Goal: Information Seeking & Learning: Learn about a topic

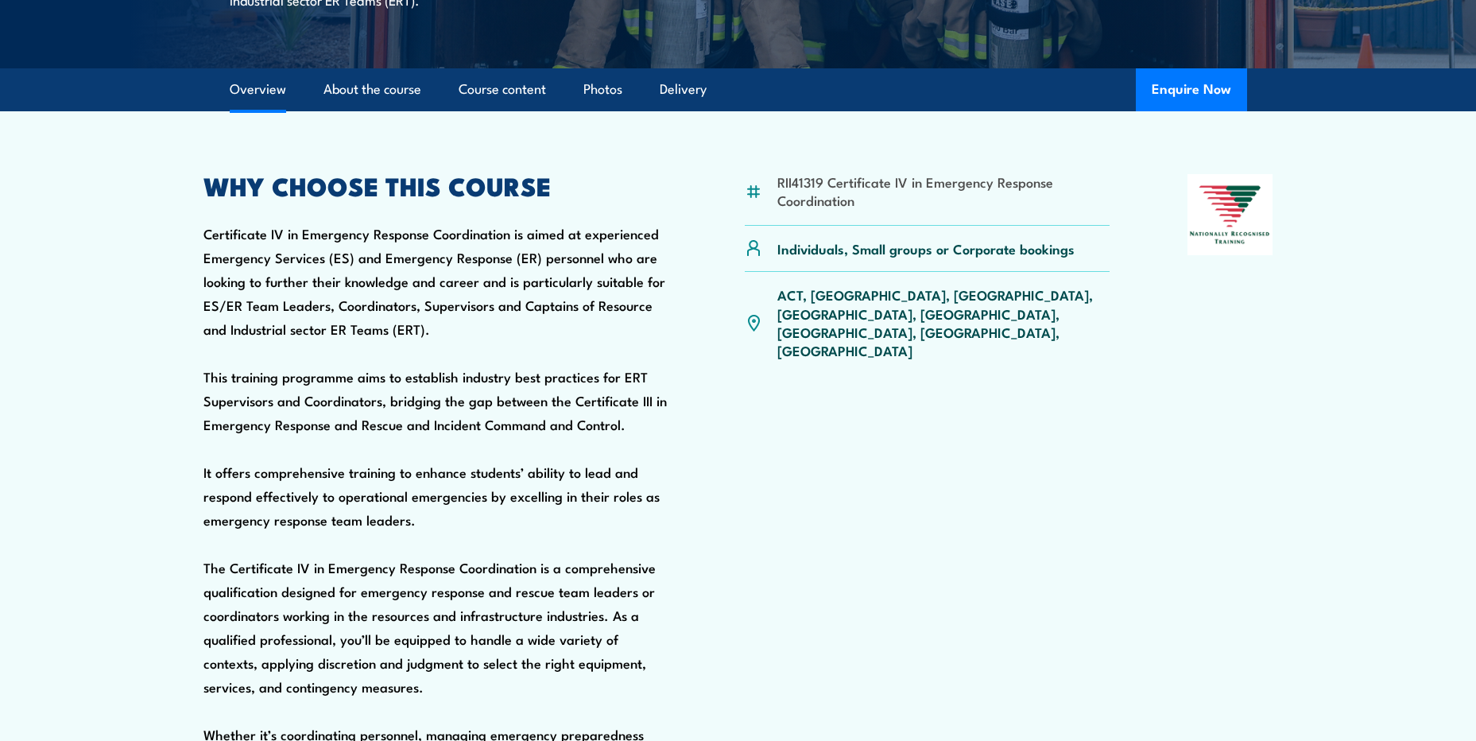
scroll to position [477, 0]
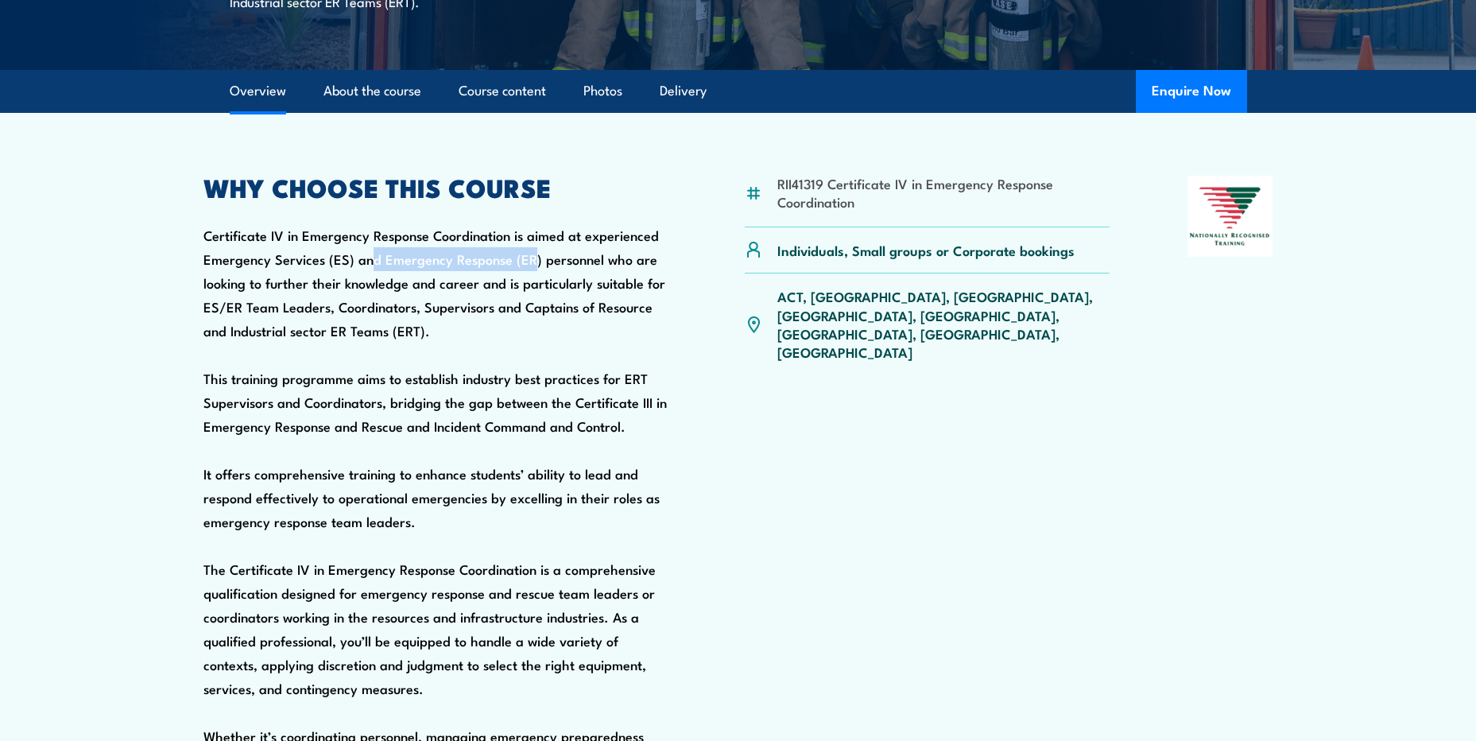
drag, startPoint x: 370, startPoint y: 296, endPoint x: 529, endPoint y: 296, distance: 159.8
click at [529, 296] on div "WHY CHOOSE THIS COURSE Certificate IV in Emergency Response Coordination is aim…" at bounding box center [435, 557] width 464 height 763
click at [530, 297] on div "WHY CHOOSE THIS COURSE Certificate IV in Emergency Response Coordination is aim…" at bounding box center [435, 557] width 464 height 763
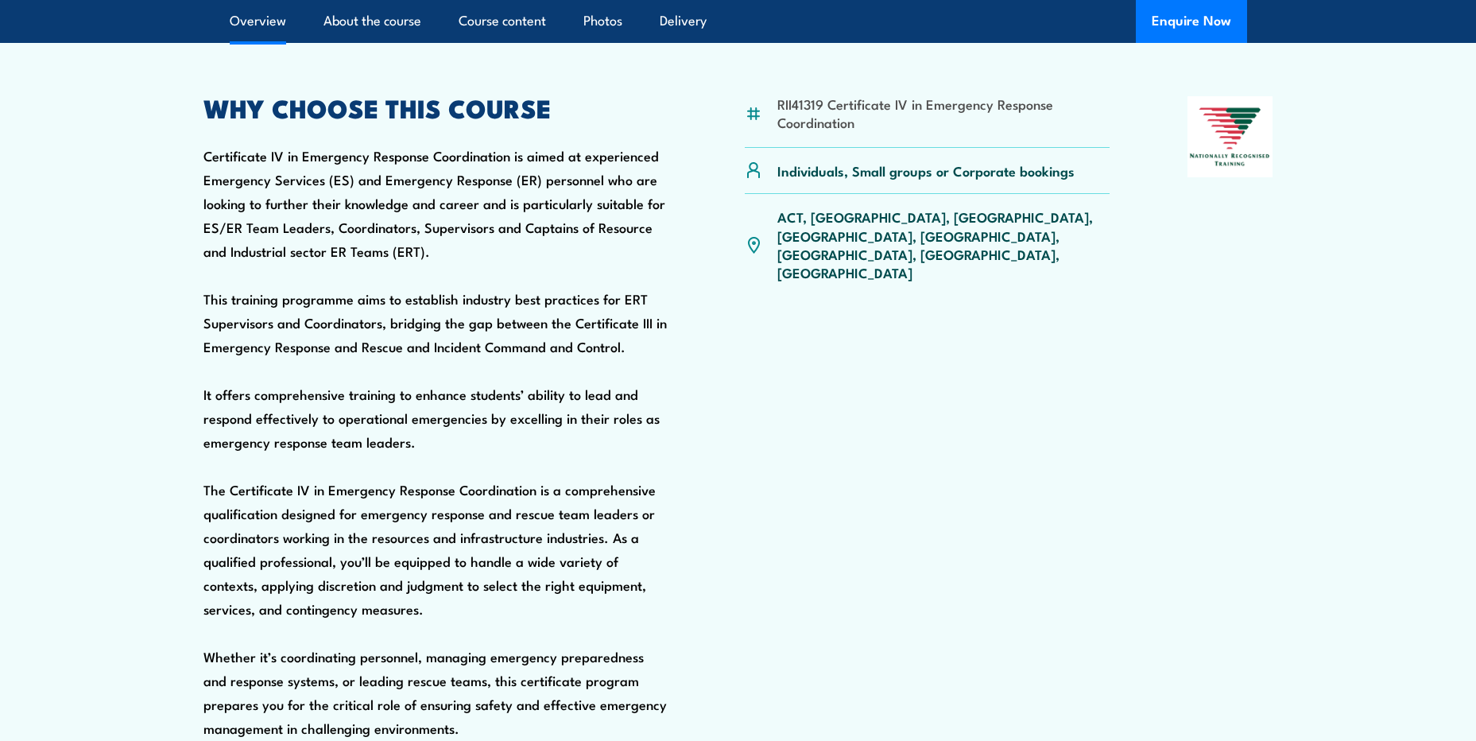
drag, startPoint x: 447, startPoint y: 300, endPoint x: 203, endPoint y: 199, distance: 264.1
click at [203, 199] on div "WHY CHOOSE THIS COURSE Certificate IV in Emergency Response Coordination is aim…" at bounding box center [435, 477] width 464 height 763
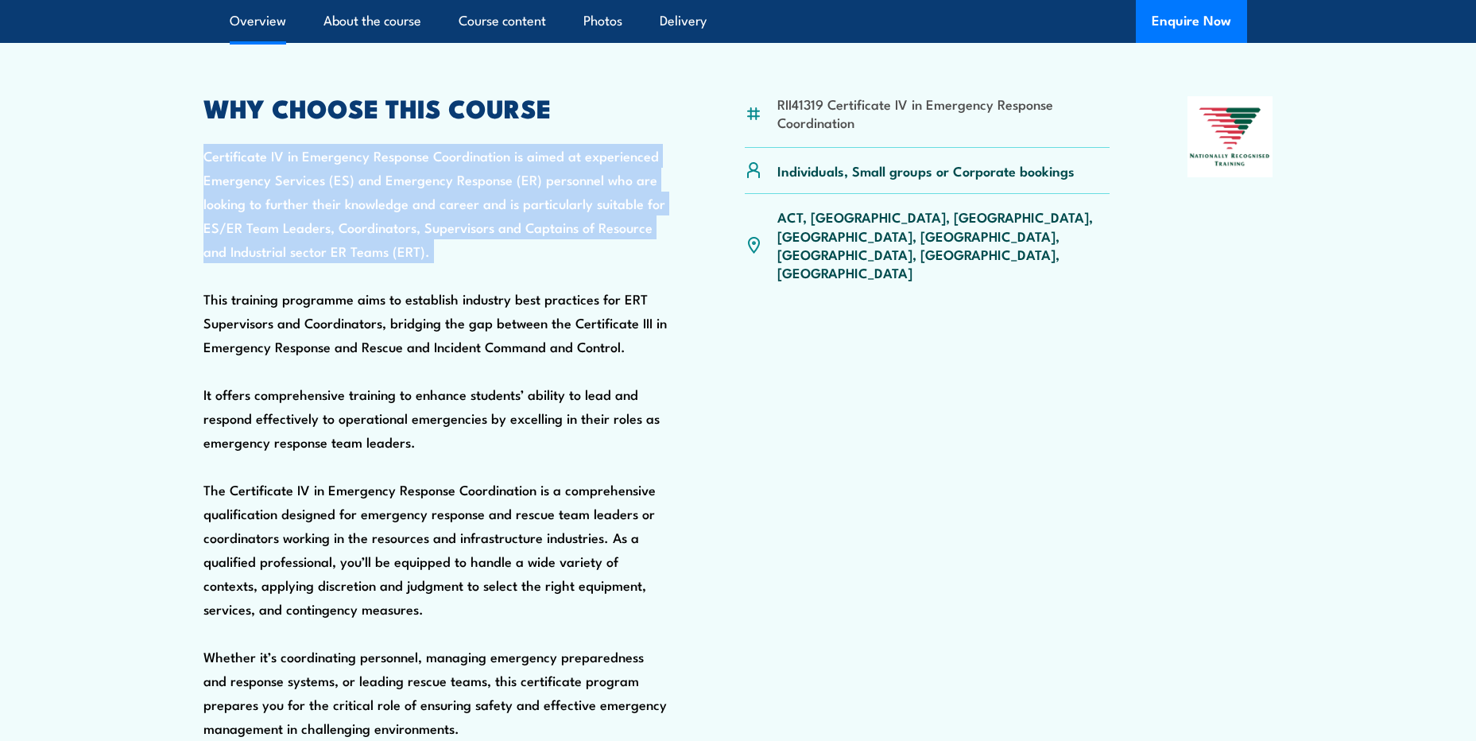
drag, startPoint x: 203, startPoint y: 191, endPoint x: 510, endPoint y: 321, distance: 334.1
click at [510, 321] on div "WHY CHOOSE THIS COURSE Certificate IV in Emergency Response Coordination is aim…" at bounding box center [435, 477] width 464 height 763
drag, startPoint x: 440, startPoint y: 313, endPoint x: 172, endPoint y: 164, distance: 306.7
click at [172, 164] on section "RII41319 Certificate IV in Emergency Response Coordination Individuals, Small g…" at bounding box center [738, 455] width 1476 height 845
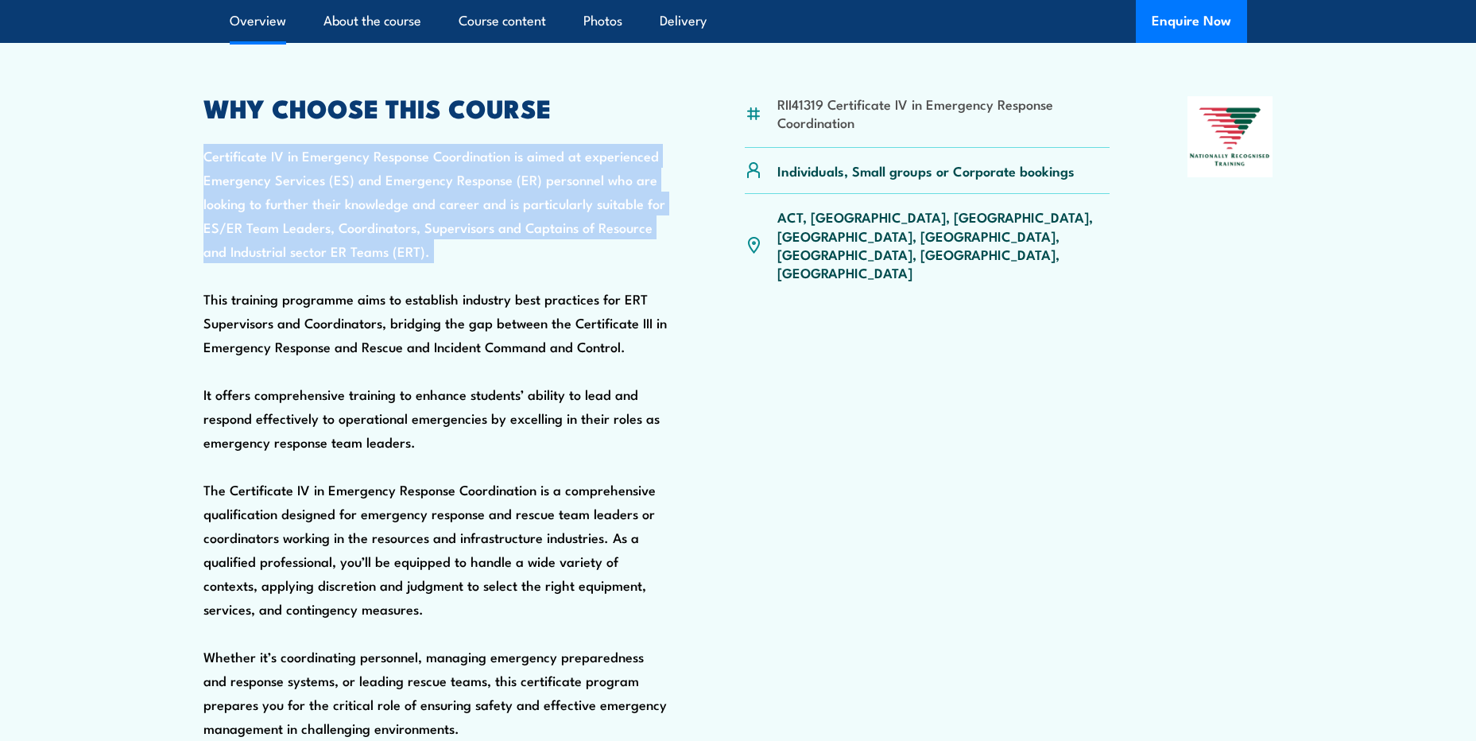
click at [172, 164] on section "RII41319 Certificate IV in Emergency Response Coordination Individuals, Small g…" at bounding box center [738, 455] width 1476 height 845
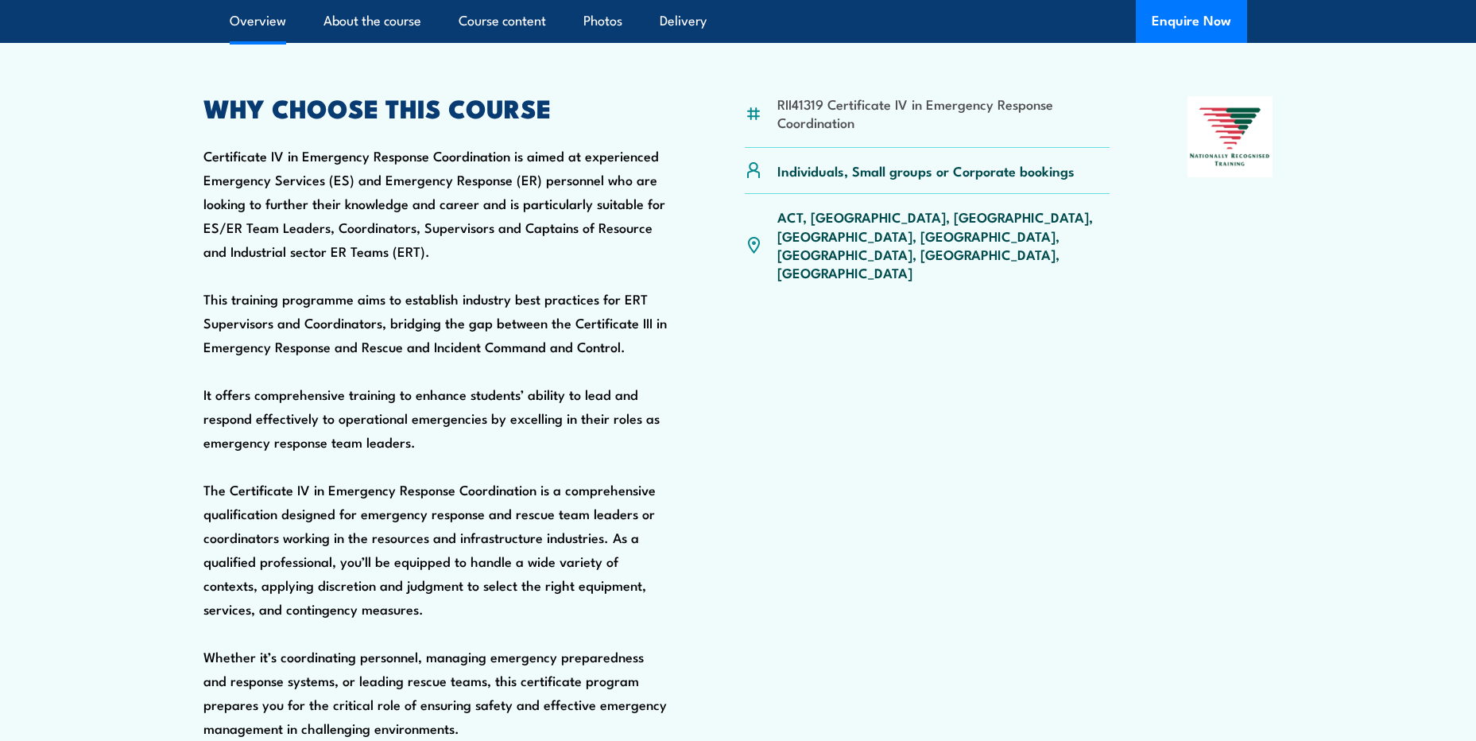
drag, startPoint x: 197, startPoint y: 190, endPoint x: 511, endPoint y: 289, distance: 329.1
click at [511, 289] on article "RII41319 Certificate IV in Emergency Response Coordination Individuals, Small g…" at bounding box center [738, 455] width 1113 height 845
click at [511, 289] on div "WHY CHOOSE THIS COURSE Certificate IV in Emergency Response Coordination is aim…" at bounding box center [435, 477] width 464 height 763
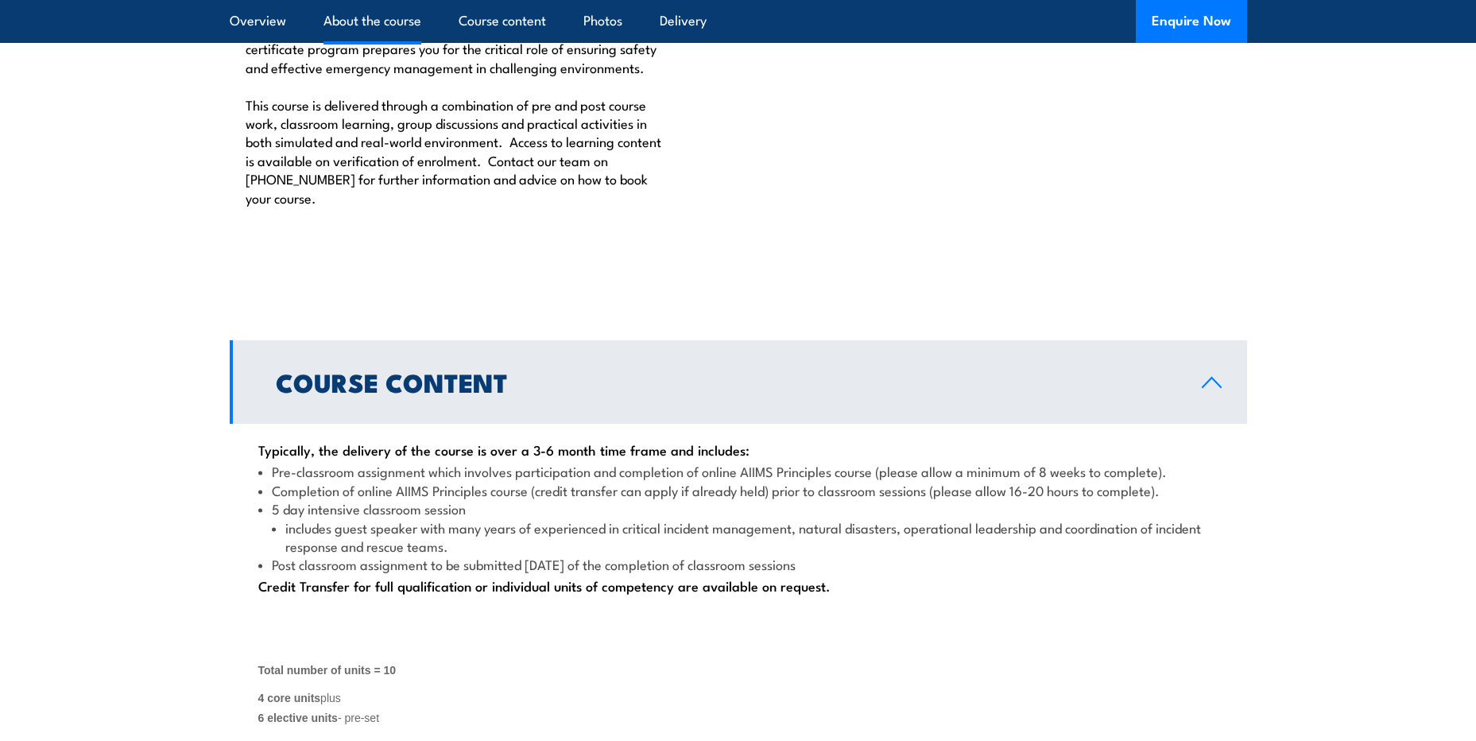
scroll to position [1987, 0]
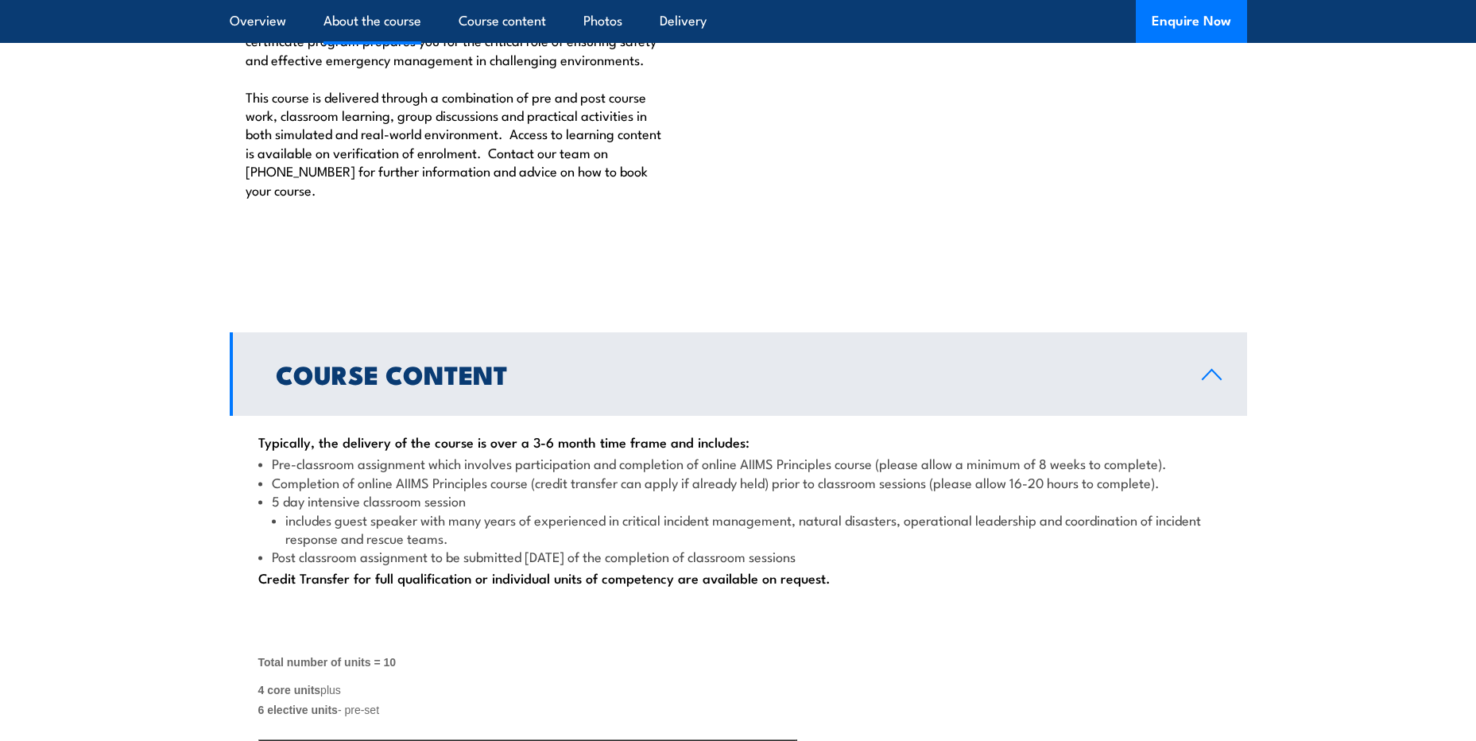
click at [1003, 416] on link "Course Content" at bounding box center [738, 373] width 1017 height 83
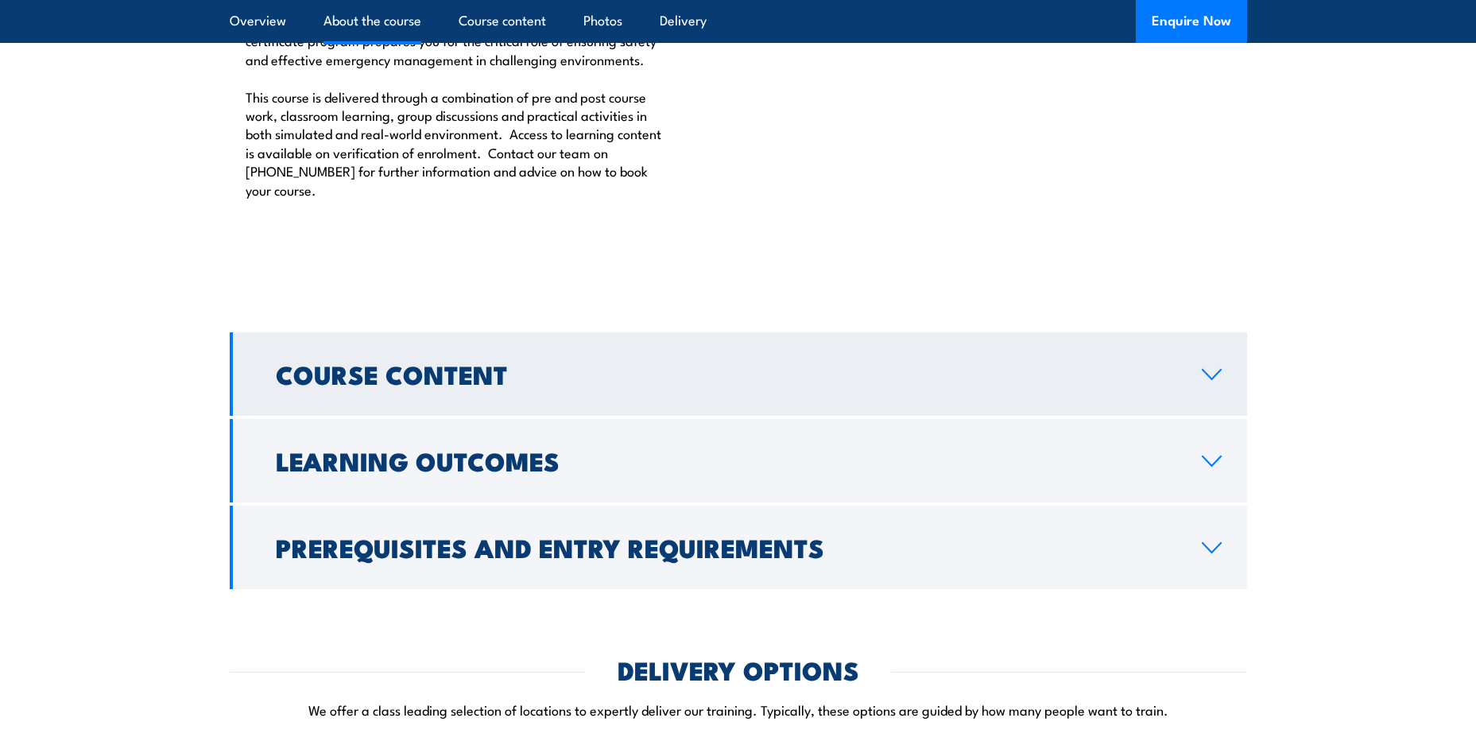
click at [1065, 385] on h2 "Course Content" at bounding box center [726, 373] width 901 height 22
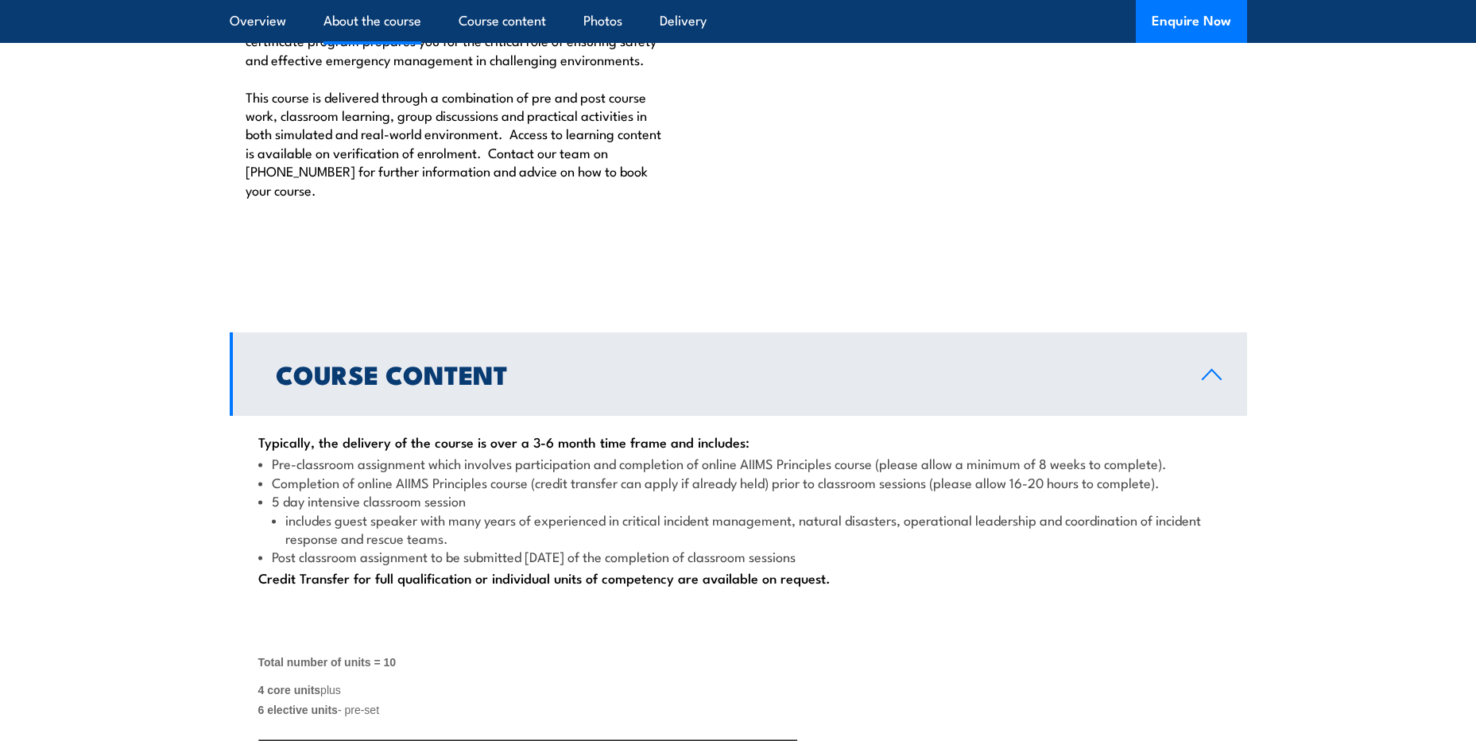
click at [1204, 416] on link "Course Content" at bounding box center [738, 373] width 1017 height 83
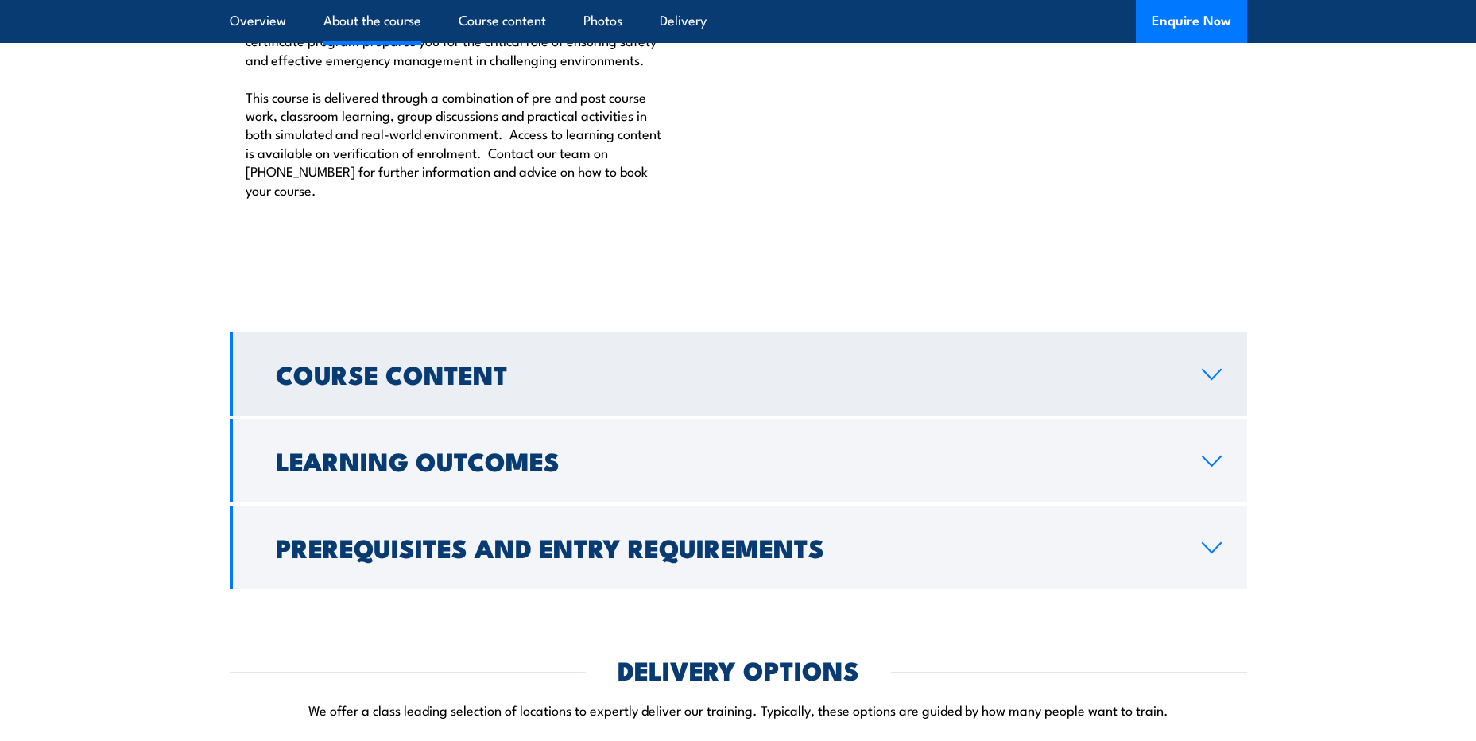
click at [1204, 416] on link "Course Content" at bounding box center [738, 373] width 1017 height 83
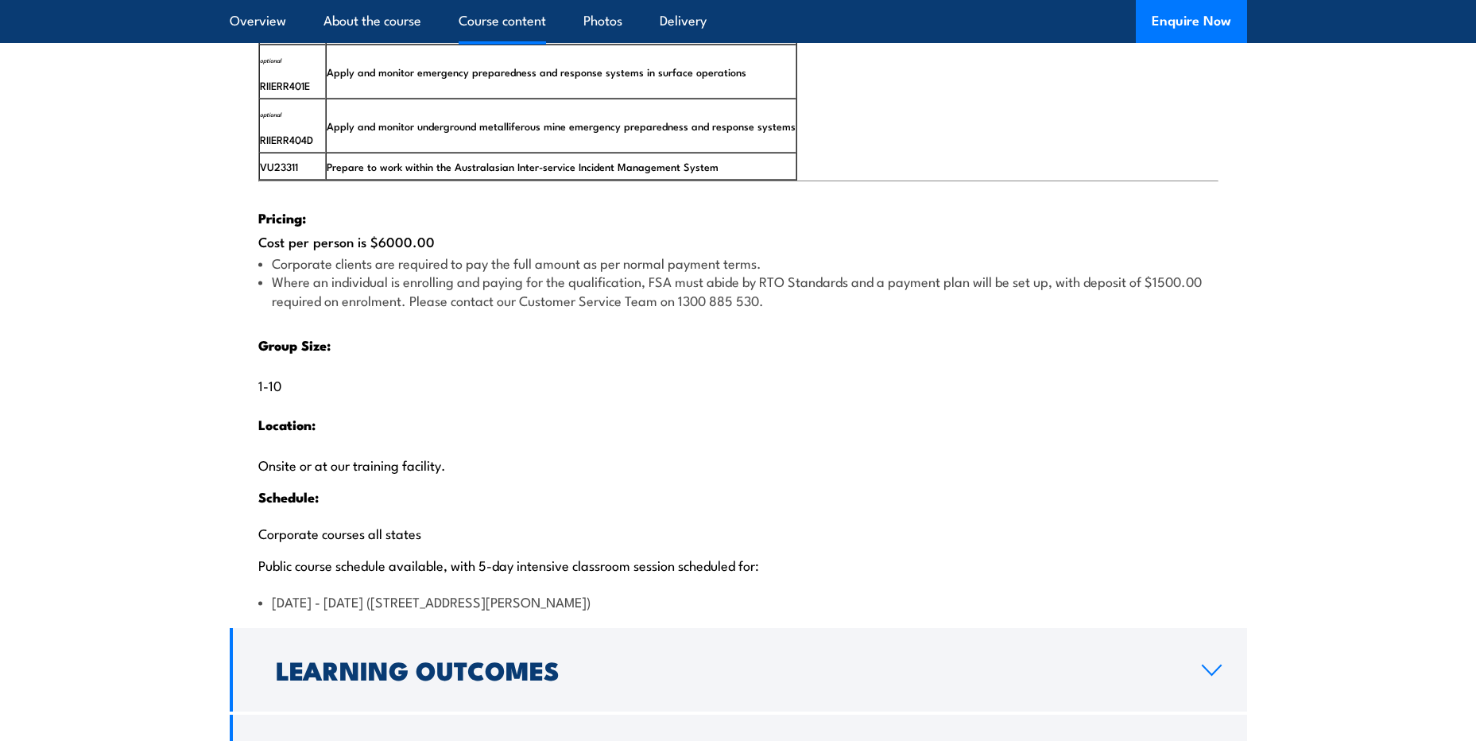
scroll to position [3338, 0]
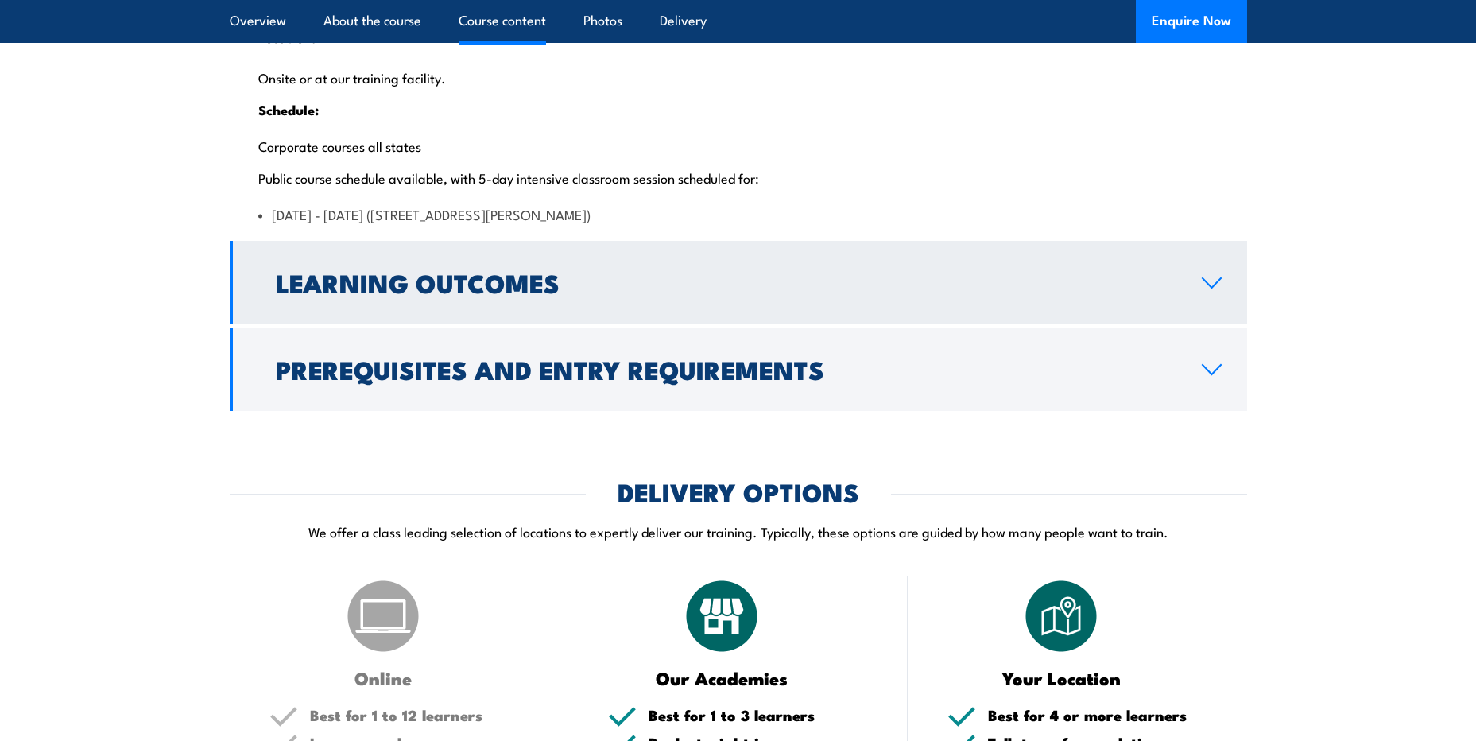
click at [1245, 313] on link "Learning Outcomes" at bounding box center [738, 282] width 1017 height 83
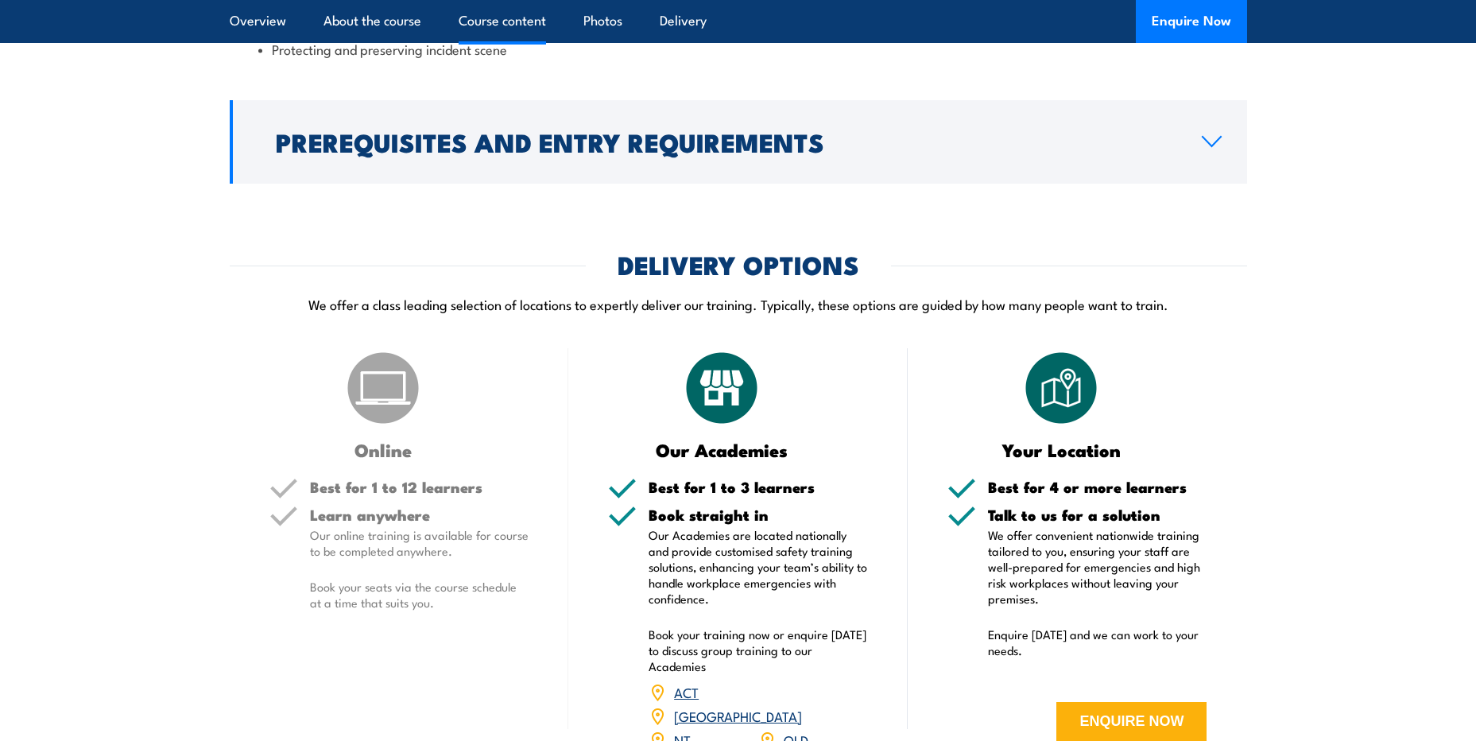
scroll to position [2428, 0]
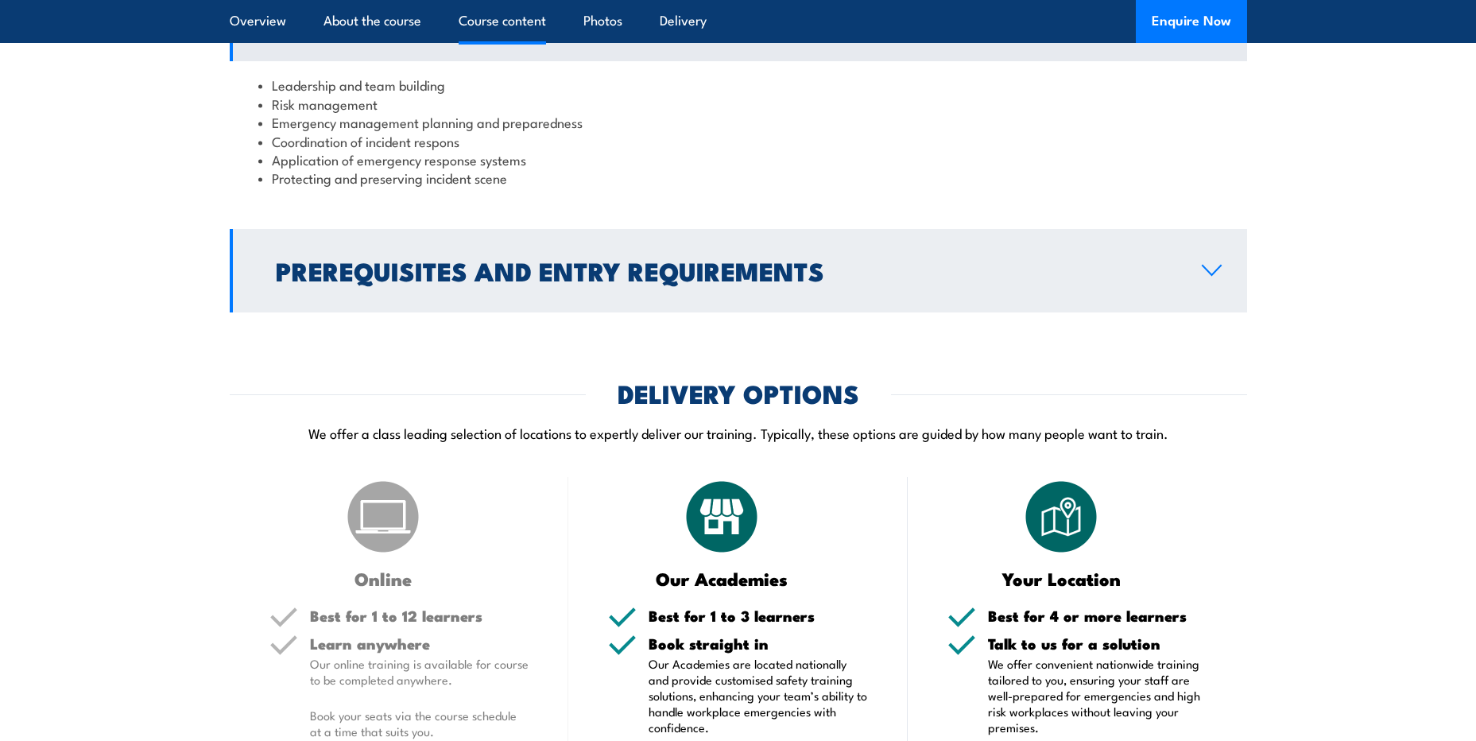
click at [1231, 312] on link "Prerequisites and Entry Requirements" at bounding box center [738, 270] width 1017 height 83
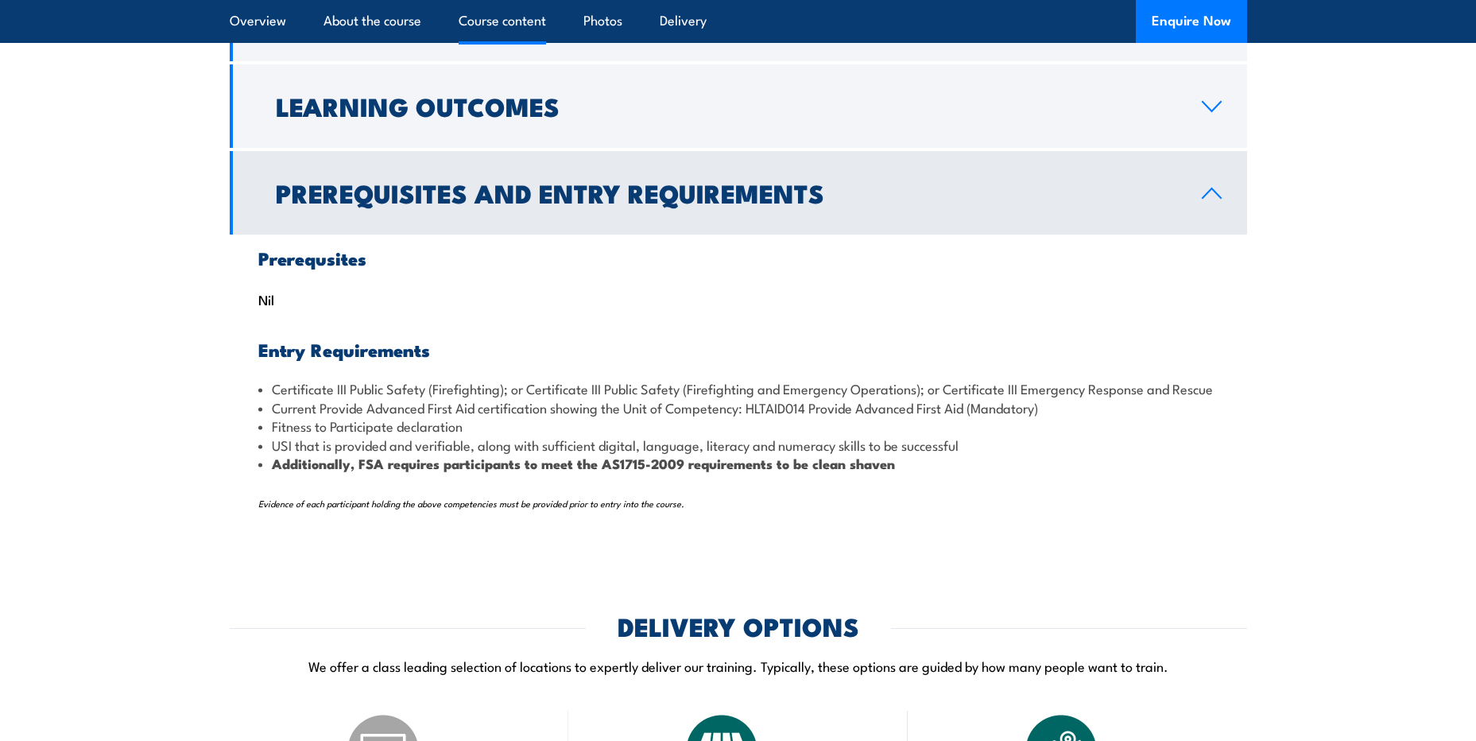
scroll to position [2190, 0]
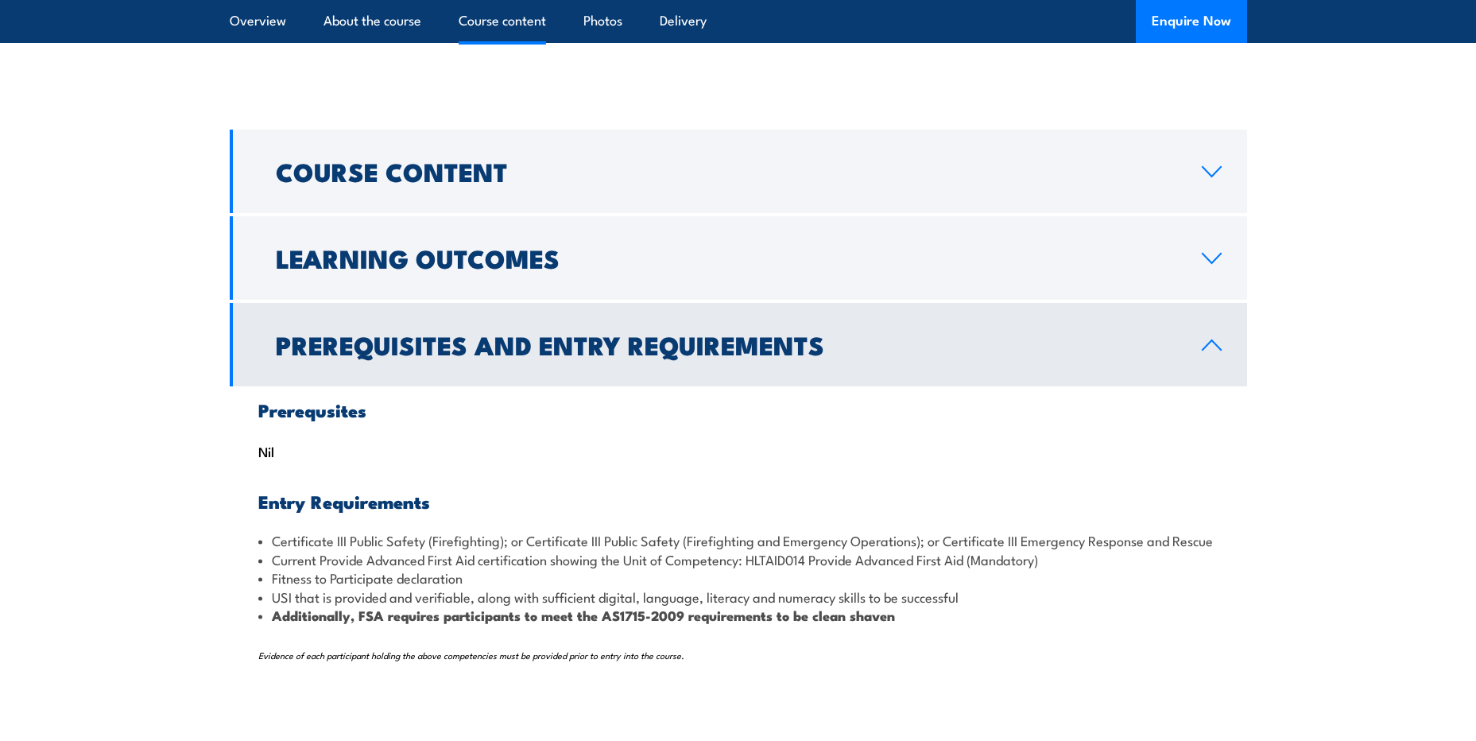
drag, startPoint x: 1210, startPoint y: 430, endPoint x: 1212, endPoint y: 413, distance: 16.9
click at [1211, 386] on link "Prerequisites and Entry Requirements" at bounding box center [738, 344] width 1017 height 83
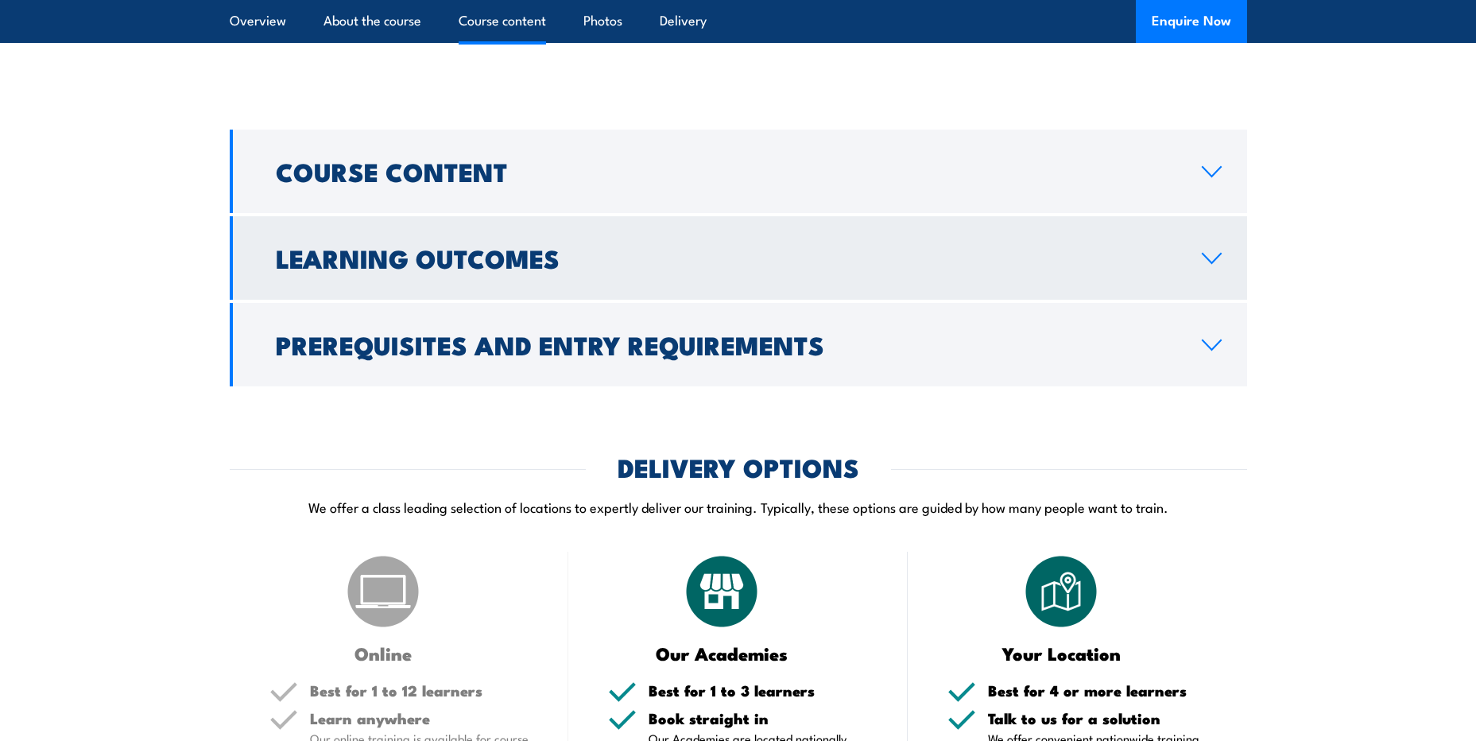
click at [1214, 285] on link "Learning Outcomes" at bounding box center [738, 257] width 1017 height 83
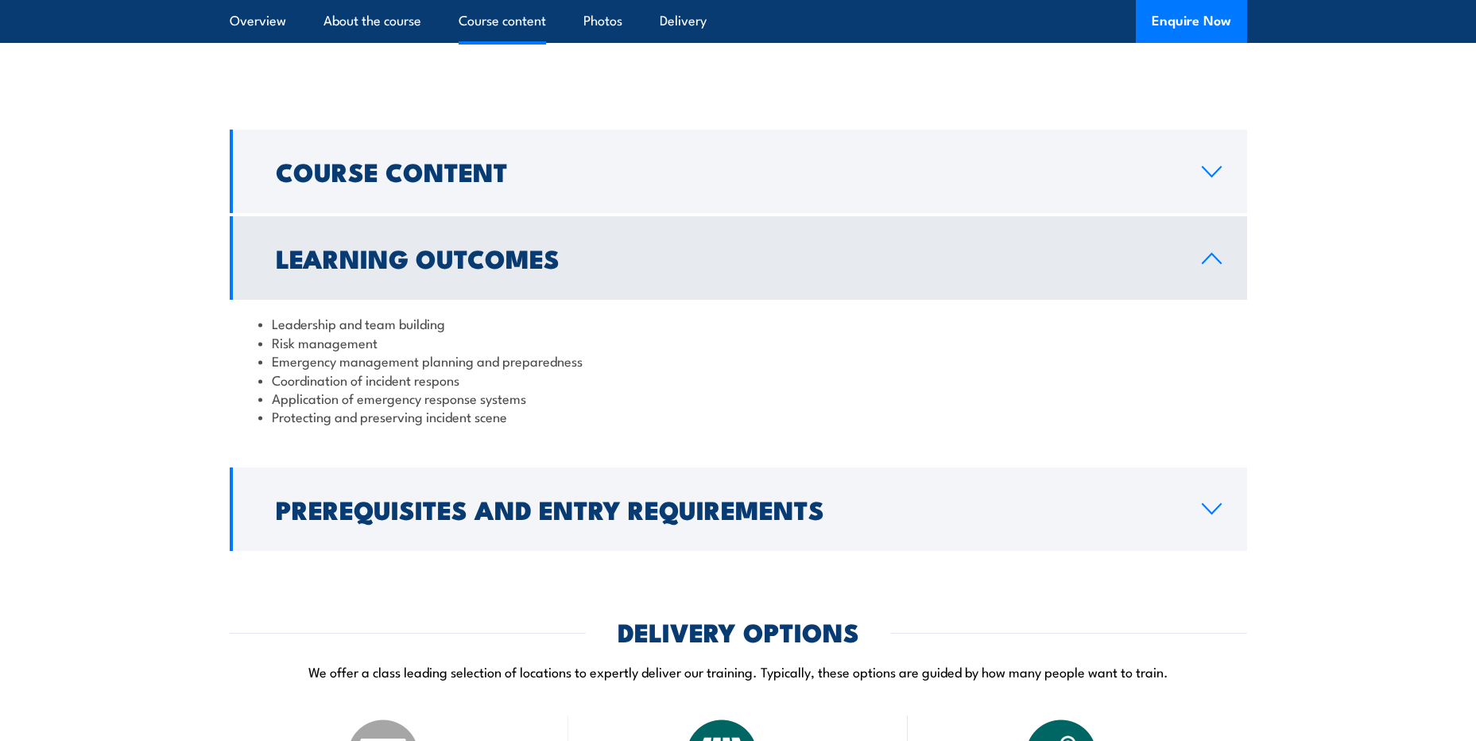
click at [1217, 287] on link "Learning Outcomes" at bounding box center [738, 257] width 1017 height 83
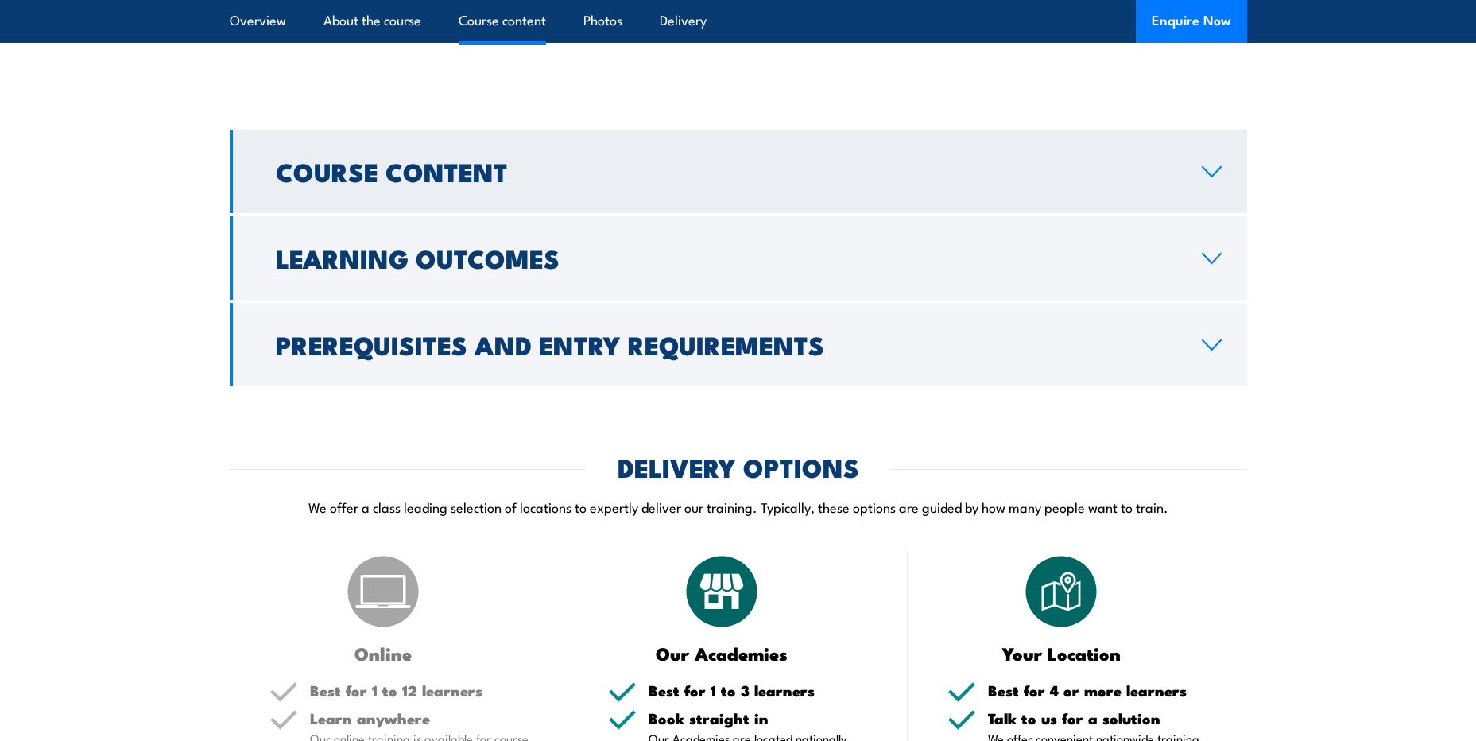
click at [1209, 213] on link "Course Content" at bounding box center [738, 171] width 1017 height 83
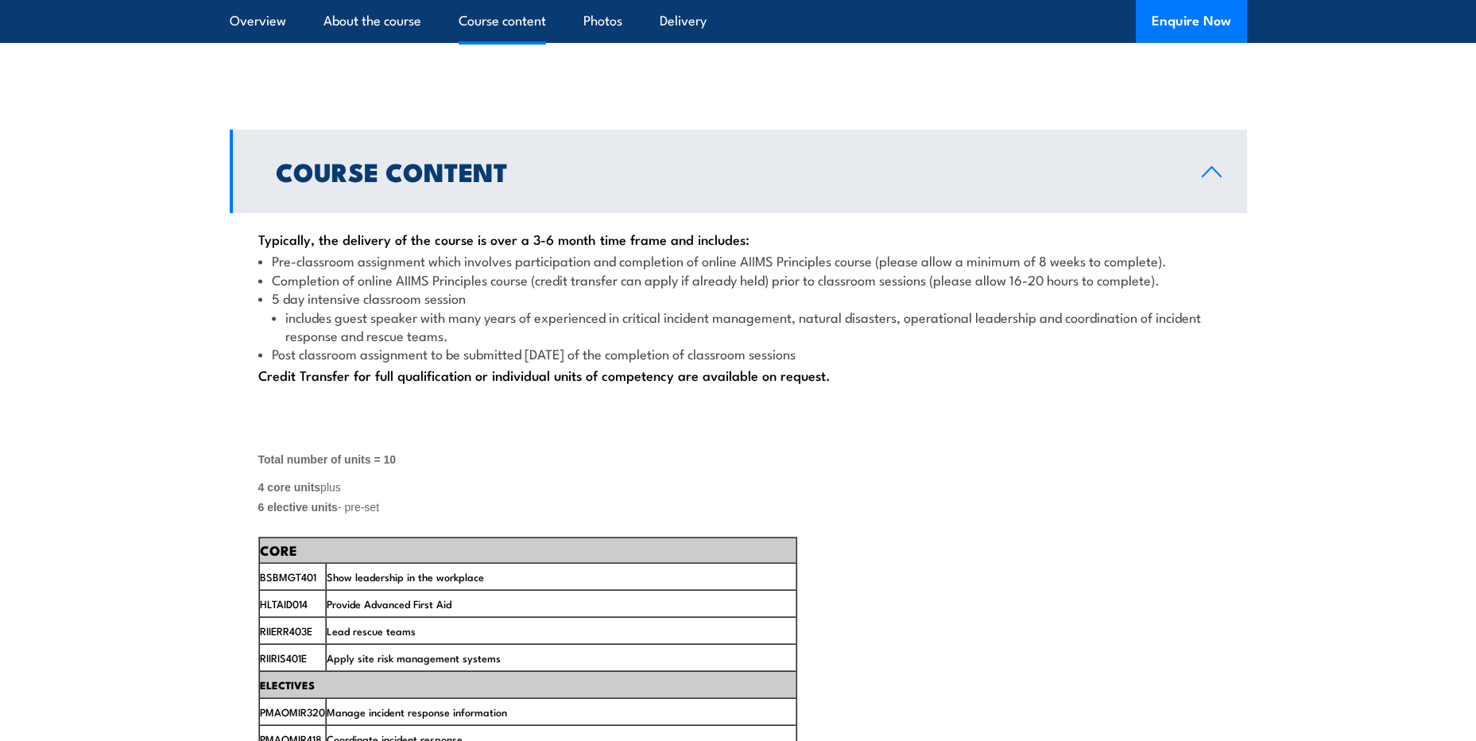
click at [1209, 213] on link "Course Content" at bounding box center [738, 171] width 1017 height 83
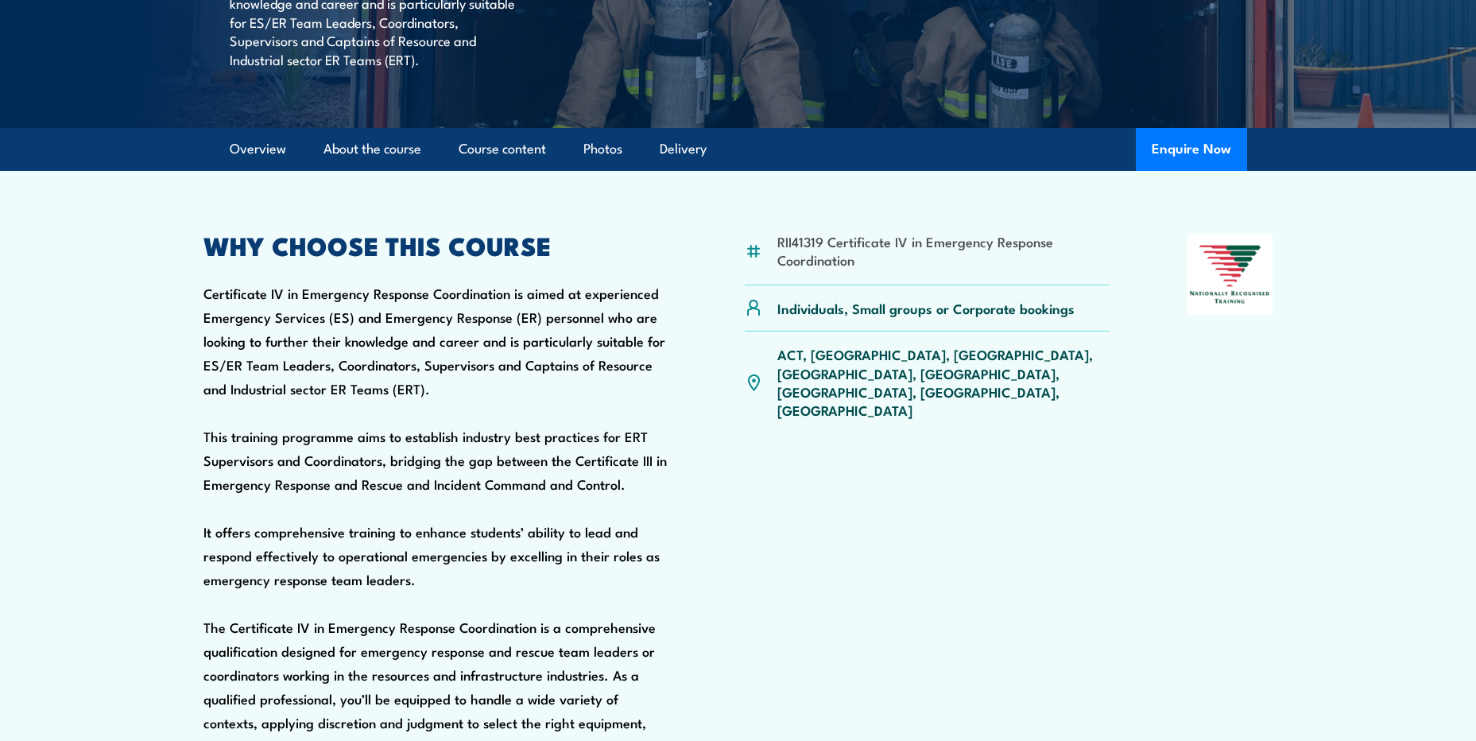
scroll to position [556, 0]
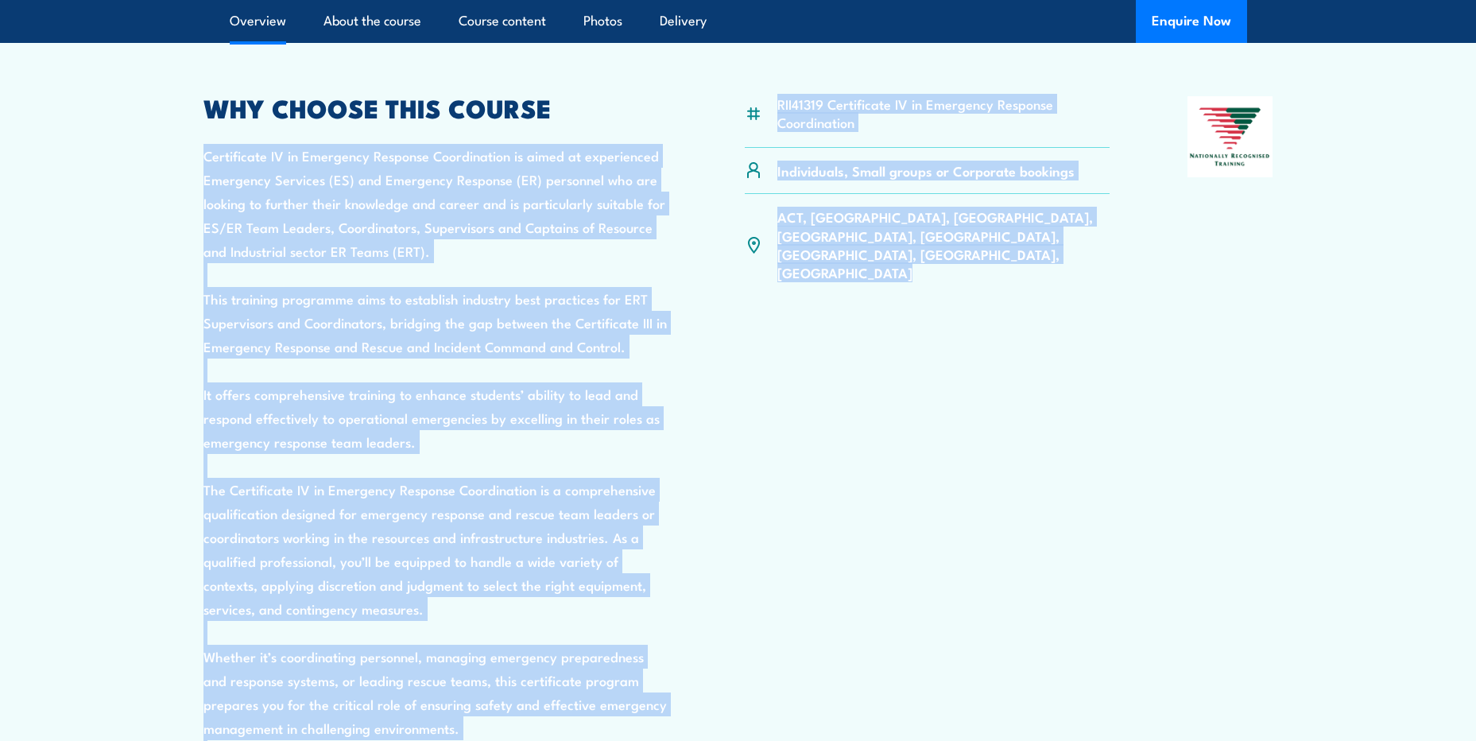
drag, startPoint x: 946, startPoint y: 200, endPoint x: 688, endPoint y: 145, distance: 263.1
click at [688, 145] on div "RII41319 Certificate IV in Emergency Response Coordination Individuals, Small g…" at bounding box center [738, 477] width 1070 height 763
click at [742, 112] on article "RII41319 Certificate IV in Emergency Response Coordination Individuals, Small g…" at bounding box center [738, 455] width 1113 height 845
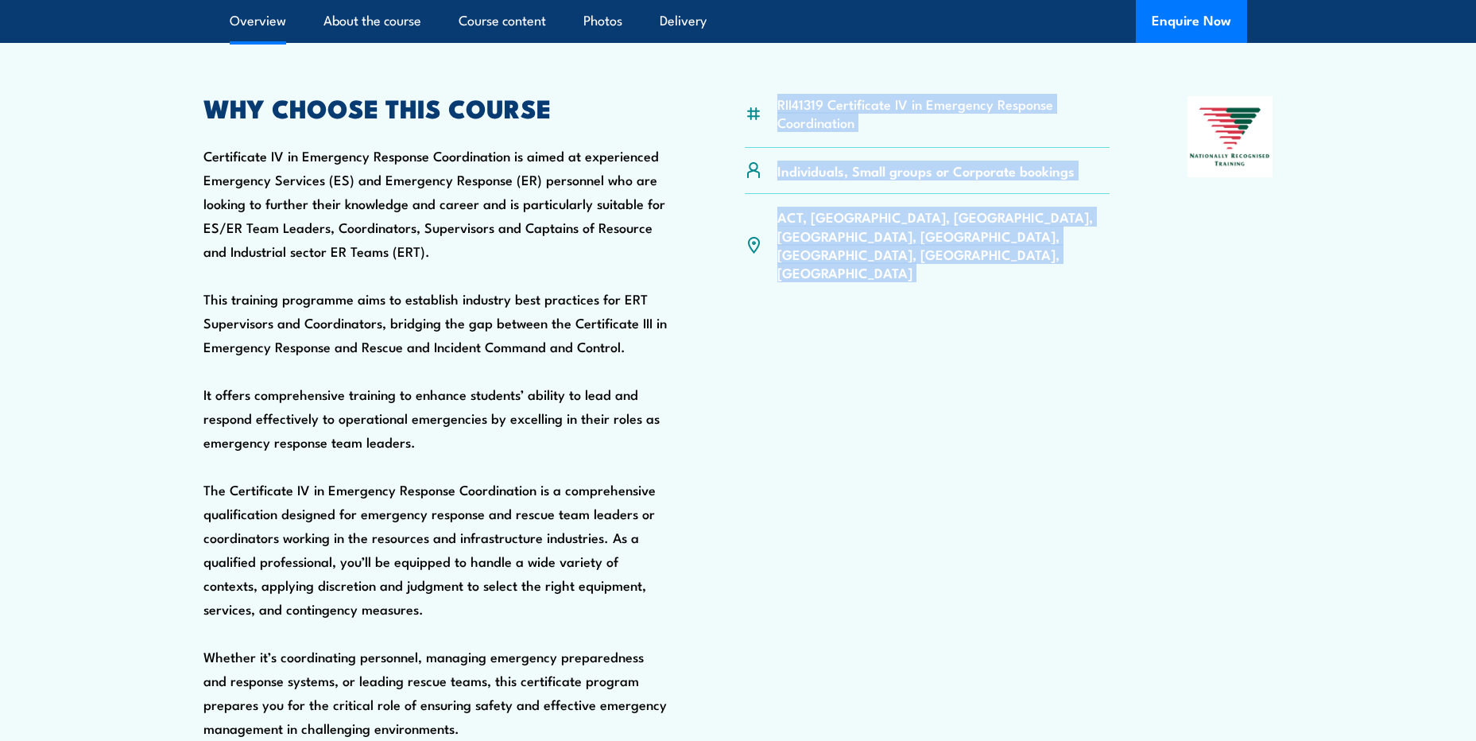
drag, startPoint x: 741, startPoint y: 112, endPoint x: 1196, endPoint y: 287, distance: 487.8
click at [1196, 287] on article "RII41319 Certificate IV in Emergency Response Coordination Individuals, Small g…" at bounding box center [738, 455] width 1113 height 845
click at [1195, 288] on div at bounding box center [1230, 477] width 86 height 763
drag, startPoint x: 1075, startPoint y: 267, endPoint x: 735, endPoint y: 137, distance: 363.6
click at [738, 137] on div "RII41319 Certificate IV in Emergency Response Coordination Individuals, Small g…" at bounding box center [738, 477] width 1070 height 763
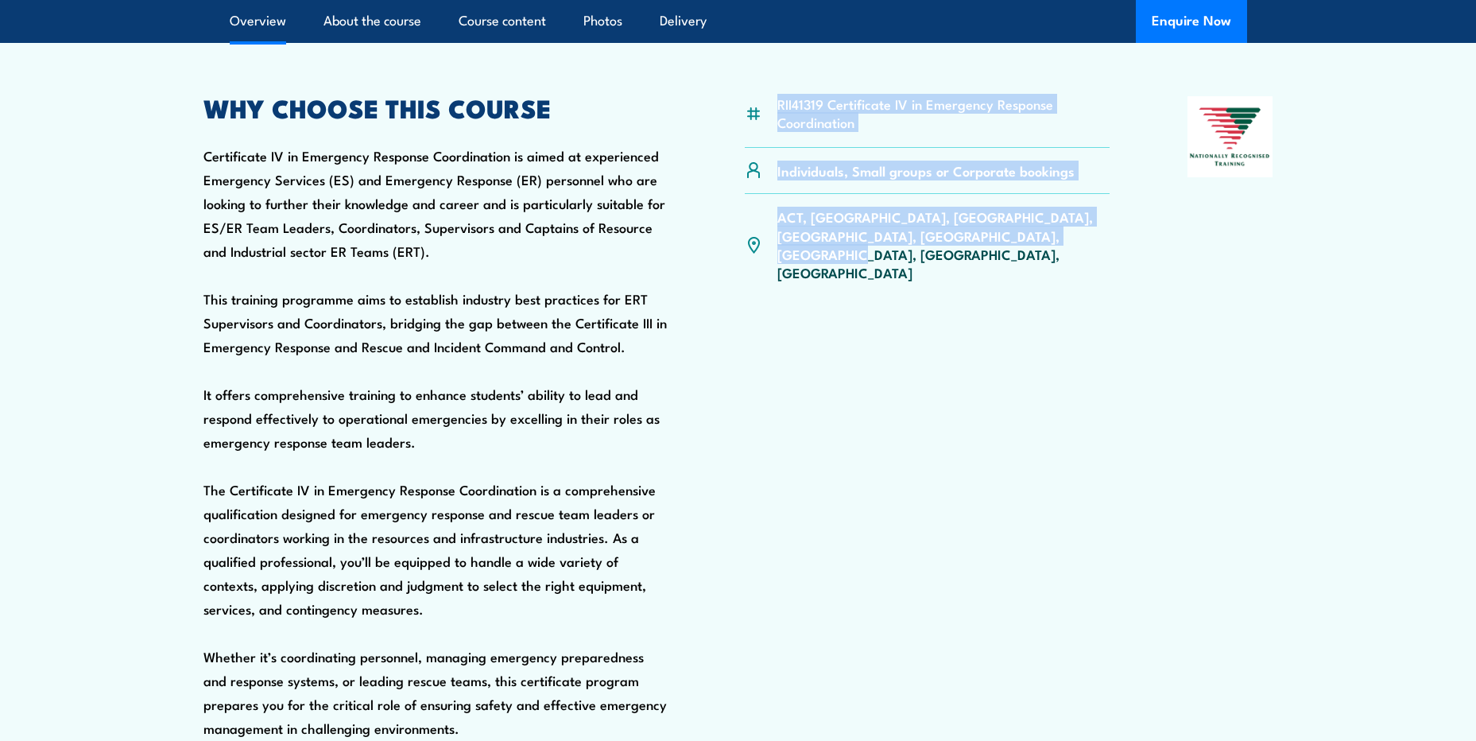
click at [735, 137] on div "RII41319 Certificate IV in Emergency Response Coordination Individuals, Small g…" at bounding box center [738, 477] width 1070 height 763
drag, startPoint x: 777, startPoint y: 141, endPoint x: 1114, endPoint y: 369, distance: 406.5
click at [1117, 370] on div "RII41319 Certificate IV in Emergency Response Coordination Individuals, Small g…" at bounding box center [738, 477] width 1070 height 763
click at [1114, 369] on div "RII41319 Certificate IV in Emergency Response Coordination Individuals, Small g…" at bounding box center [738, 477] width 1070 height 763
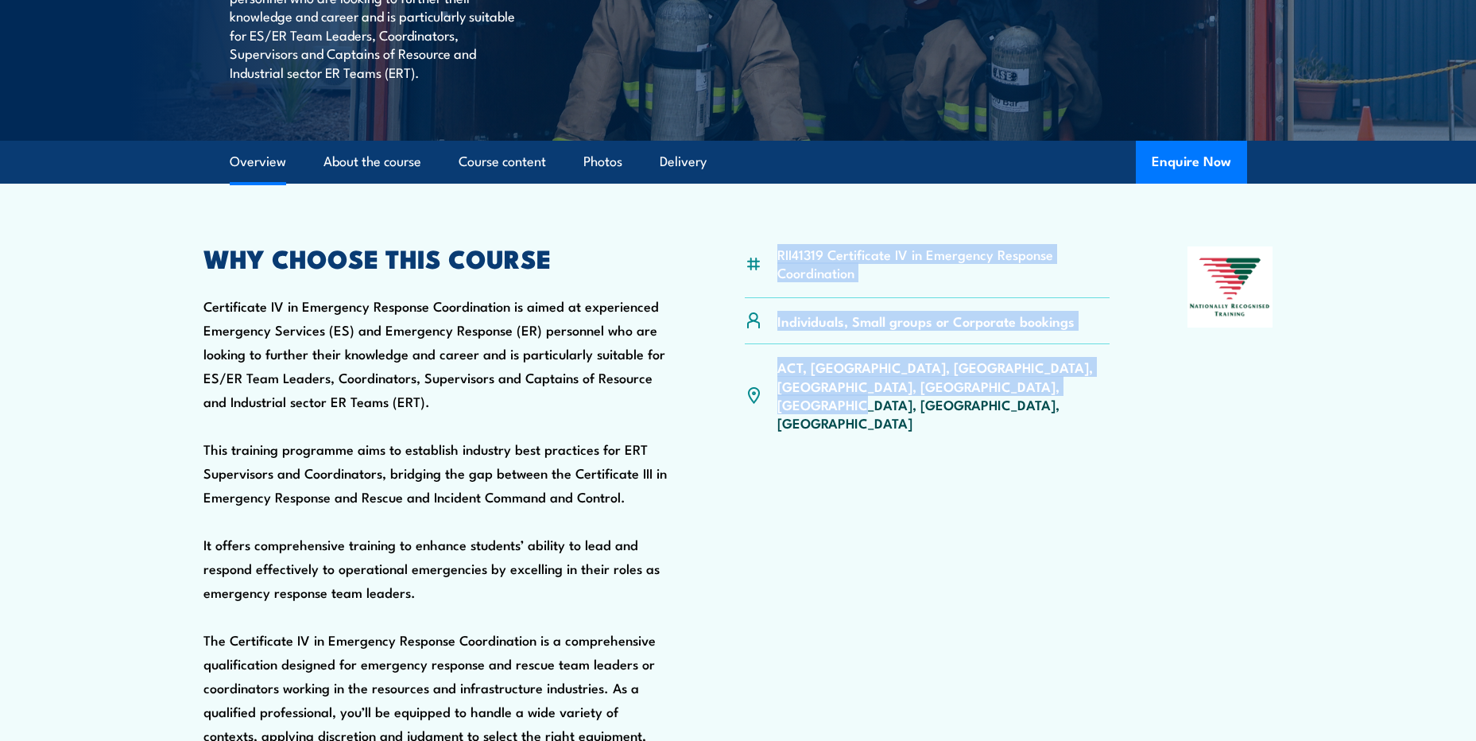
scroll to position [397, 0]
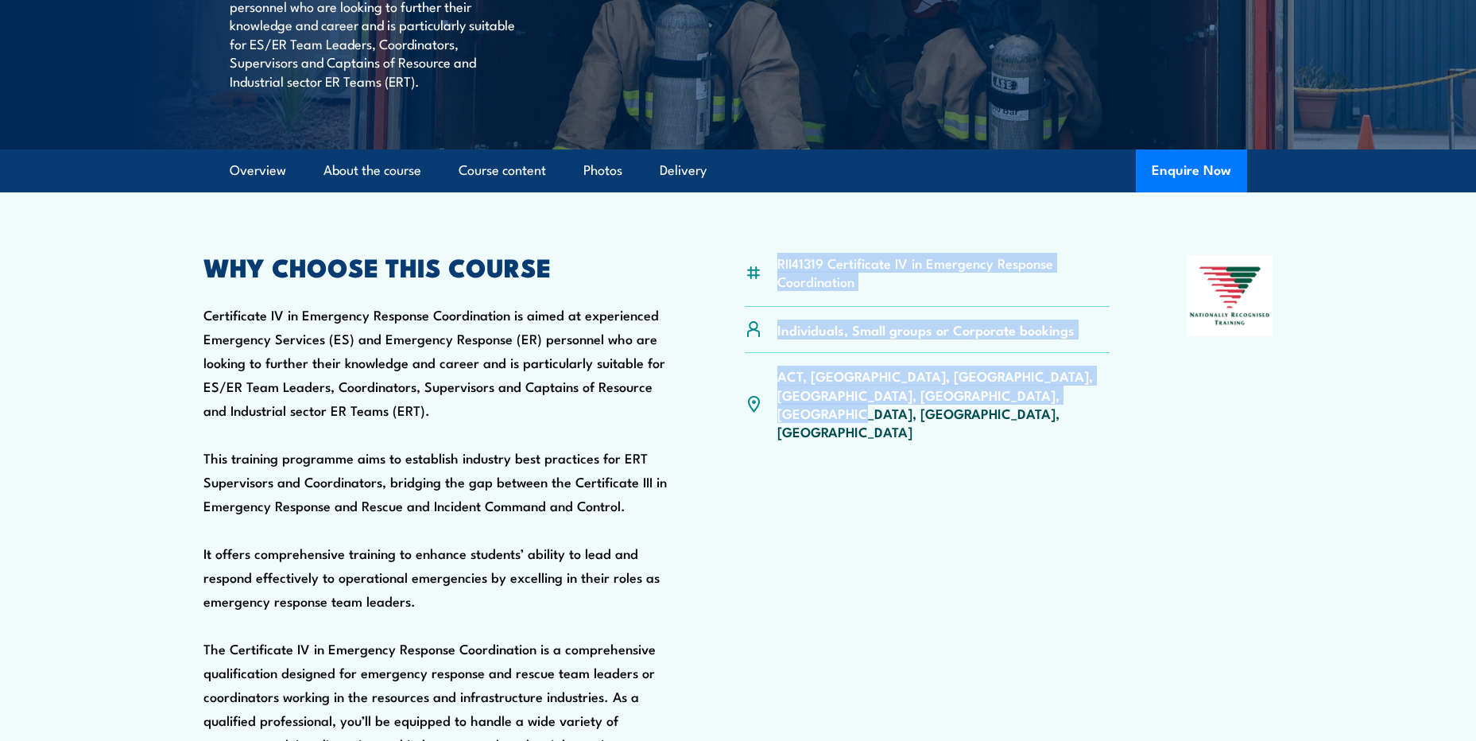
drag, startPoint x: 502, startPoint y: 387, endPoint x: 203, endPoint y: 323, distance: 304.8
click at [203, 323] on div "WHY CHOOSE THIS COURSE Certificate IV in Emergency Response Coordination is aim…" at bounding box center [435, 636] width 464 height 763
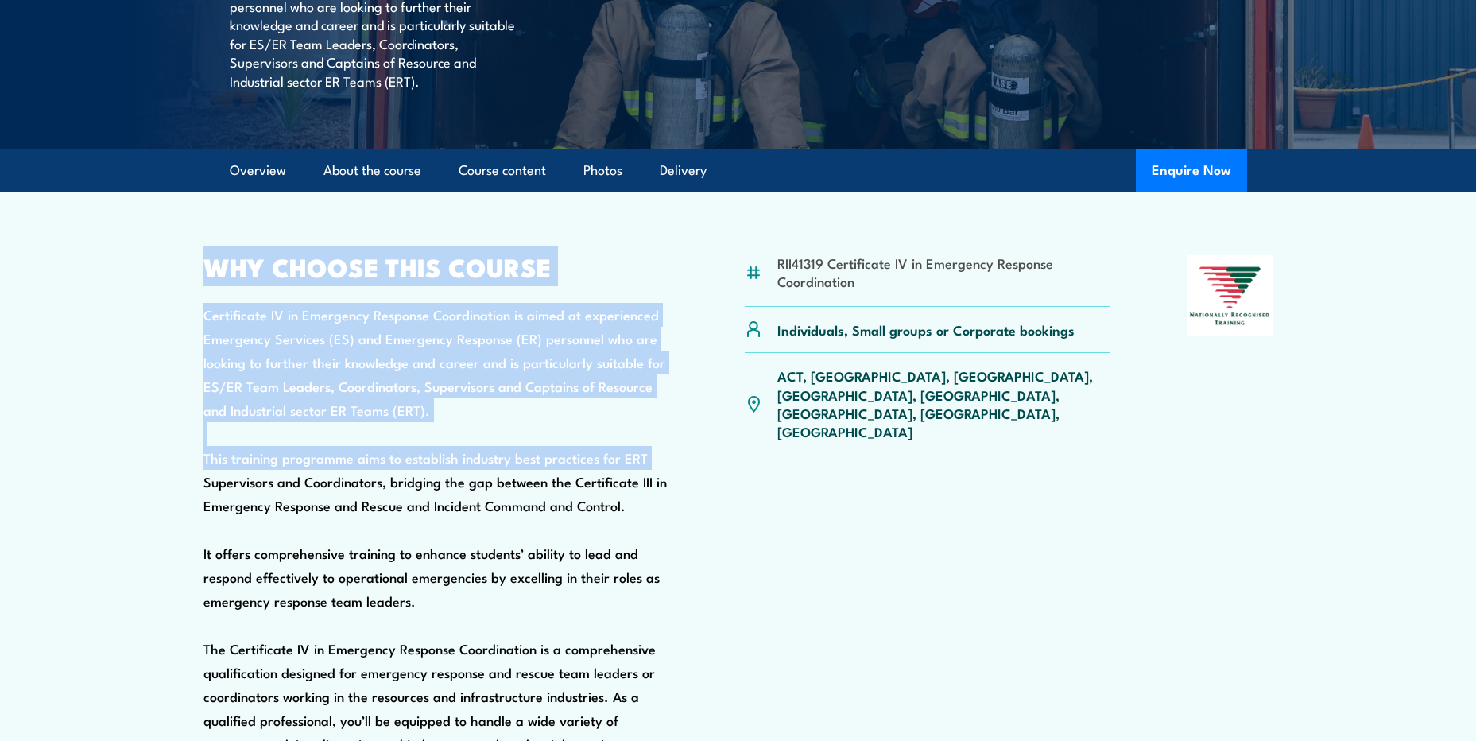
drag, startPoint x: 201, startPoint y: 299, endPoint x: 642, endPoint y: 484, distance: 478.4
click at [642, 484] on article "RII41319 Certificate IV in Emergency Response Coordination Individuals, Small g…" at bounding box center [738, 614] width 1113 height 845
click at [638, 484] on div "WHY CHOOSE THIS COURSE Certificate IV in Emergency Response Coordination is aim…" at bounding box center [435, 636] width 464 height 763
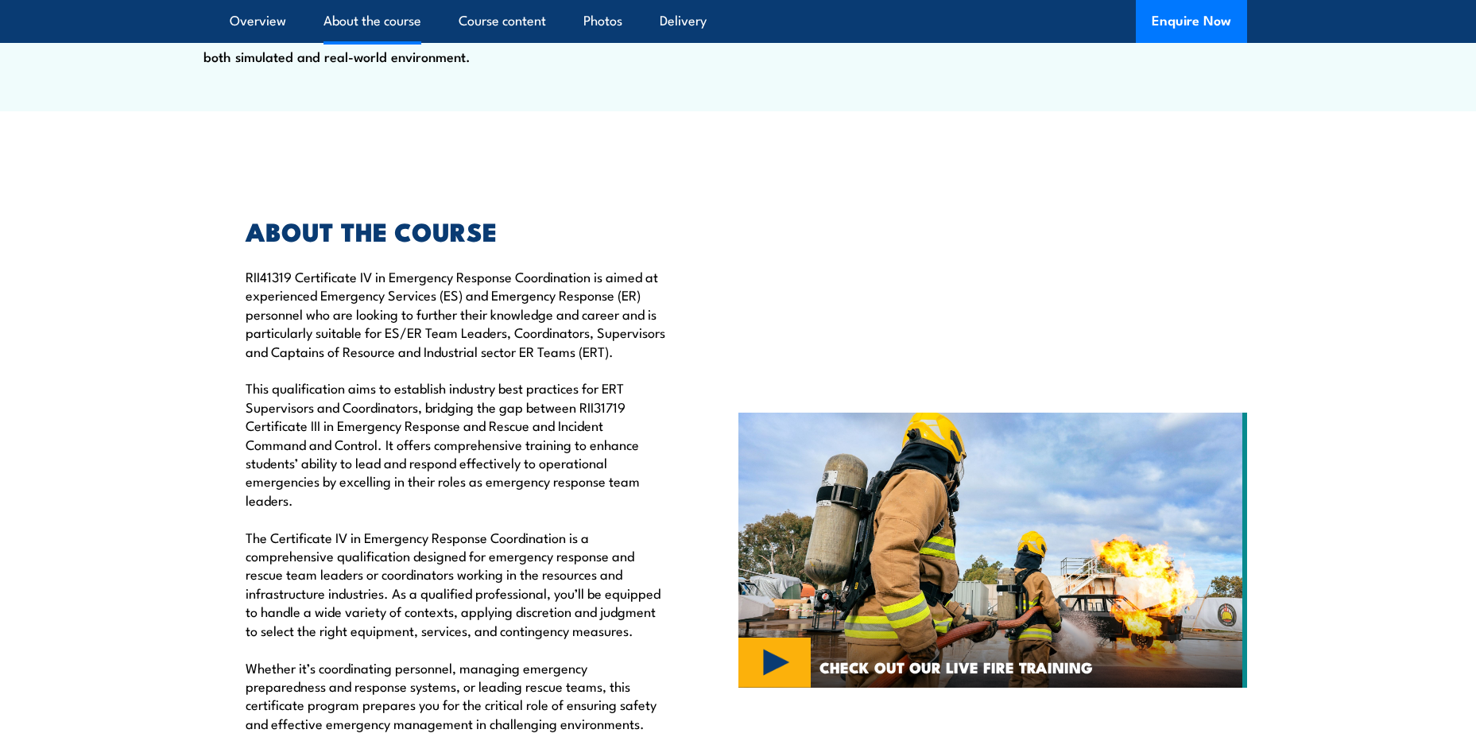
scroll to position [1351, 0]
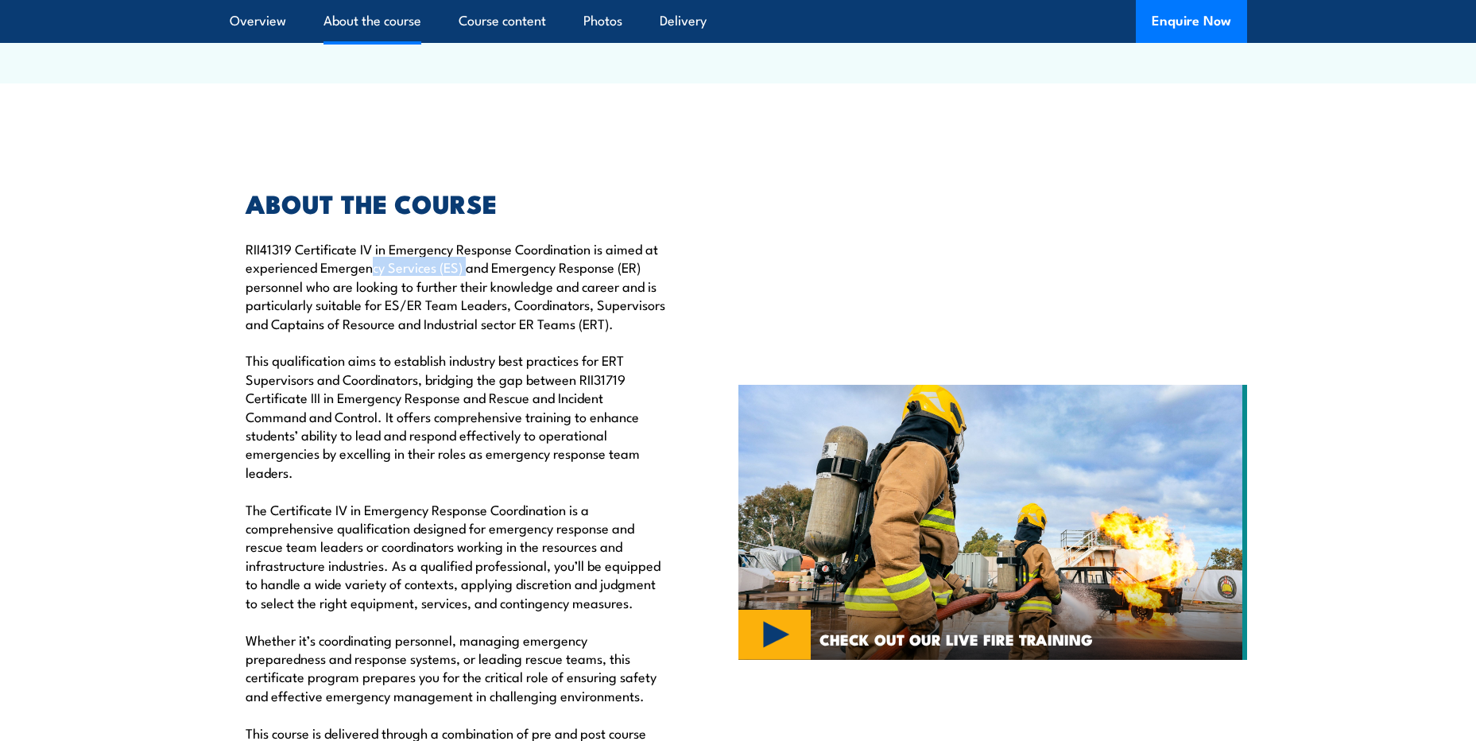
drag, startPoint x: 370, startPoint y: 306, endPoint x: 467, endPoint y: 312, distance: 97.2
click at [467, 312] on p "RII41319 Certificate IV in Emergency Response Coordination is aimed at experien…" at bounding box center [456, 546] width 420 height 614
drag, startPoint x: 630, startPoint y: 371, endPoint x: 669, endPoint y: 371, distance: 38.9
click at [669, 371] on div "ABOUT THE COURSE RII41319 Certificate IV in Emergency Response Coordination is …" at bounding box center [484, 522] width 509 height 741
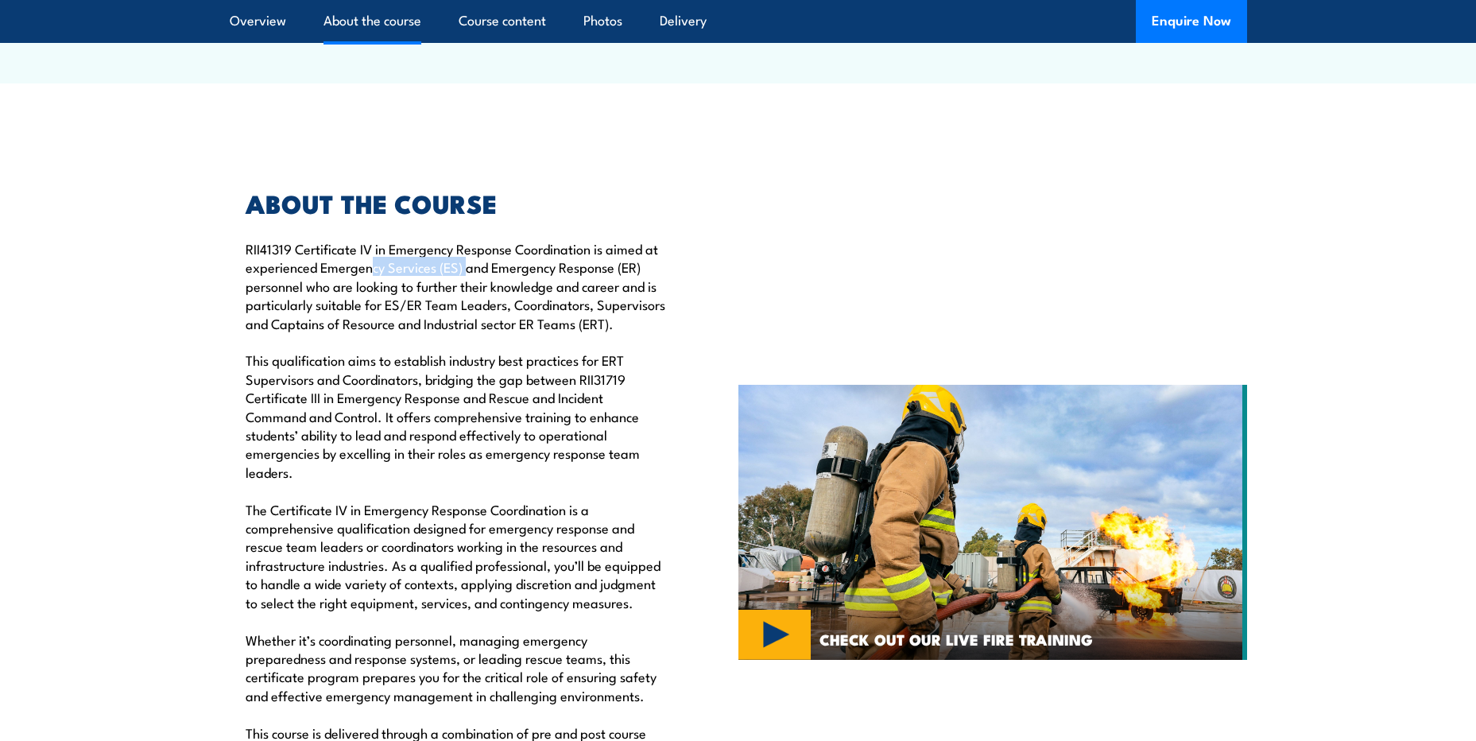
click at [669, 371] on div "ABOUT THE COURSE RII41319 Certificate IV in Emergency Response Coordination is …" at bounding box center [484, 522] width 509 height 741
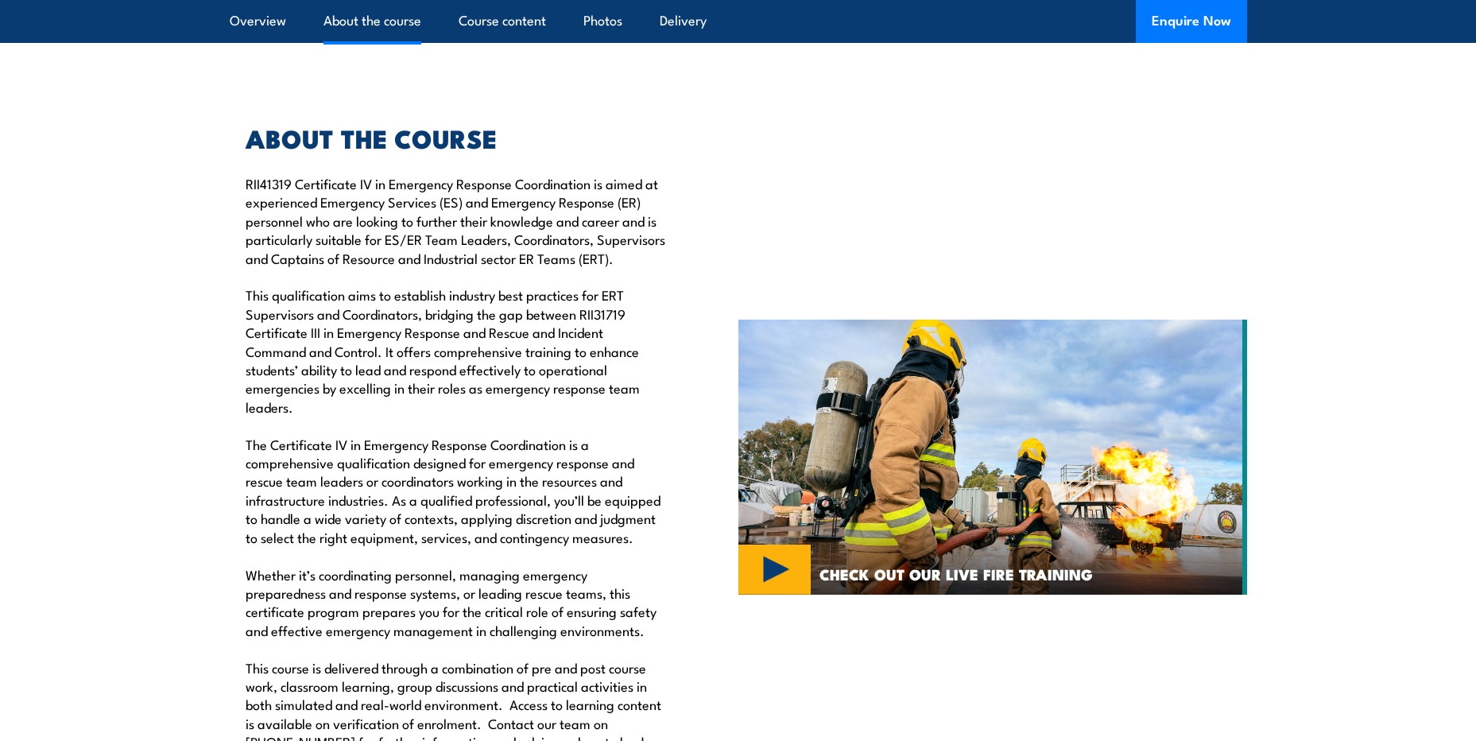
scroll to position [1510, 0]
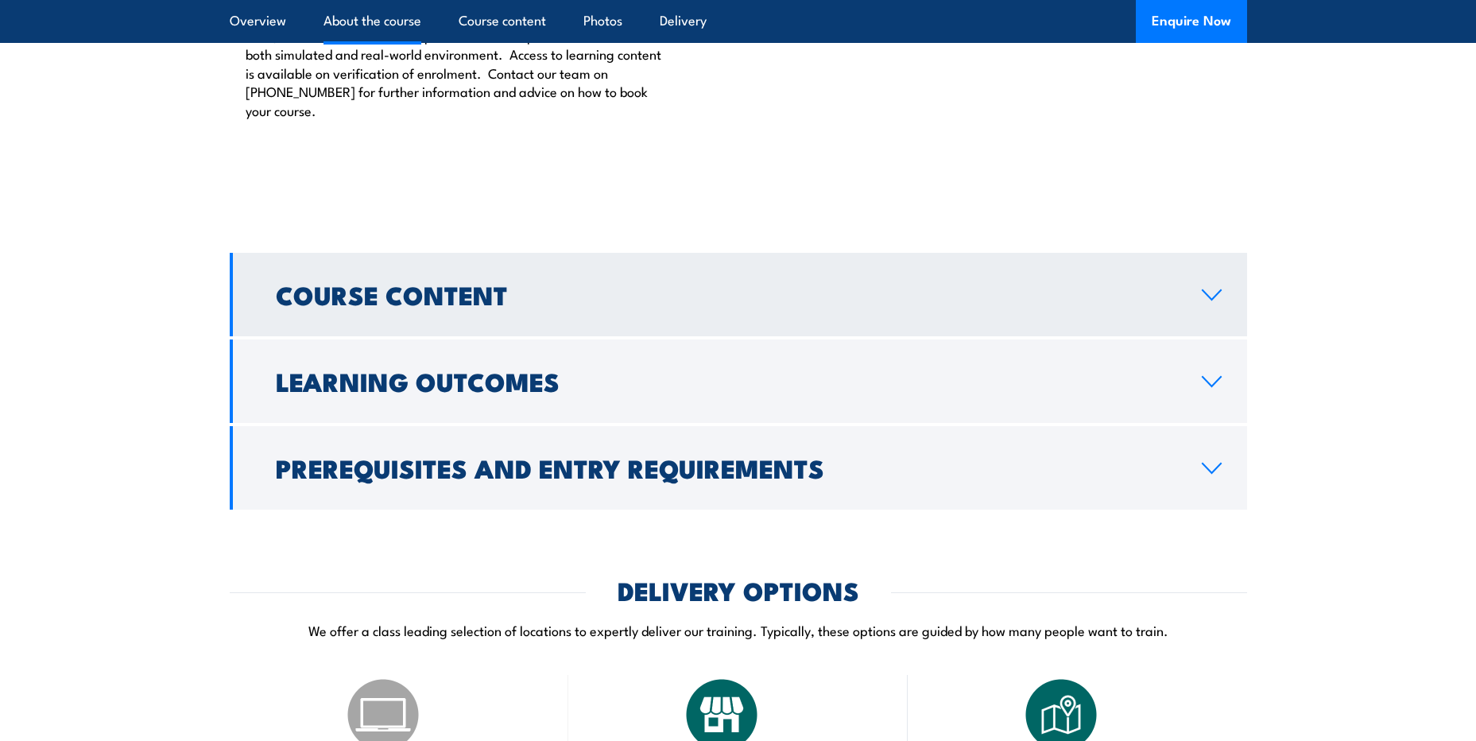
click at [671, 336] on link "Course Content" at bounding box center [738, 294] width 1017 height 83
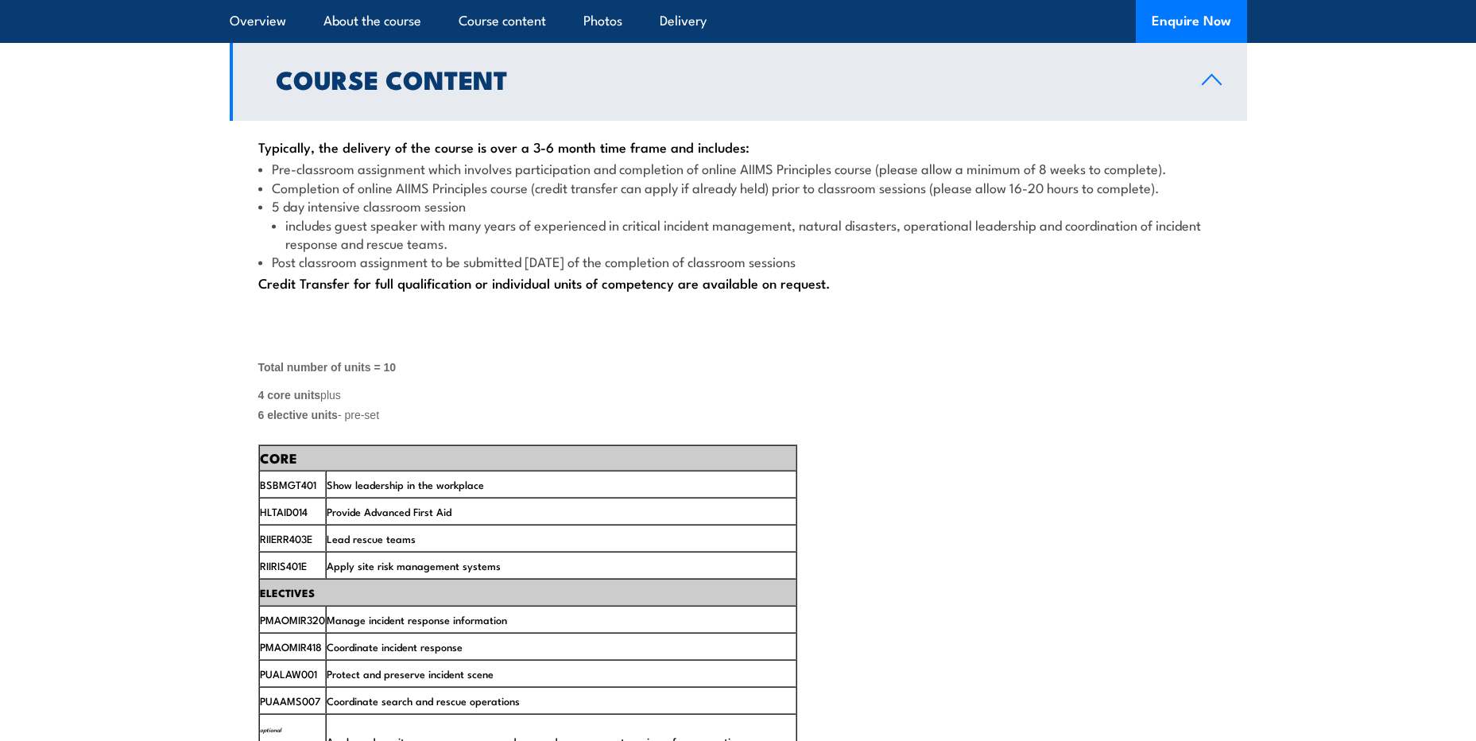
scroll to position [2146, 0]
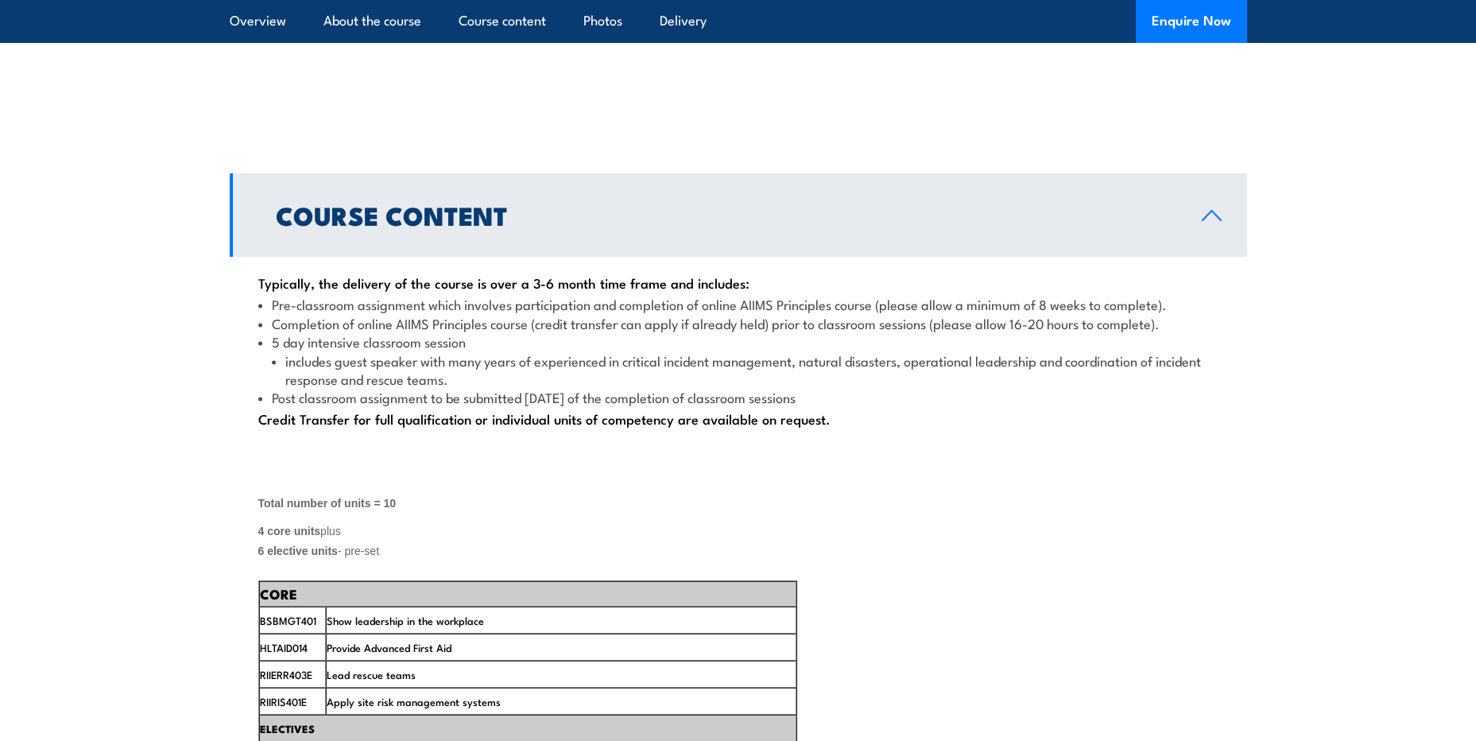
click at [677, 257] on link "Course Content" at bounding box center [738, 214] width 1017 height 83
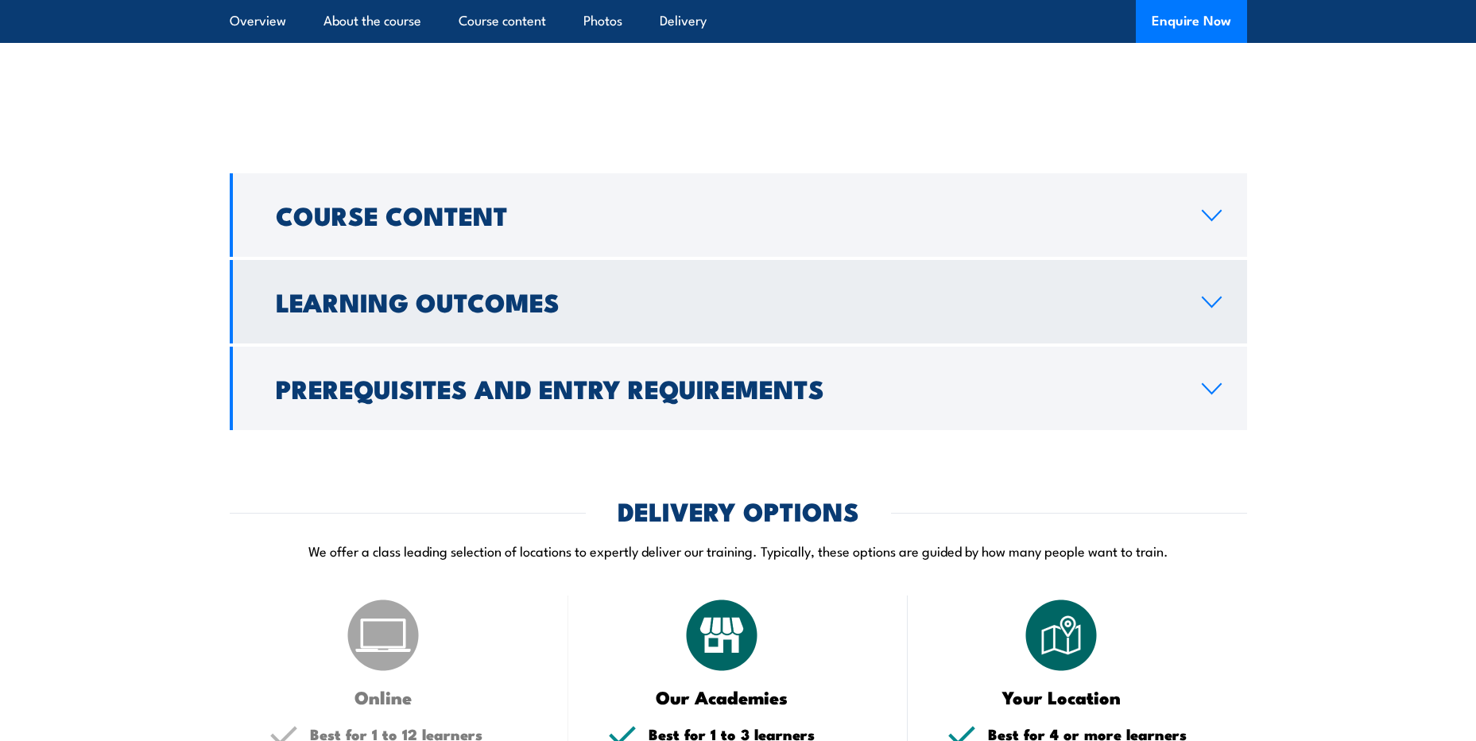
click at [685, 328] on link "Learning Outcomes" at bounding box center [738, 301] width 1017 height 83
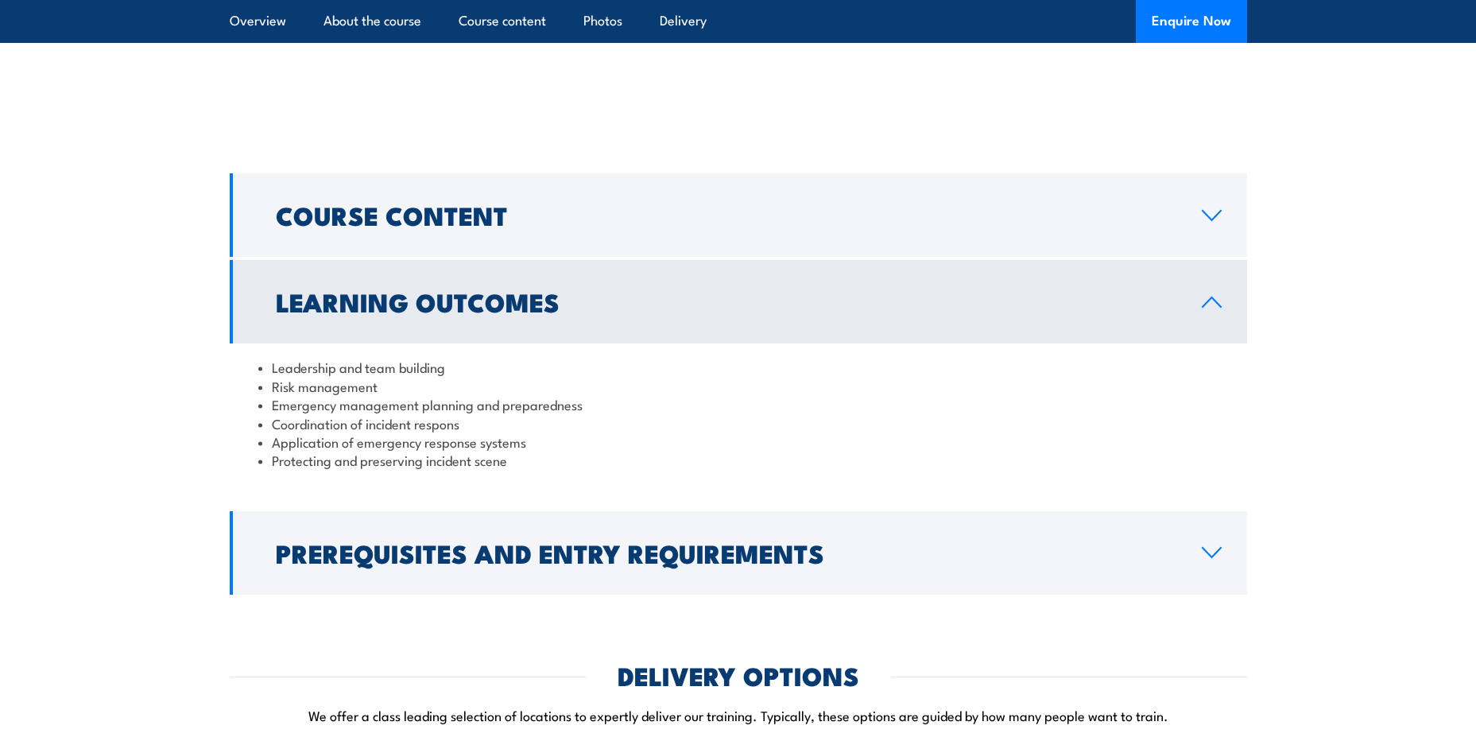
click at [685, 328] on link "Learning Outcomes" at bounding box center [738, 301] width 1017 height 83
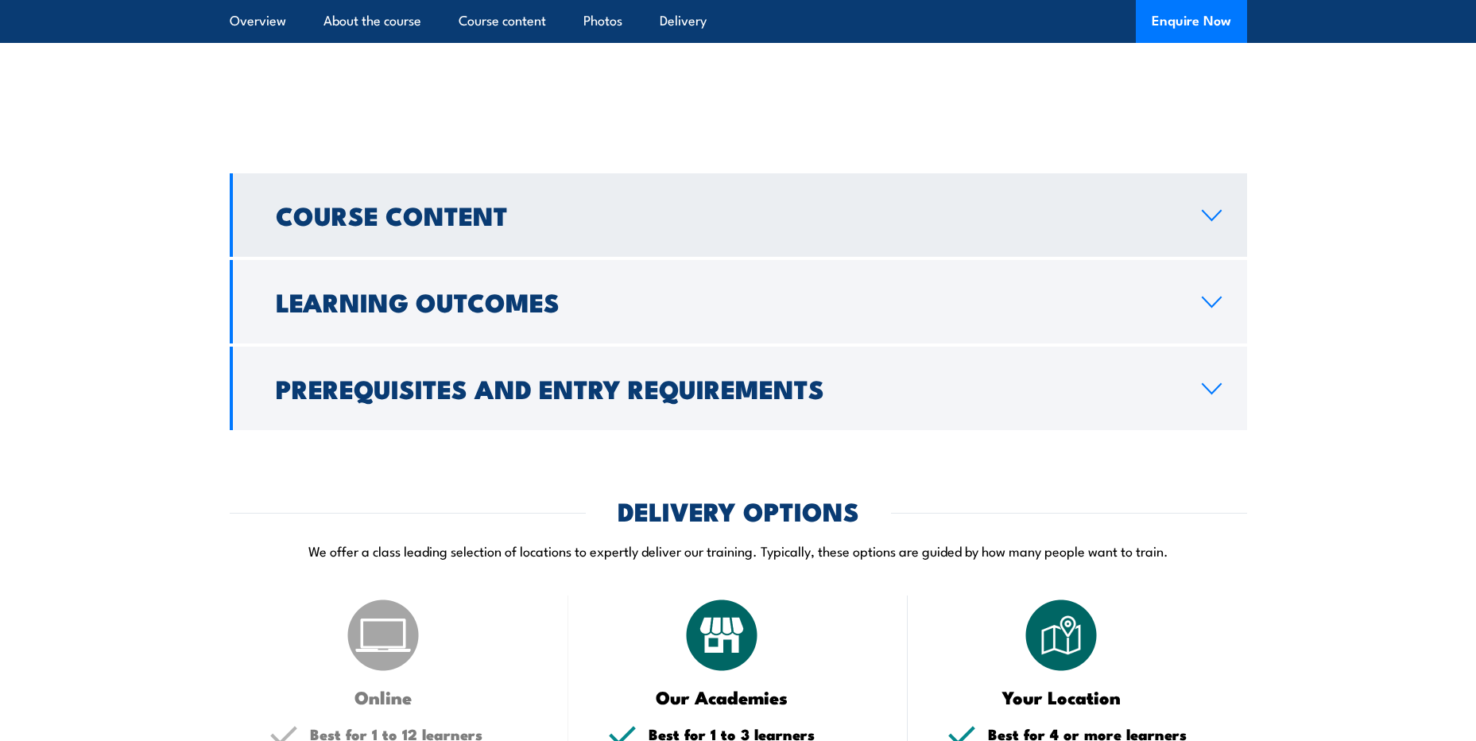
click at [684, 226] on h2 "Course Content" at bounding box center [726, 214] width 901 height 22
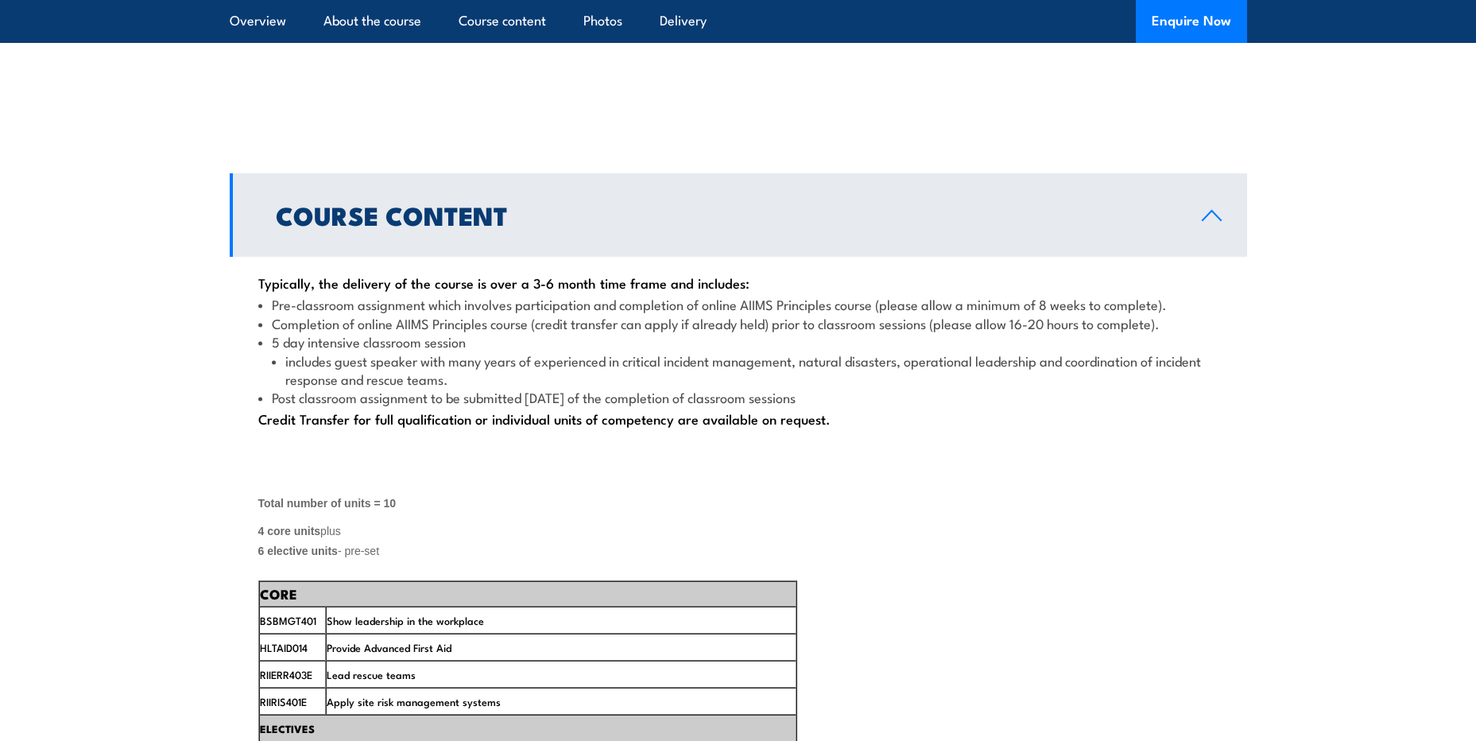
click at [684, 226] on h2 "Course Content" at bounding box center [726, 214] width 901 height 22
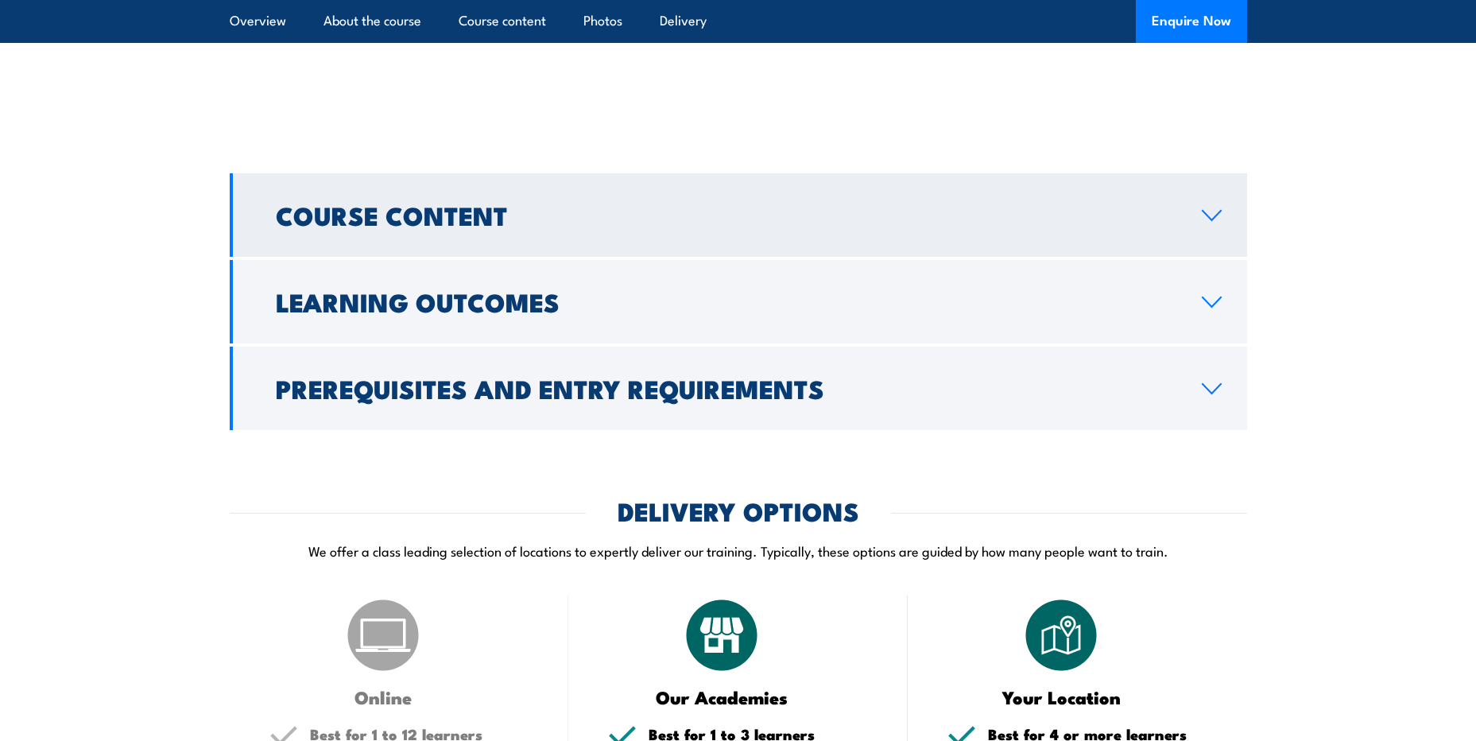
scroll to position [2464, 0]
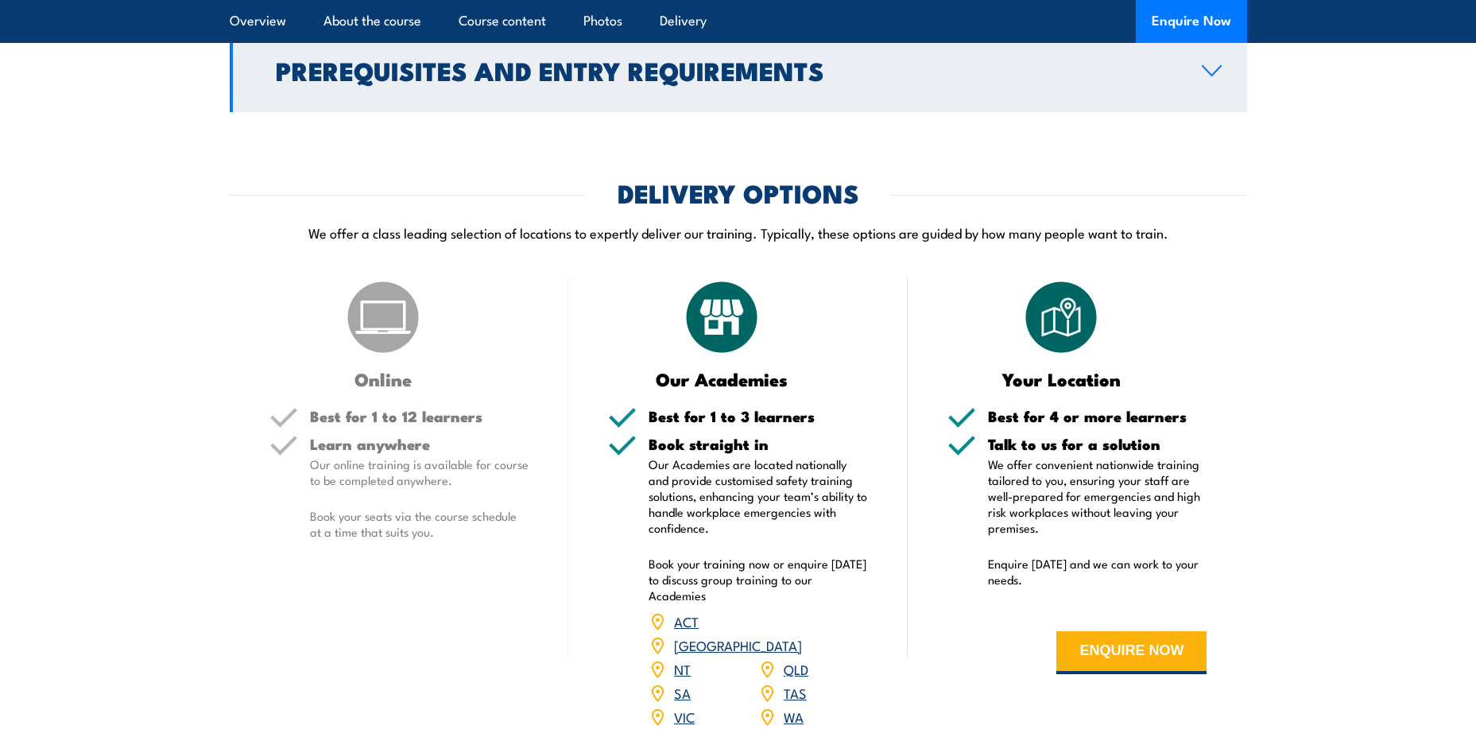
click at [737, 81] on h2 "Prerequisites and Entry Requirements" at bounding box center [726, 70] width 901 height 22
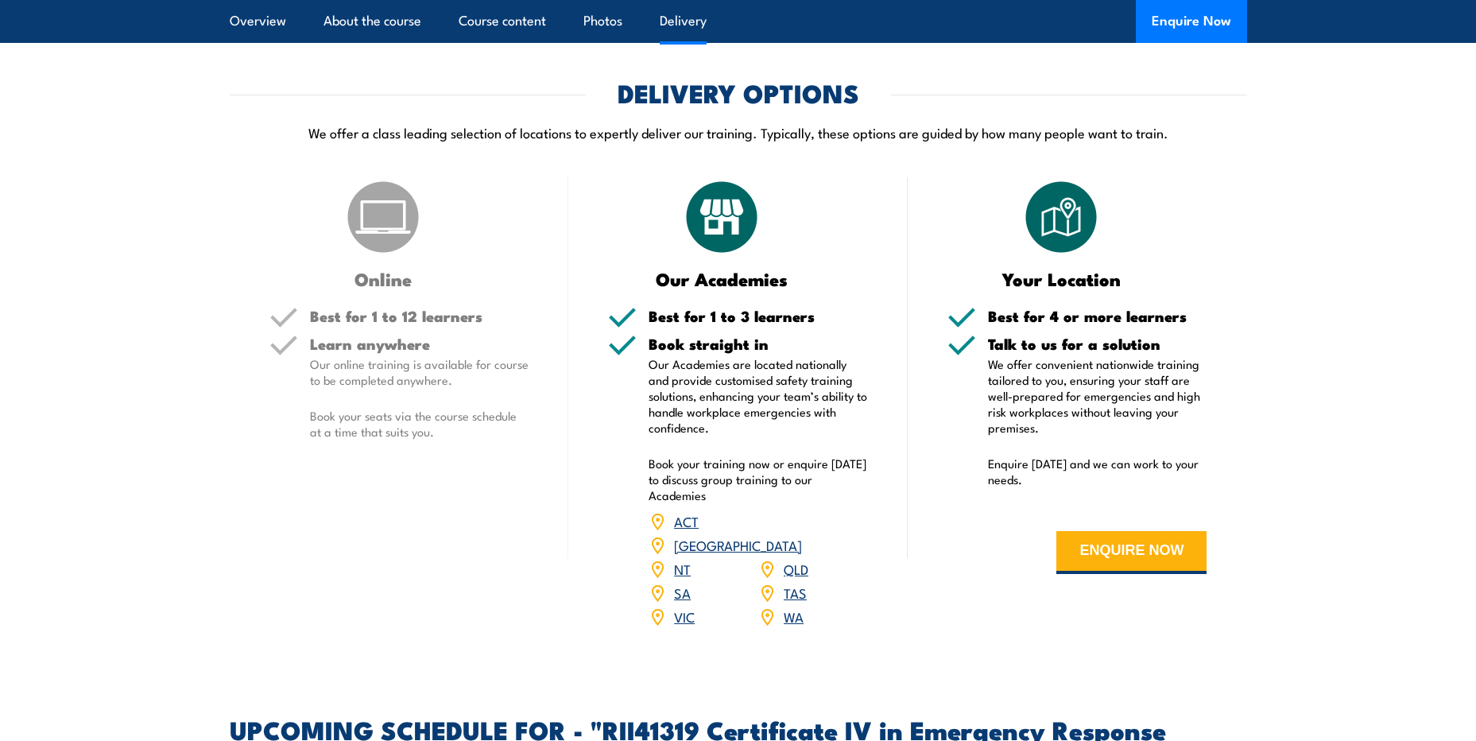
scroll to position [3020, 0]
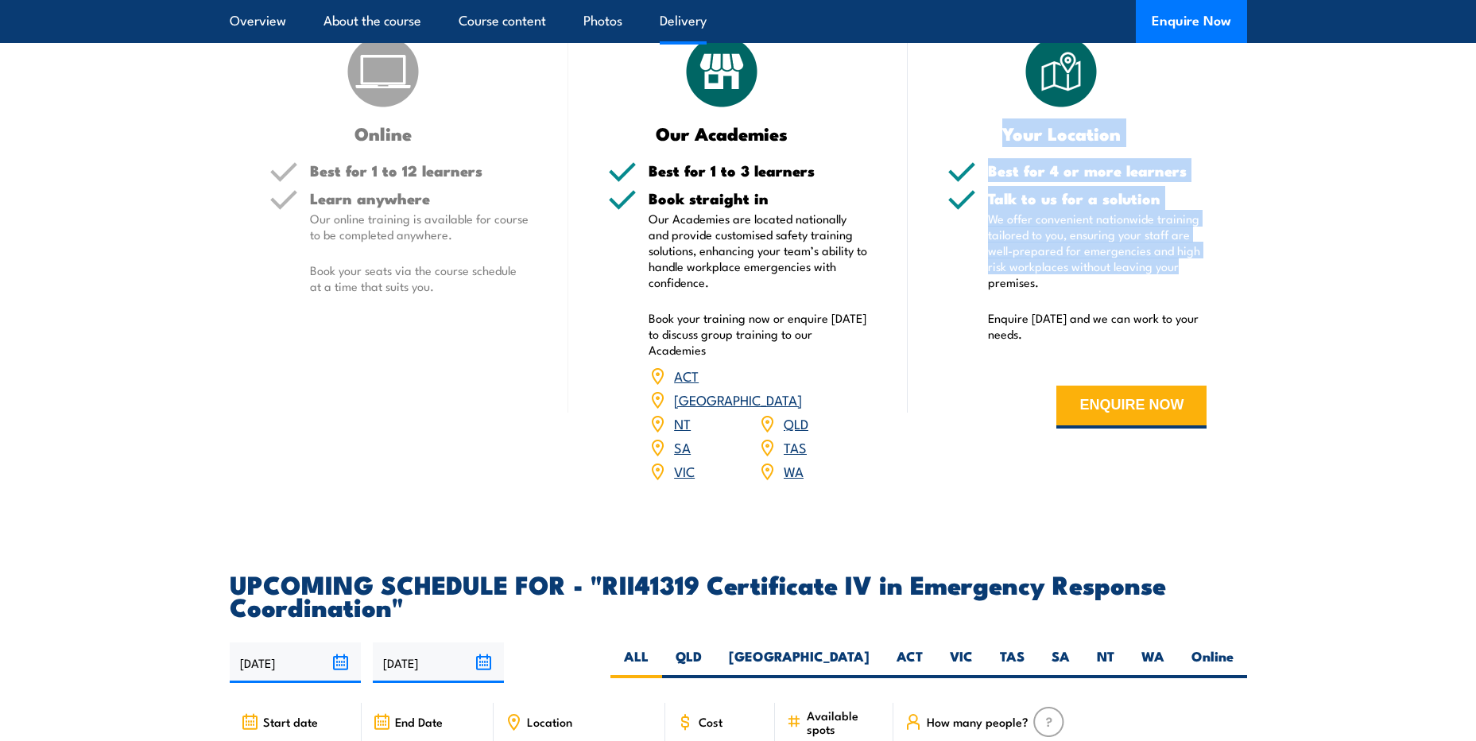
drag, startPoint x: 1122, startPoint y: 267, endPoint x: 1224, endPoint y: 343, distance: 126.7
click at [1224, 343] on div "Your Location Best for 4 or more learners Talk to us for a solution We offer co…" at bounding box center [1077, 267] width 339 height 471
drag, startPoint x: 1224, startPoint y: 343, endPoint x: 1234, endPoint y: 358, distance: 19.0
click at [1225, 343] on div "Your Location Best for 4 or more learners Talk to us for a solution We offer co…" at bounding box center [1077, 267] width 339 height 471
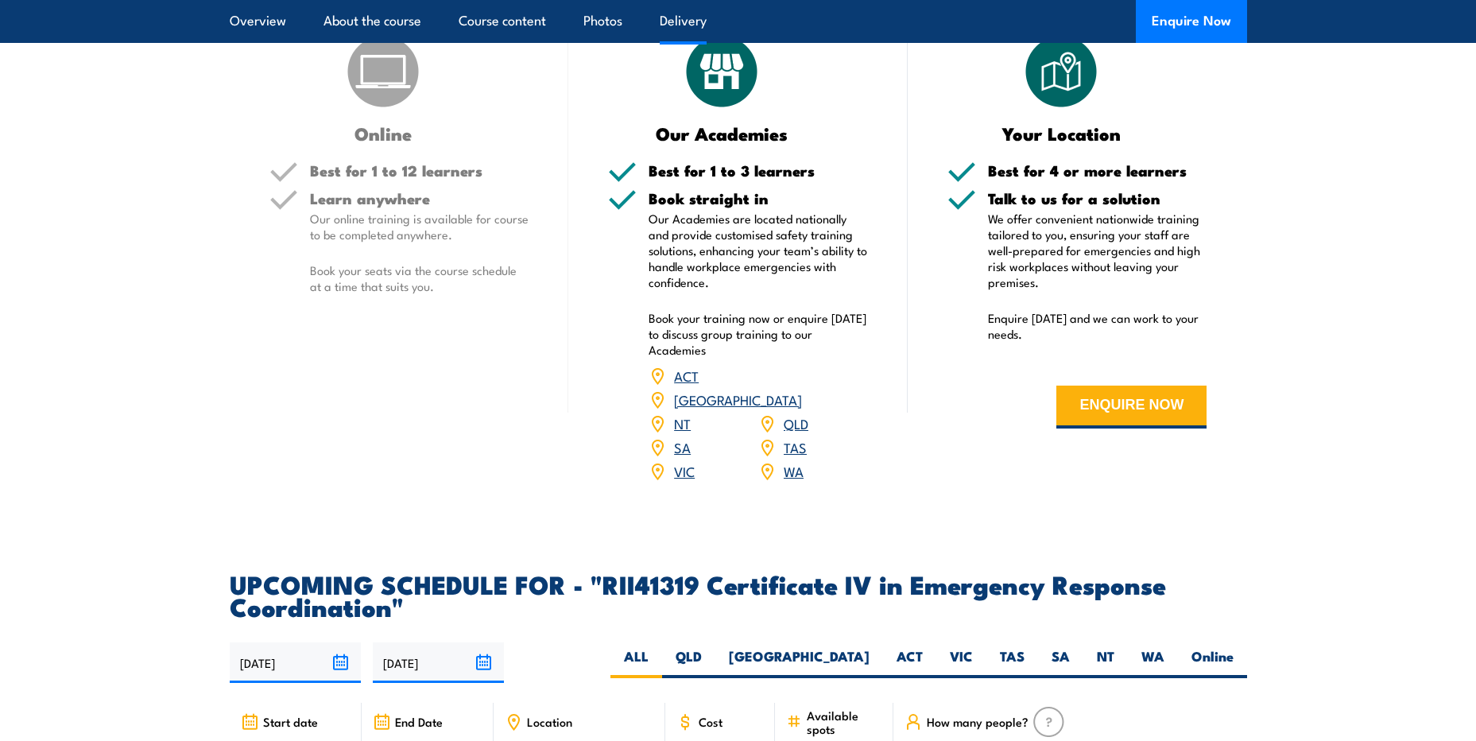
click at [1233, 384] on div "Your Location Best for 4 or more learners Talk to us for a solution We offer co…" at bounding box center [1077, 267] width 339 height 471
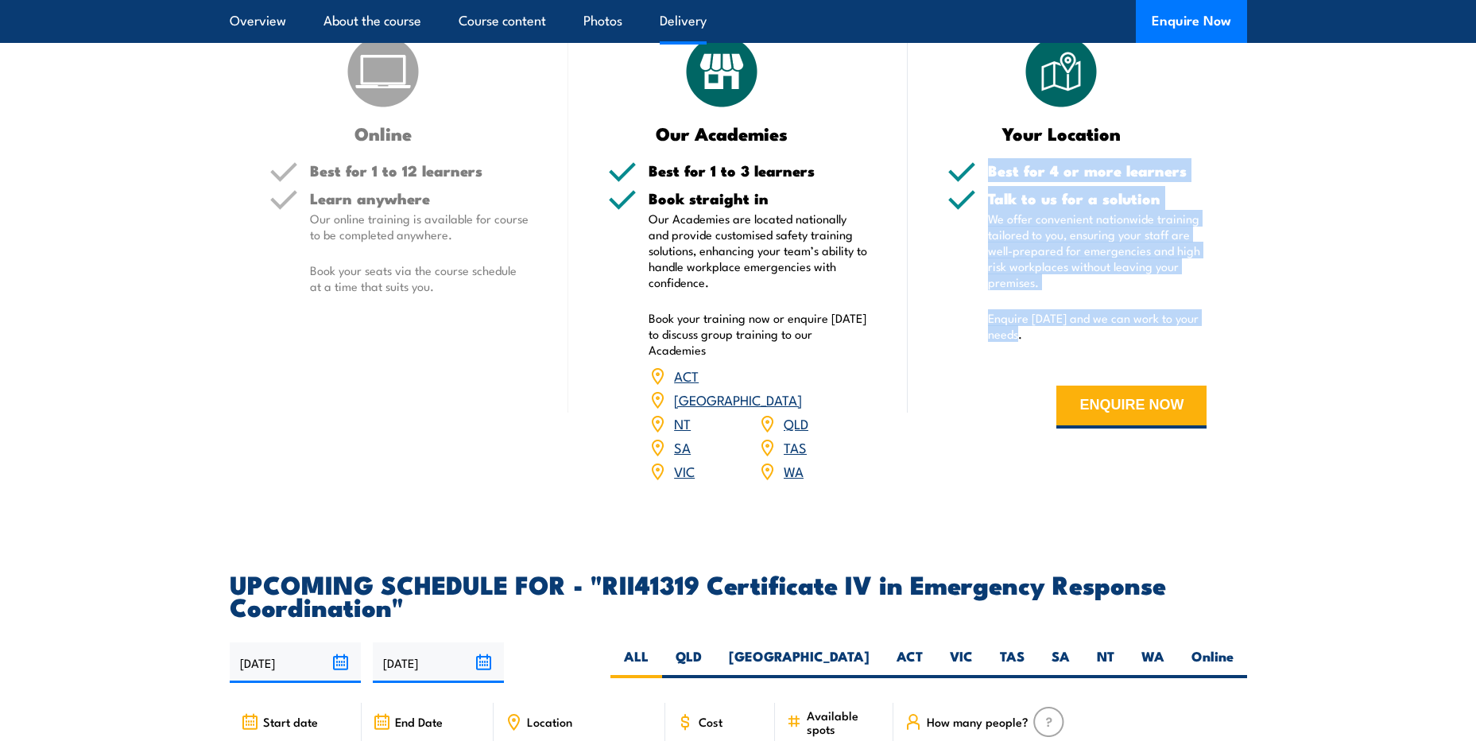
drag, startPoint x: 1257, startPoint y: 430, endPoint x: 907, endPoint y: 251, distance: 393.5
click at [907, 251] on section "DELIVERY OPTIONS We offer a class leading selection of locations to expertly de…" at bounding box center [738, 219] width 1476 height 567
click at [986, 191] on div "Best for 4 or more learners" at bounding box center [1077, 177] width 260 height 28
drag, startPoint x: 994, startPoint y: 251, endPoint x: 1210, endPoint y: 428, distance: 278.9
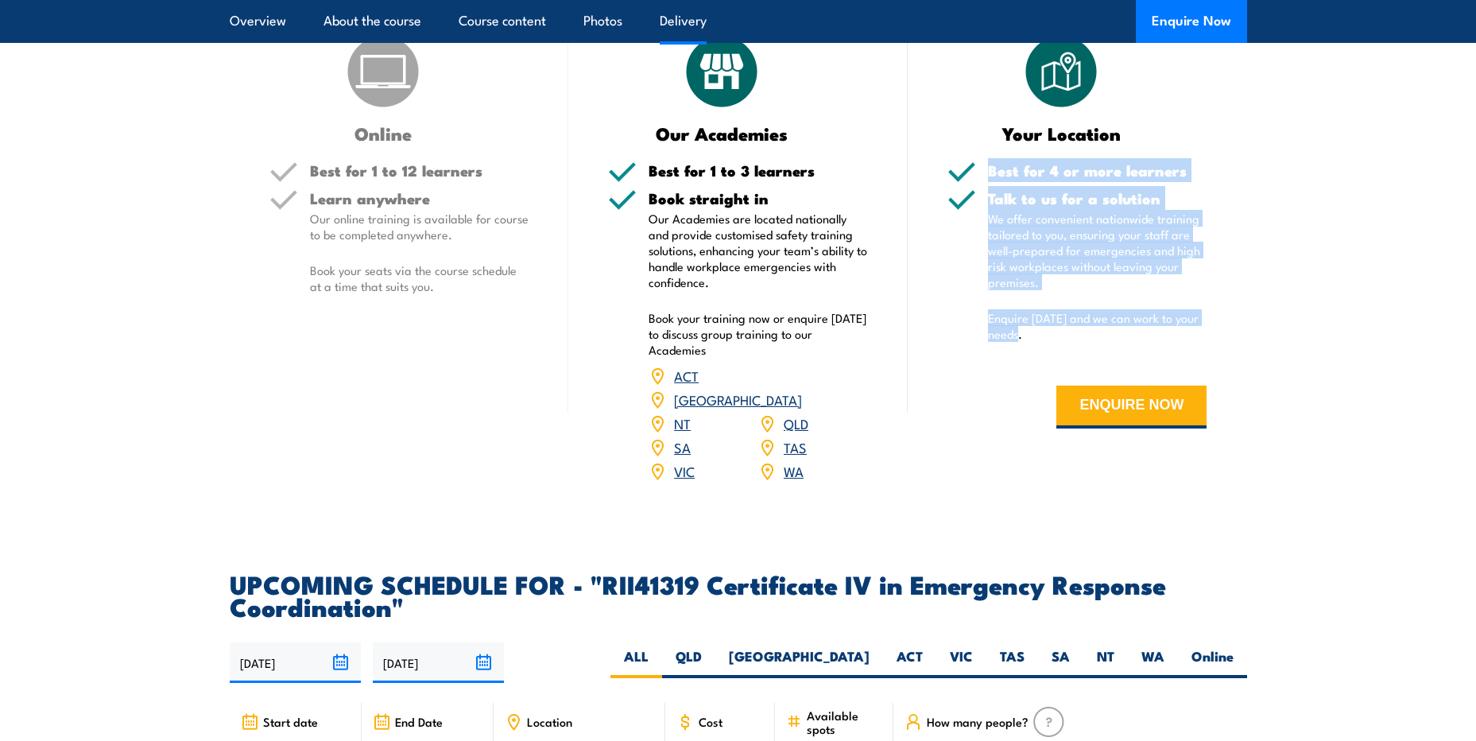
click at [1210, 428] on div "Your Location Best for 4 or more learners Talk to us for a solution We offer co…" at bounding box center [1077, 267] width 339 height 471
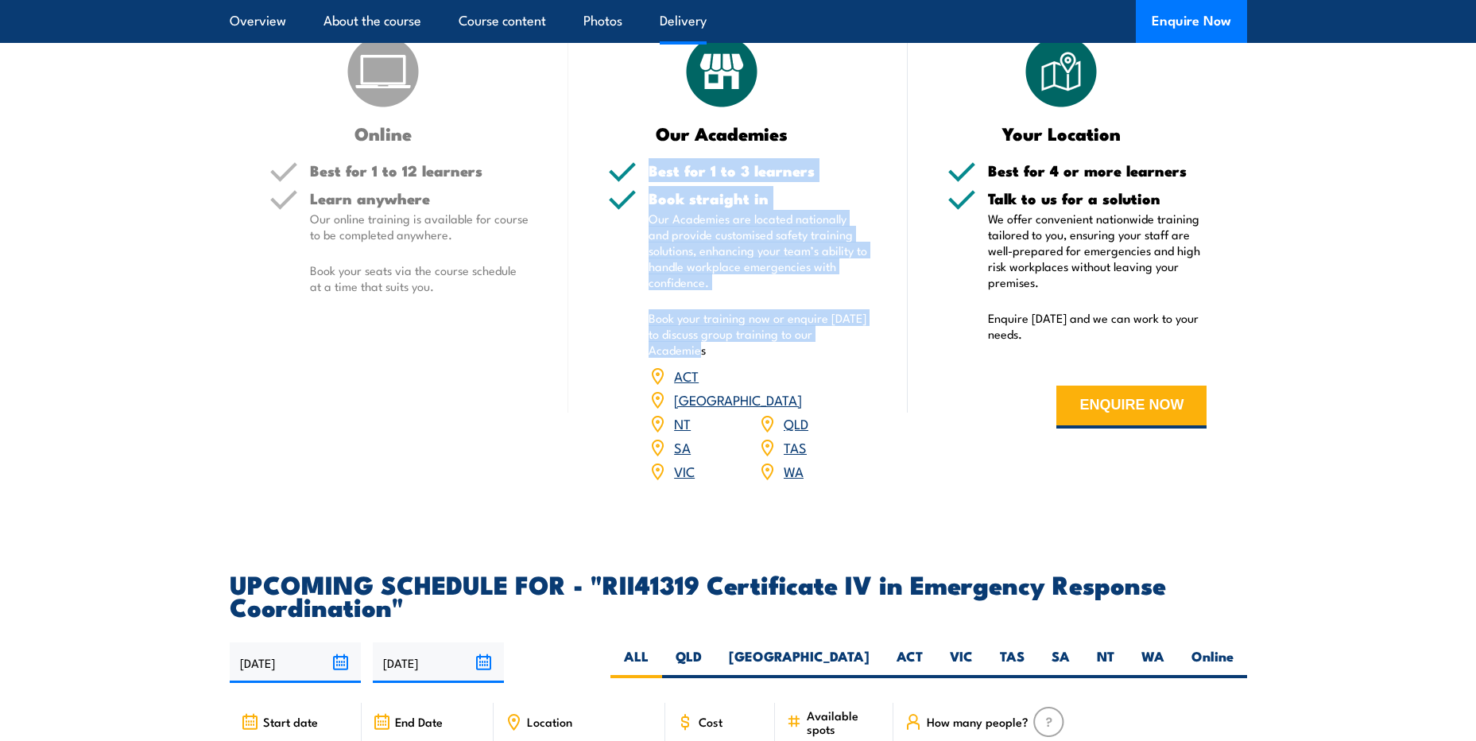
drag, startPoint x: 753, startPoint y: 423, endPoint x: 610, endPoint y: 238, distance: 234.0
click at [610, 238] on div "Best for 1 to 3 learners Book straight in Our Academies are located nationally …" at bounding box center [738, 333] width 260 height 340
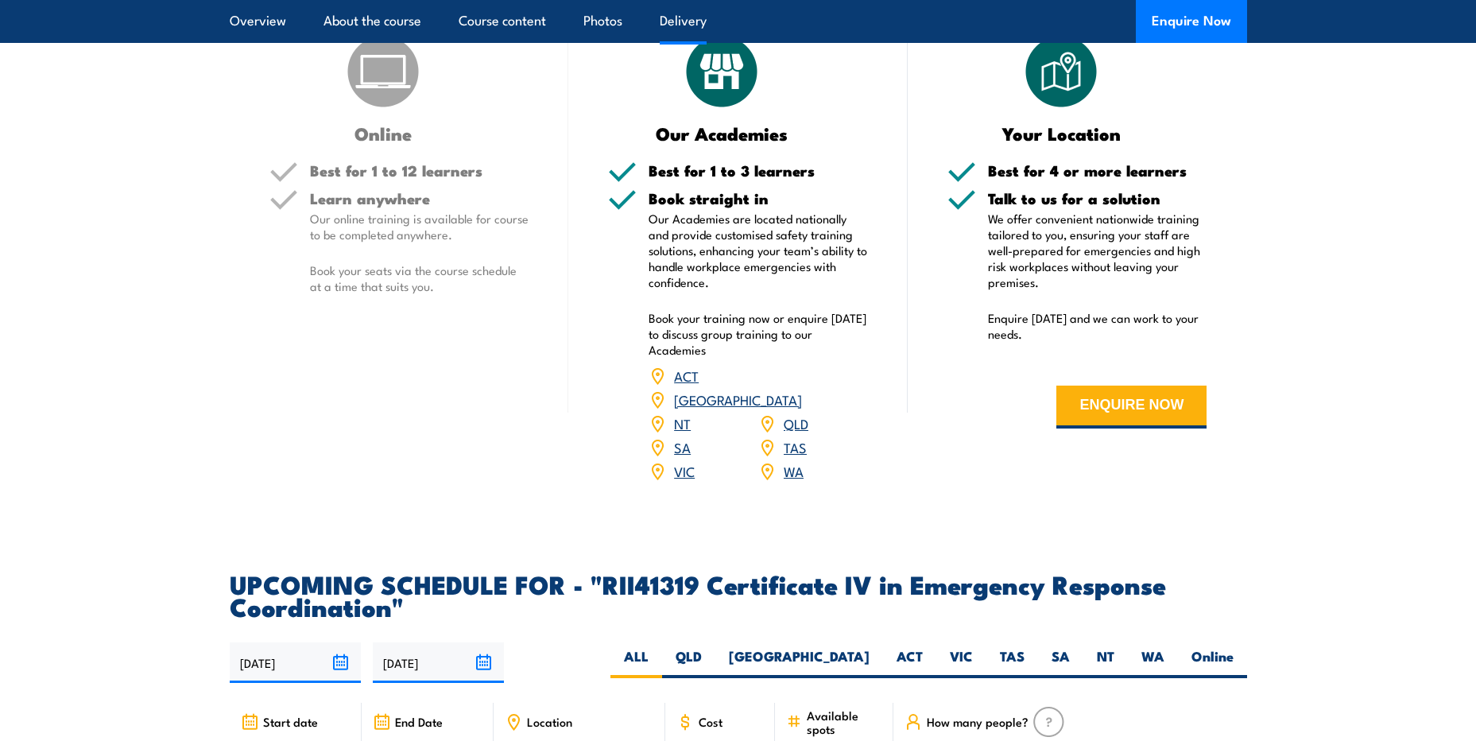
click at [612, 186] on icon at bounding box center [622, 172] width 28 height 28
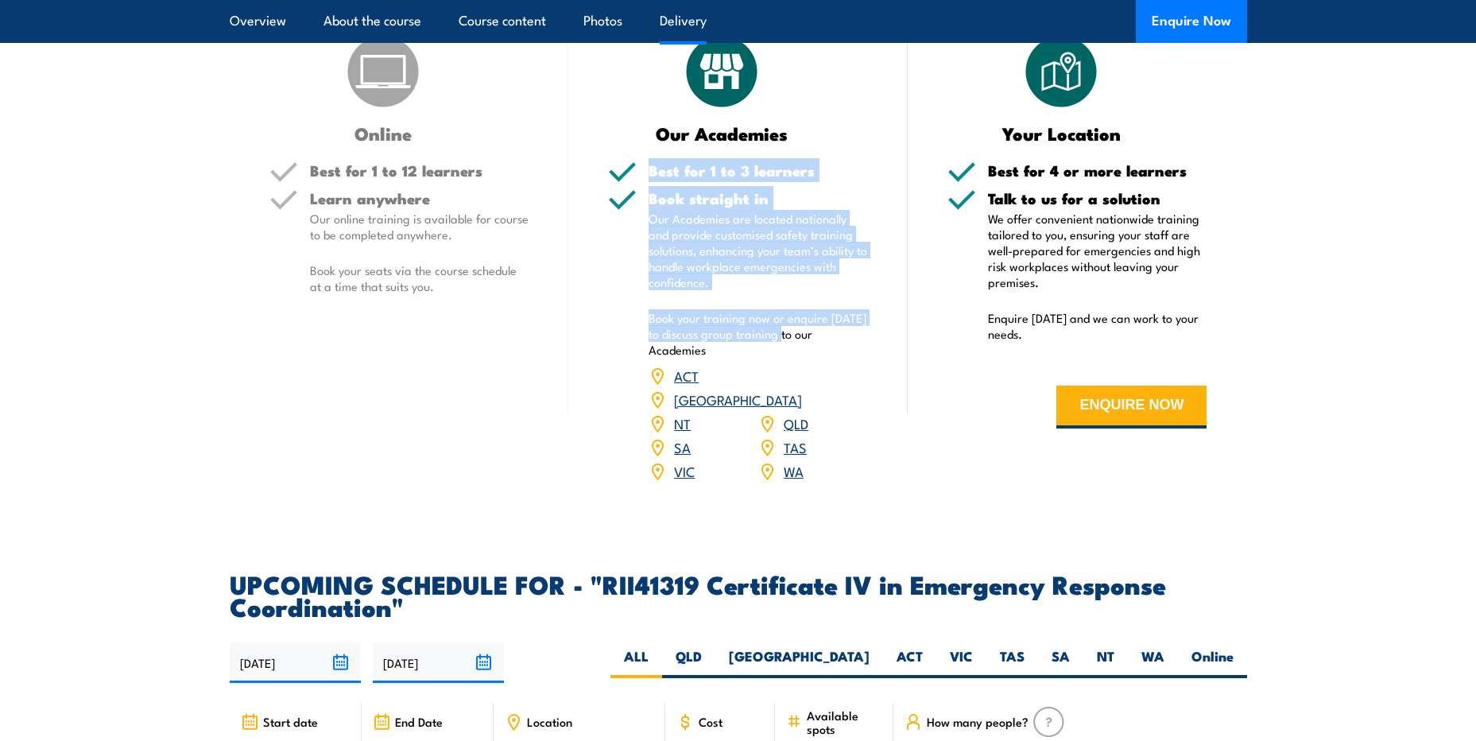
drag, startPoint x: 608, startPoint y: 238, endPoint x: 784, endPoint y: 416, distance: 250.1
click at [784, 416] on div "Best for 1 to 3 learners Book straight in Our Academies are located nationally …" at bounding box center [738, 333] width 260 height 340
click at [784, 358] on p "Book your training now or enquire [DATE] to discuss group training to our Acade…" at bounding box center [758, 334] width 219 height 48
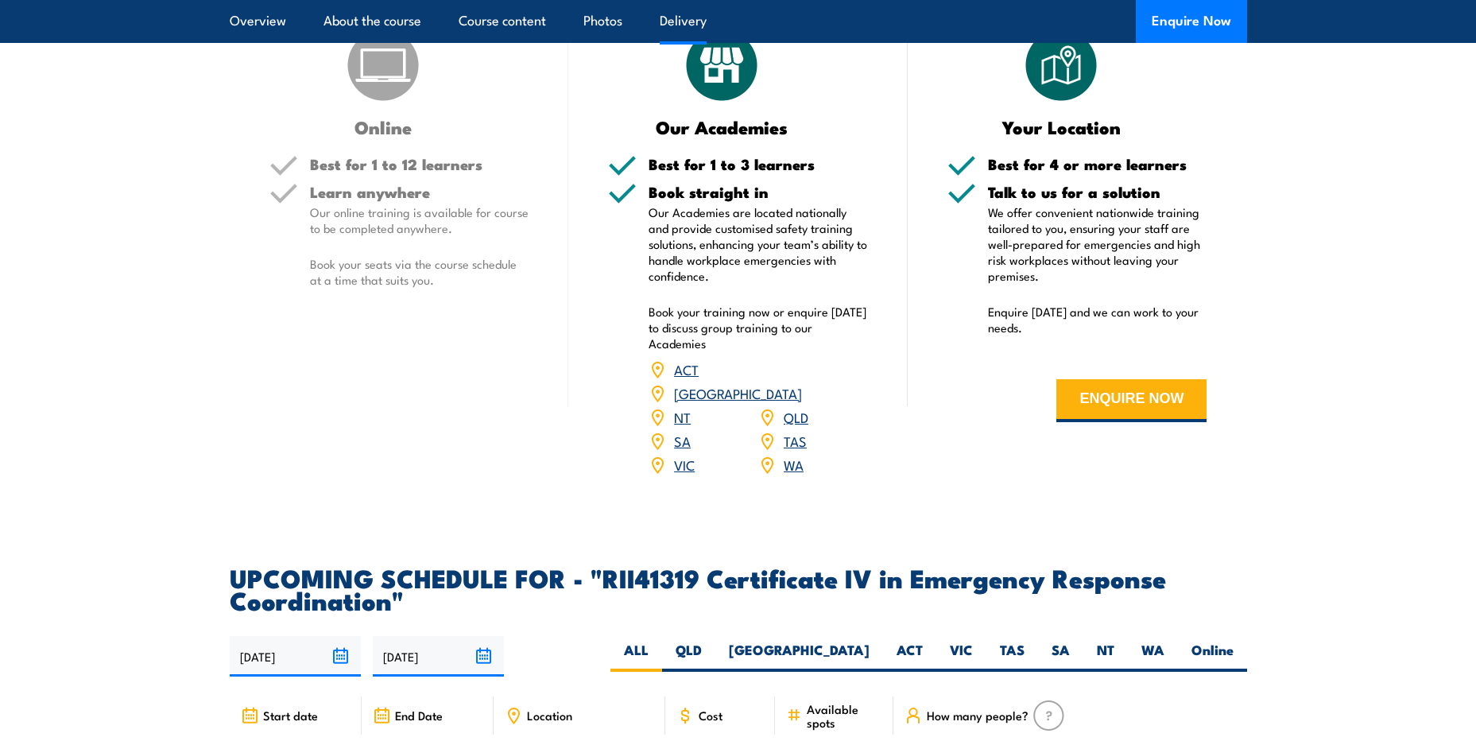
scroll to position [3338, 0]
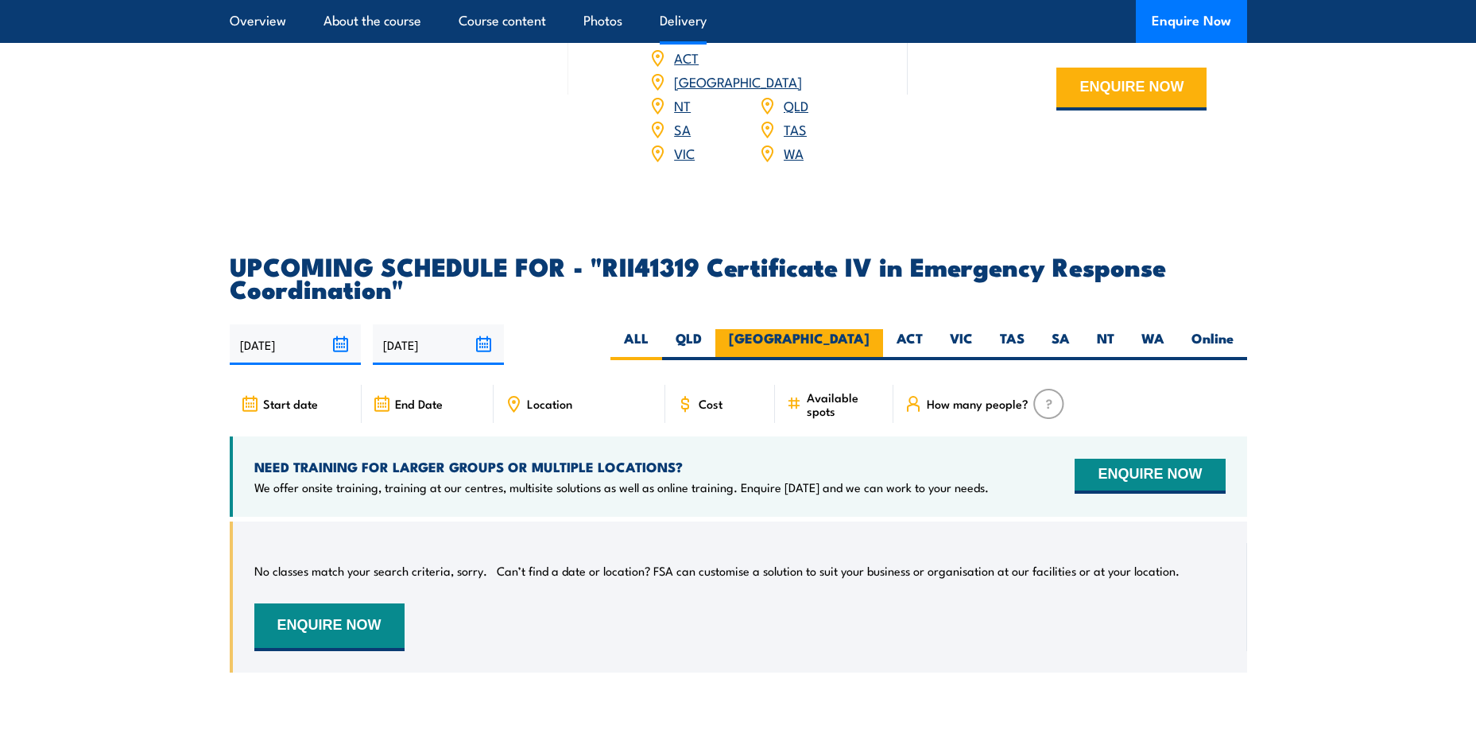
drag, startPoint x: 870, startPoint y: 378, endPoint x: 823, endPoint y: 393, distance: 50.0
click at [871, 365] on div "[DATE] [DATE]" at bounding box center [738, 344] width 1017 height 41
click at [662, 360] on label "ALL" at bounding box center [636, 344] width 52 height 31
click at [659, 339] on input "ALL" at bounding box center [654, 334] width 10 height 10
click at [823, 360] on label "[GEOGRAPHIC_DATA]" at bounding box center [799, 344] width 168 height 31
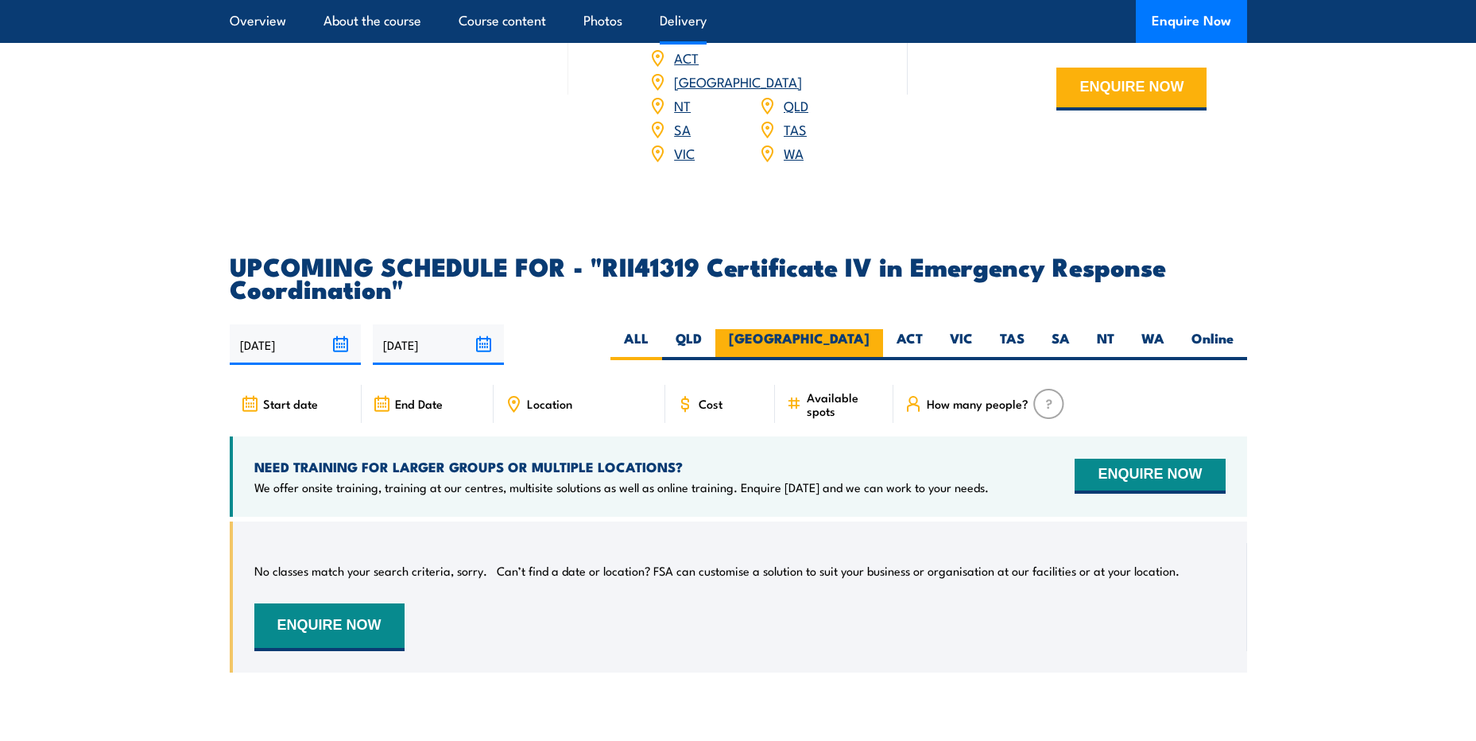
click at [870, 339] on input "[GEOGRAPHIC_DATA]" at bounding box center [875, 334] width 10 height 10
radio input "true"
click at [715, 360] on label "QLD" at bounding box center [688, 344] width 53 height 31
click at [712, 339] on input "QLD" at bounding box center [707, 334] width 10 height 10
radio input "true"
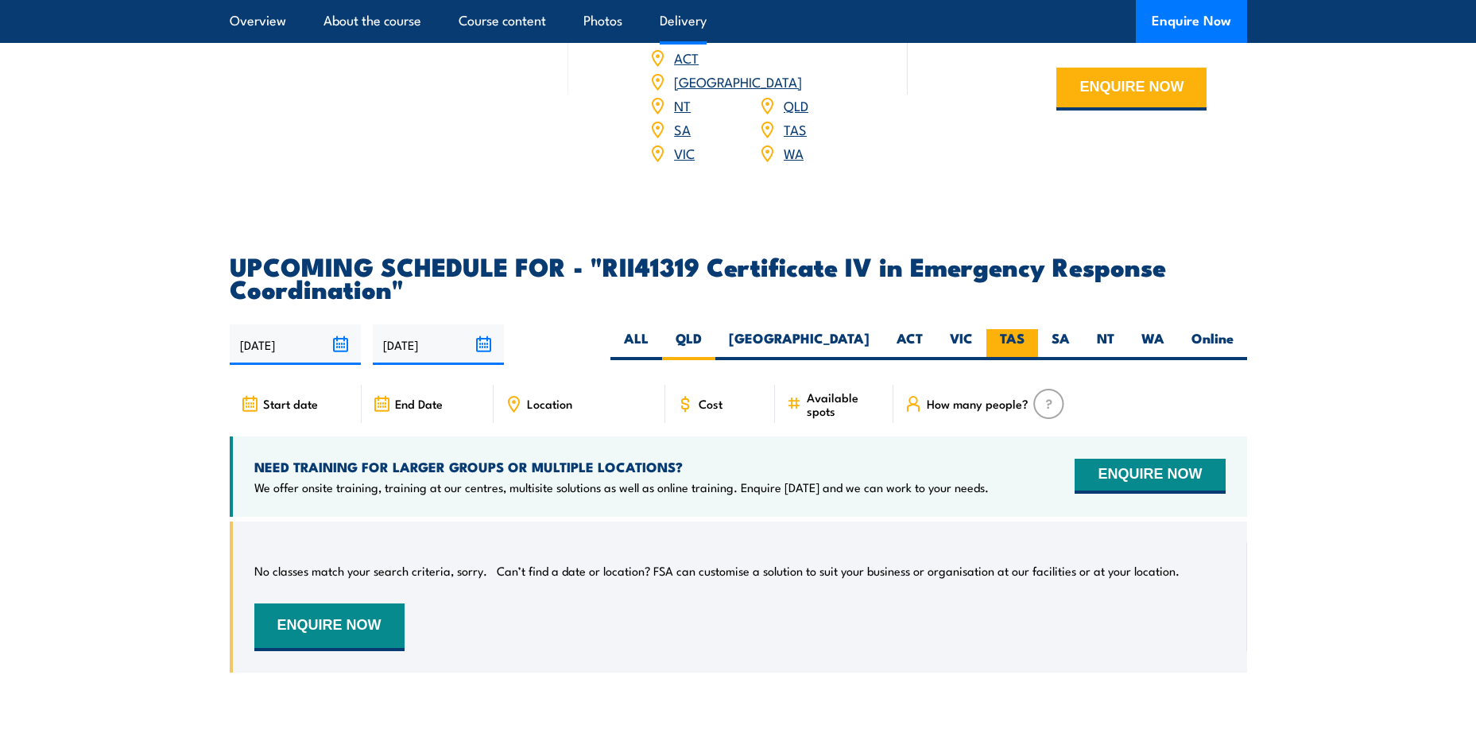
click at [986, 360] on label "TAS" at bounding box center [1012, 344] width 52 height 31
click at [1025, 339] on input "TAS" at bounding box center [1030, 334] width 10 height 10
radio input "true"
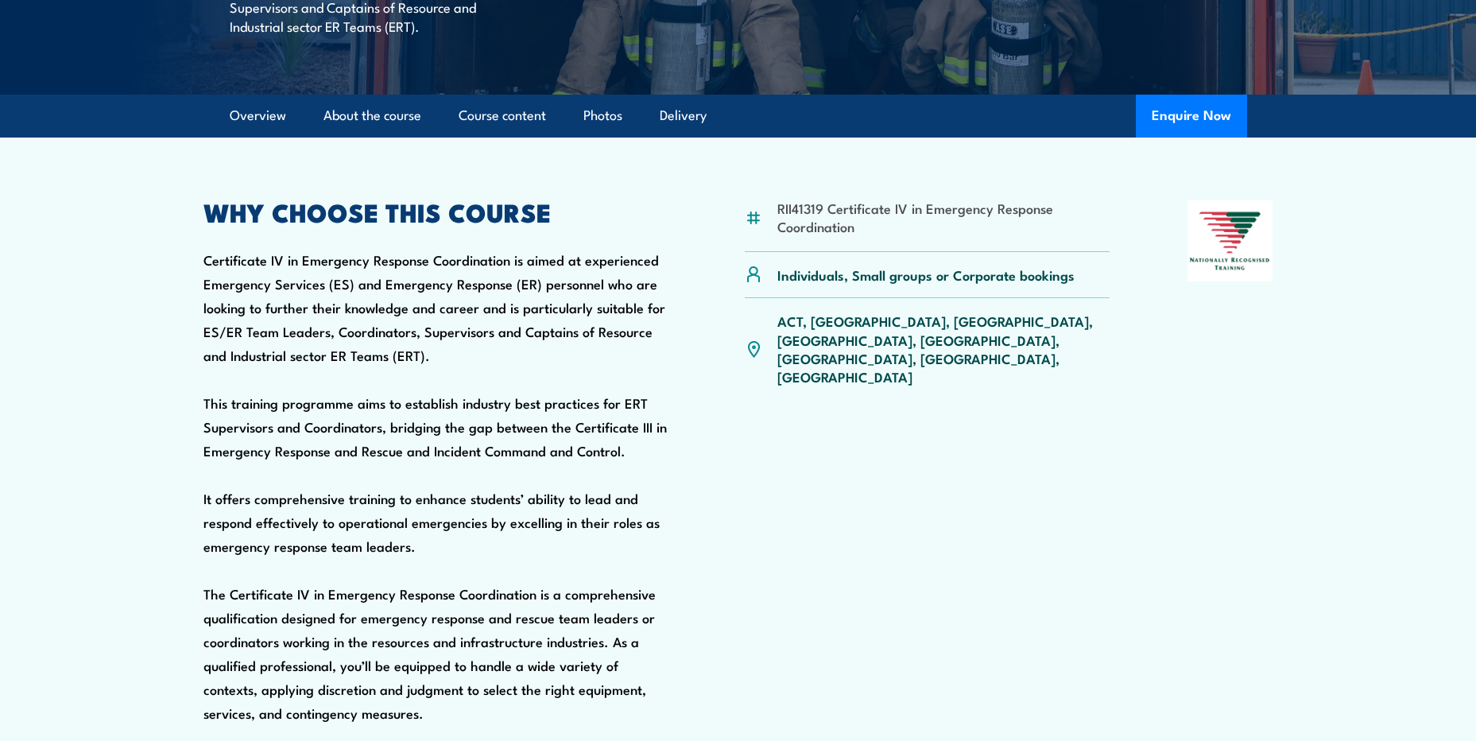
scroll to position [752, 0]
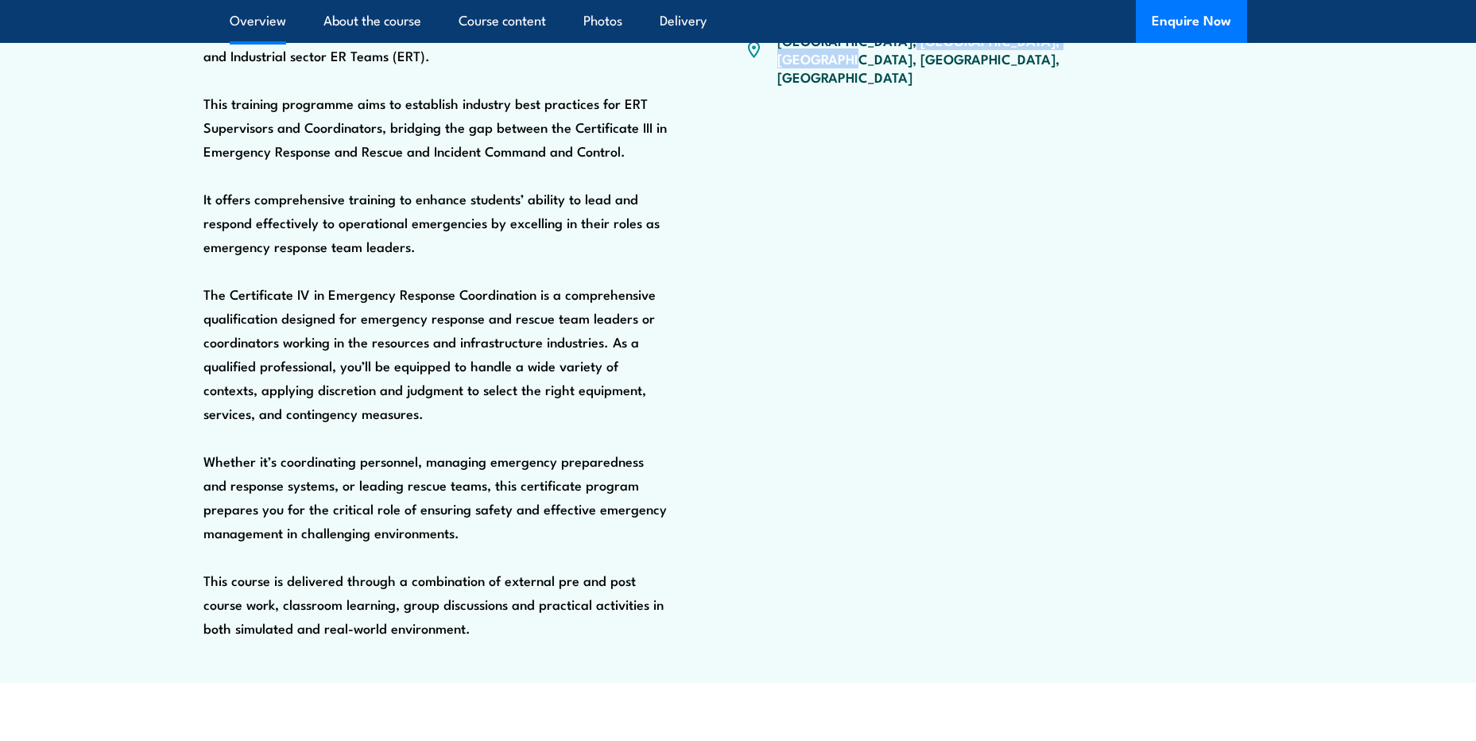
drag, startPoint x: 986, startPoint y: 248, endPoint x: 806, endPoint y: 149, distance: 205.3
click at [806, 149] on div "RII41319 Certificate IV in Emergency Response Coordination Individuals, Small g…" at bounding box center [928, 282] width 366 height 763
click at [807, 148] on div "RII41319 Certificate IV in Emergency Response Coordination Individuals, Small g…" at bounding box center [928, 282] width 366 height 763
click at [1048, 150] on div "RII41319 Certificate IV in Emergency Response Coordination Individuals, Small g…" at bounding box center [928, 282] width 366 height 763
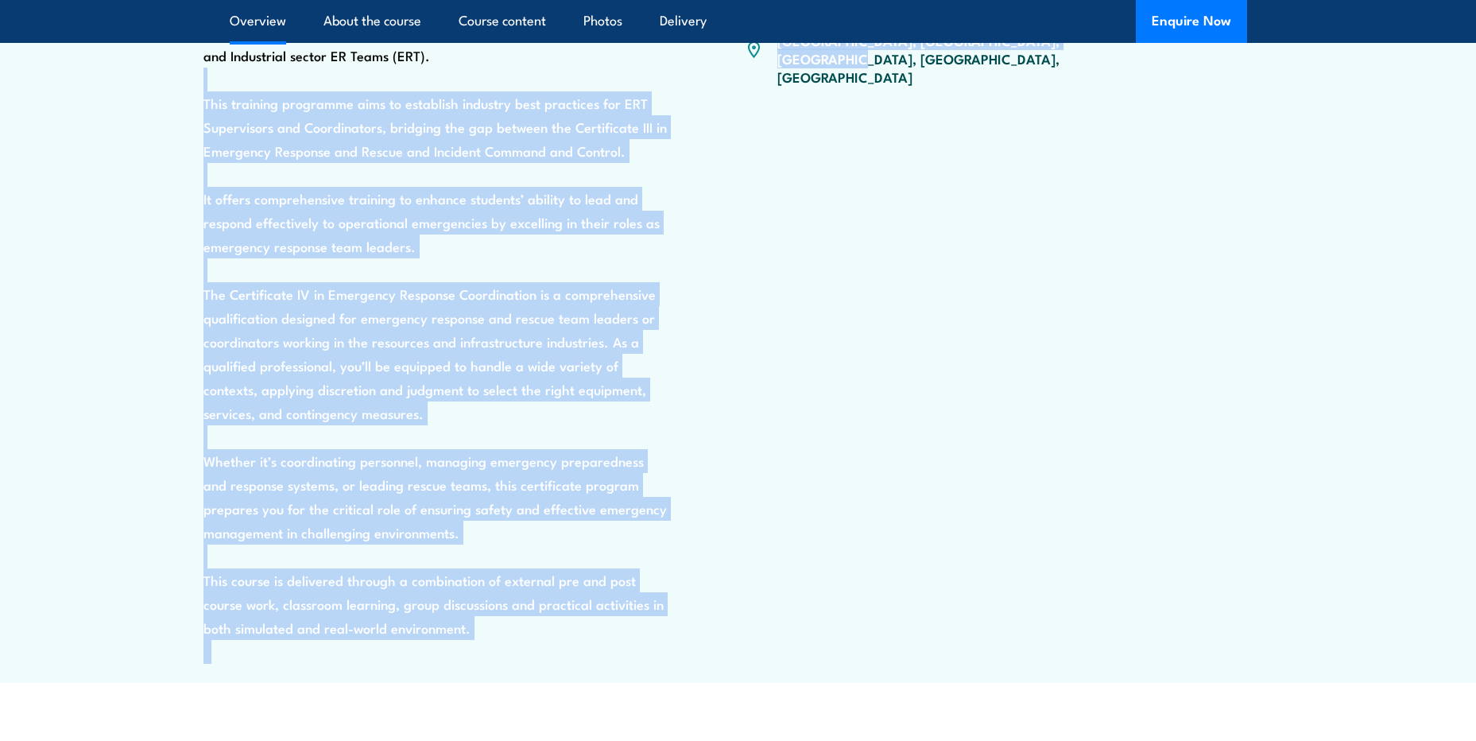
drag, startPoint x: 1078, startPoint y: 122, endPoint x: 676, endPoint y: 115, distance: 402.2
click at [676, 115] on div "RII41319 Certificate IV in Emergency Response Coordination Individuals, Small g…" at bounding box center [738, 282] width 1070 height 763
click at [919, 154] on div "RII41319 Certificate IV in Emergency Response Coordination Individuals, Small g…" at bounding box center [928, 282] width 366 height 763
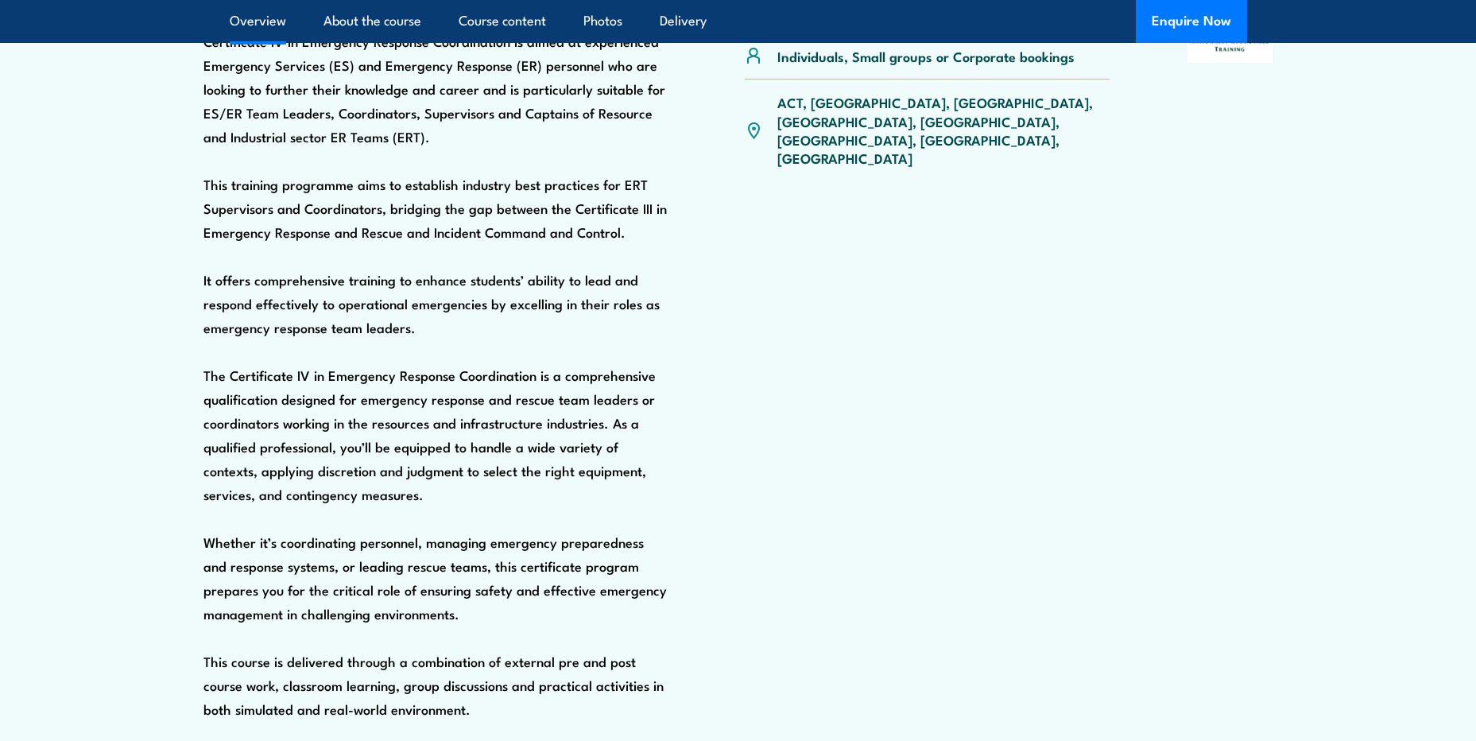
scroll to position [434, 0]
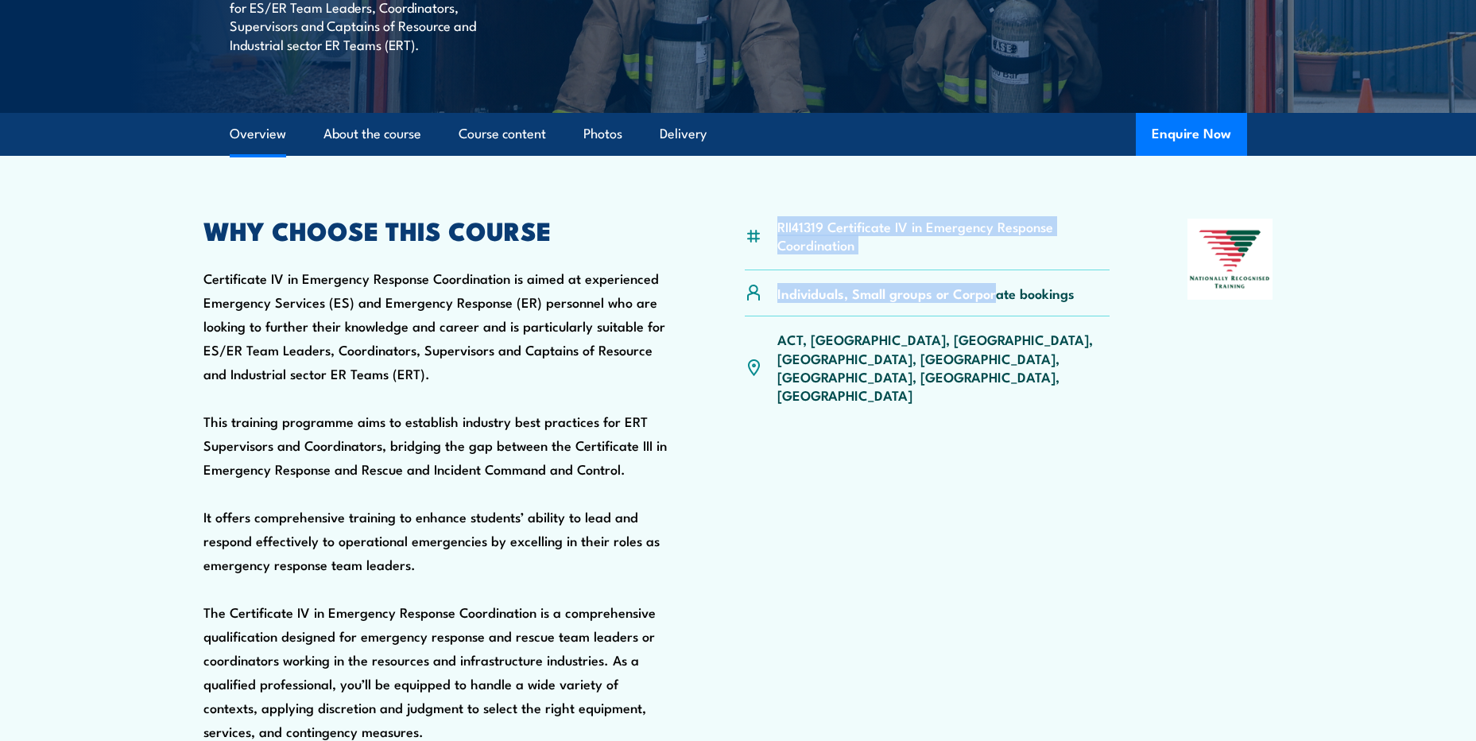
drag, startPoint x: 752, startPoint y: 251, endPoint x: 994, endPoint y: 332, distance: 254.9
click at [994, 332] on article "RII41319 Certificate IV in Emergency Response Coordination Individuals, Small g…" at bounding box center [738, 578] width 1113 height 845
drag, startPoint x: 998, startPoint y: 332, endPoint x: 1056, endPoint y: 350, distance: 59.8
click at [1002, 302] on p "Individuals, Small groups or Corporate bookings" at bounding box center [925, 293] width 297 height 18
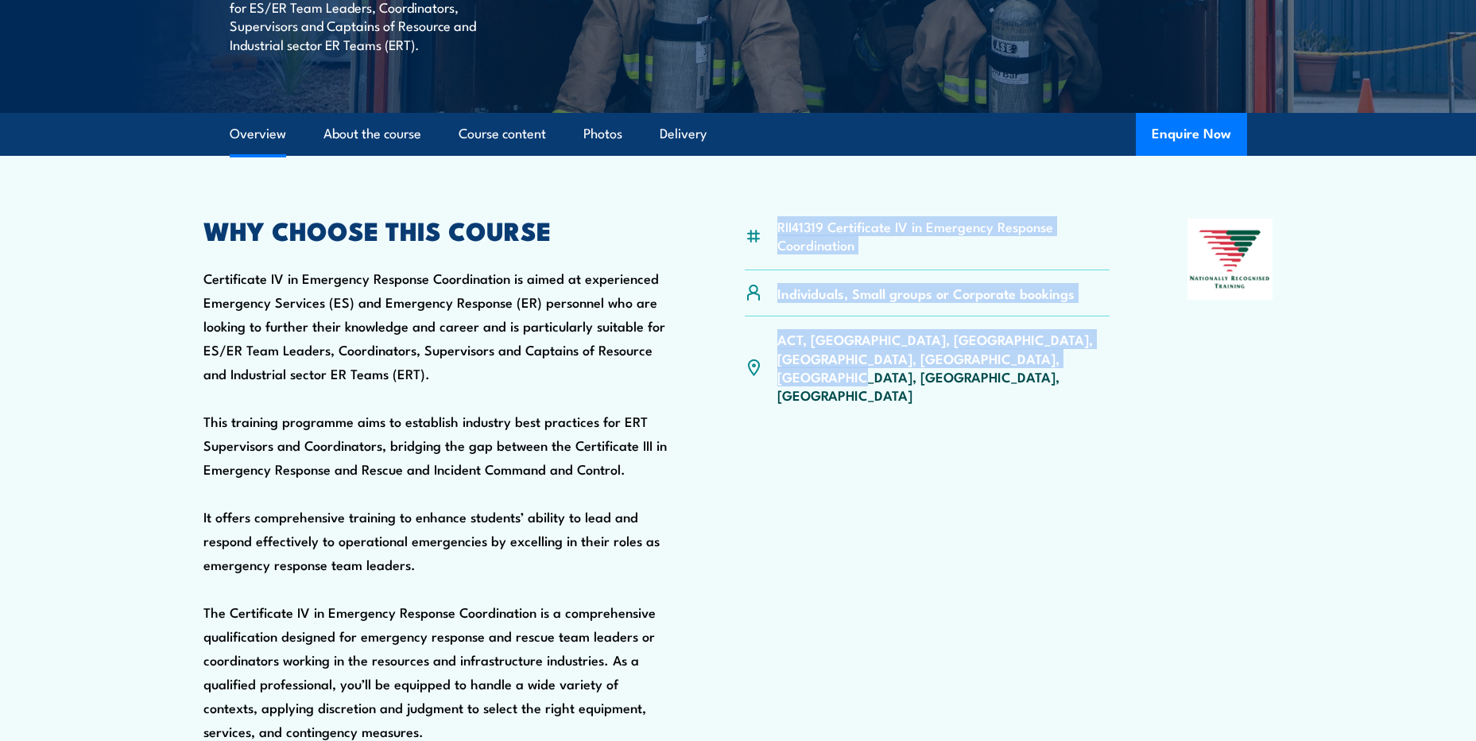
drag, startPoint x: 1020, startPoint y: 351, endPoint x: 767, endPoint y: 258, distance: 269.3
click at [767, 258] on div "RII41319 Certificate IV in Emergency Response Coordination Individuals, Small g…" at bounding box center [928, 600] width 366 height 763
click at [767, 258] on div "RII41319 Certificate IV in Emergency Response Coordination" at bounding box center [928, 245] width 366 height 52
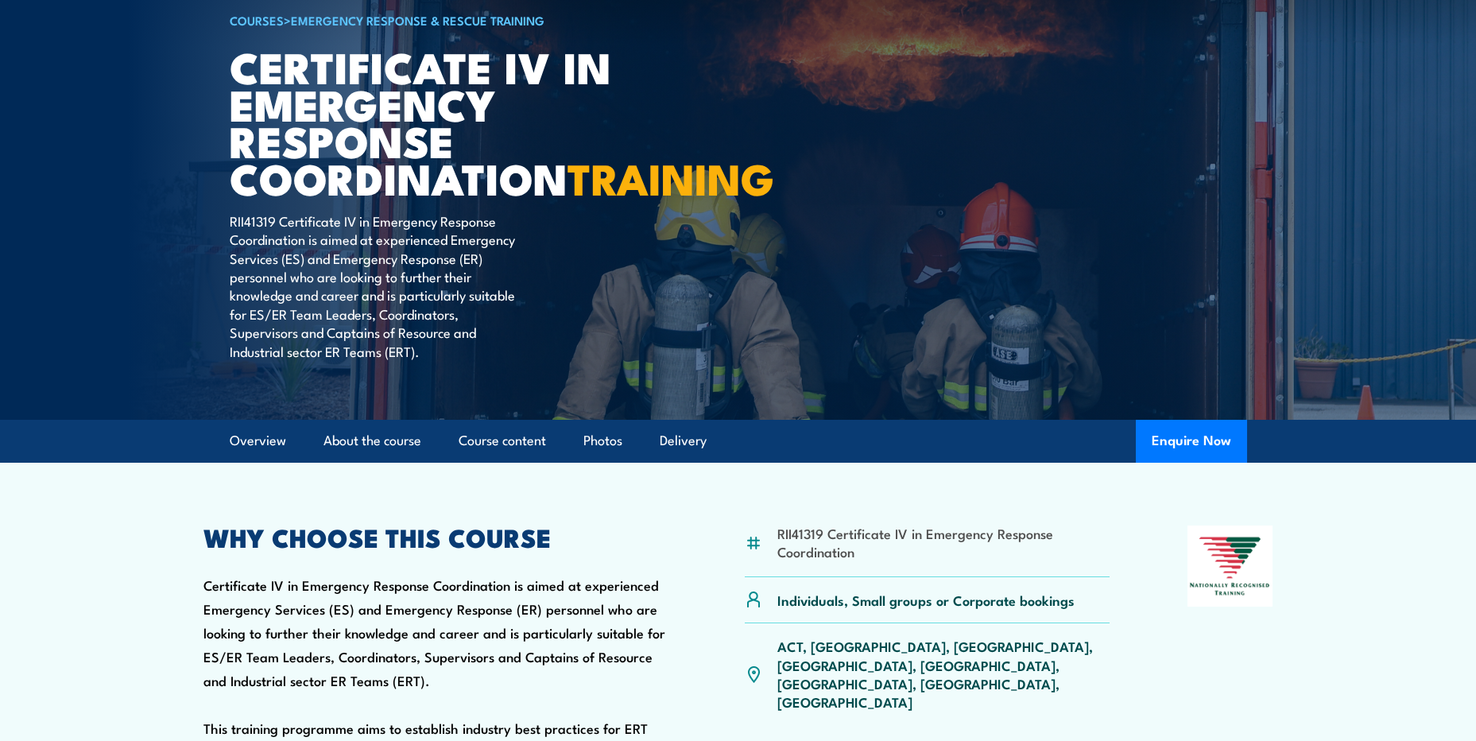
scroll to position [37, 0]
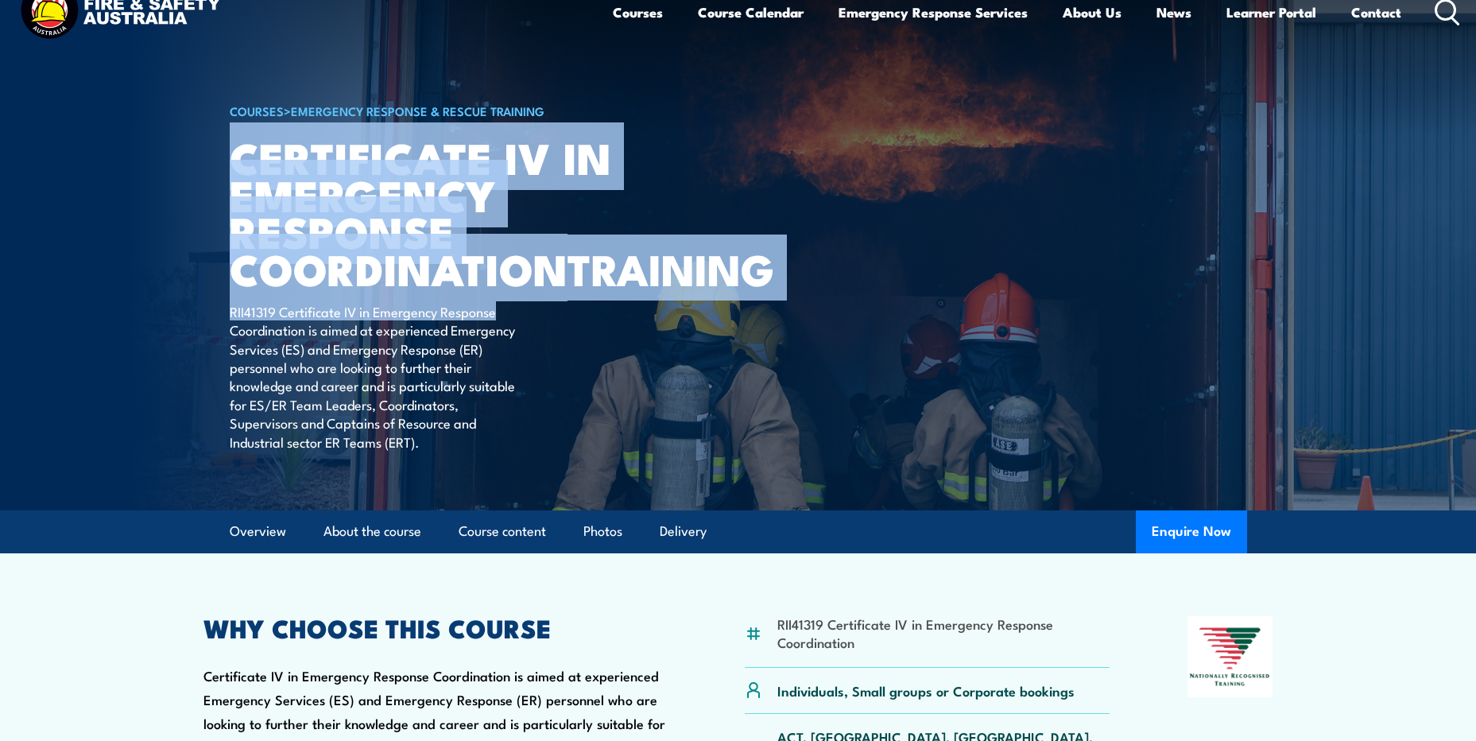
drag, startPoint x: 234, startPoint y: 155, endPoint x: 545, endPoint y: 340, distance: 362.5
click at [545, 340] on div "COURSES > Emergency Response & Rescue Training Certificate IV in Emergency Resp…" at bounding box center [426, 236] width 393 height 547
click at [546, 342] on div "COURSES > Emergency Response & Rescue Training Certificate IV in Emergency Resp…" at bounding box center [426, 236] width 393 height 547
drag, startPoint x: 536, startPoint y: 343, endPoint x: 209, endPoint y: 167, distance: 371.3
click at [209, 167] on section "COURSES > Emergency Response & Rescue Training Certificate IV in Emergency Resp…" at bounding box center [738, 236] width 1476 height 547
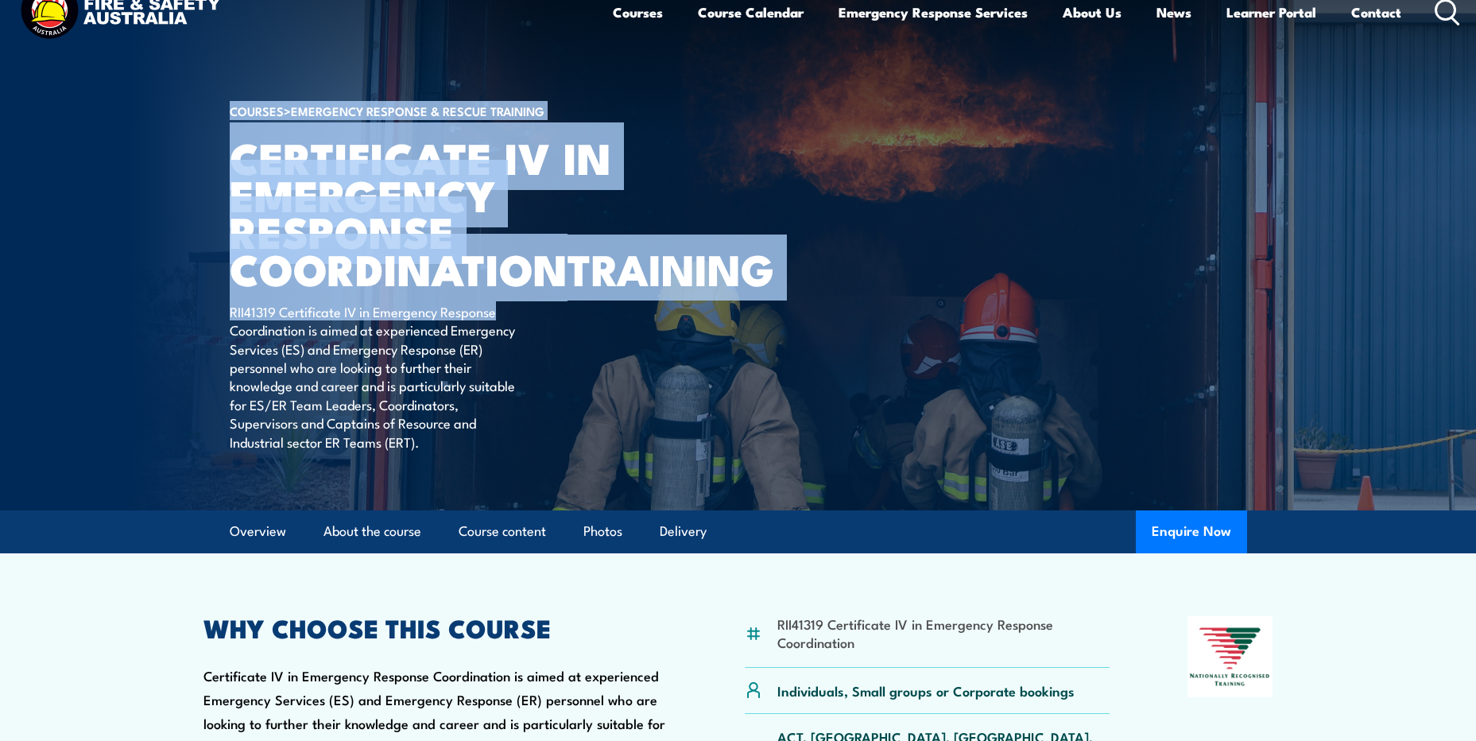
click at [209, 167] on img at bounding box center [738, 236] width 1476 height 547
drag, startPoint x: 209, startPoint y: 138, endPoint x: 212, endPoint y: 122, distance: 16.2
click at [210, 137] on img at bounding box center [738, 236] width 1476 height 547
click at [219, 103] on img at bounding box center [738, 236] width 1476 height 547
click at [228, 105] on img at bounding box center [738, 236] width 1476 height 547
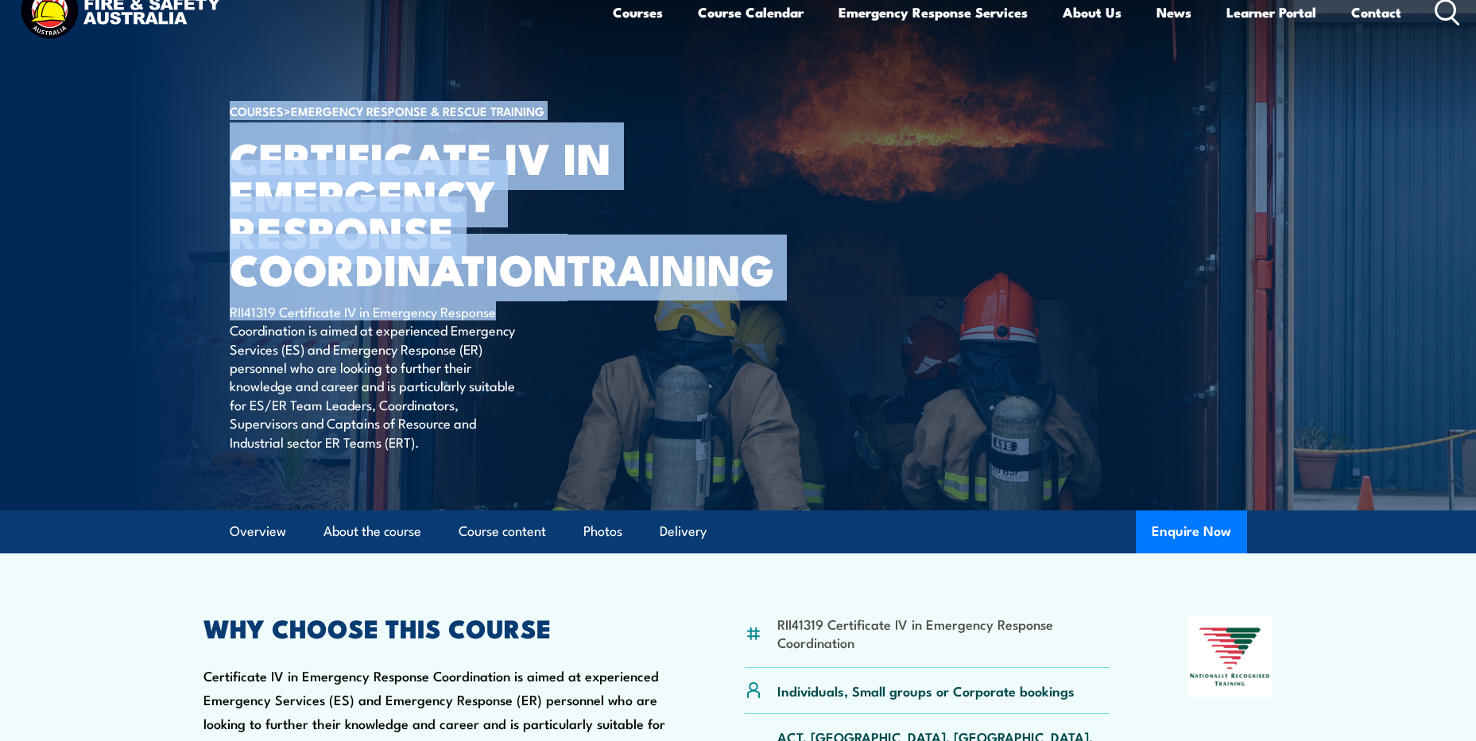
click at [230, 107] on link "COURSES" at bounding box center [257, 110] width 54 height 17
click at [238, 157] on h1 "Certificate IV in Emergency Response Coordination TRAINING" at bounding box center [426, 212] width 393 height 149
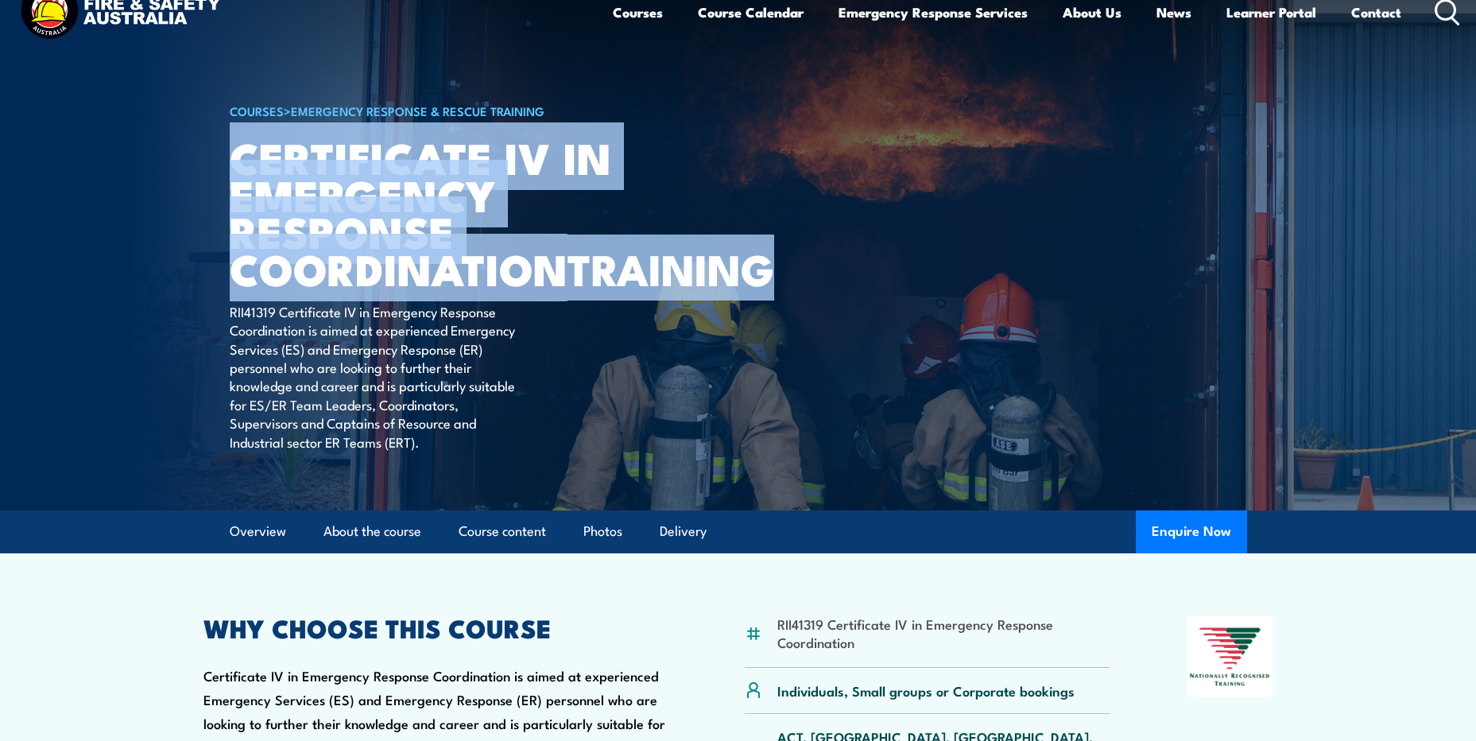
drag, startPoint x: 234, startPoint y: 148, endPoint x: 494, endPoint y: 322, distance: 312.8
click at [494, 287] on h1 "Certificate IV in Emergency Response Coordination TRAINING" at bounding box center [426, 212] width 393 height 149
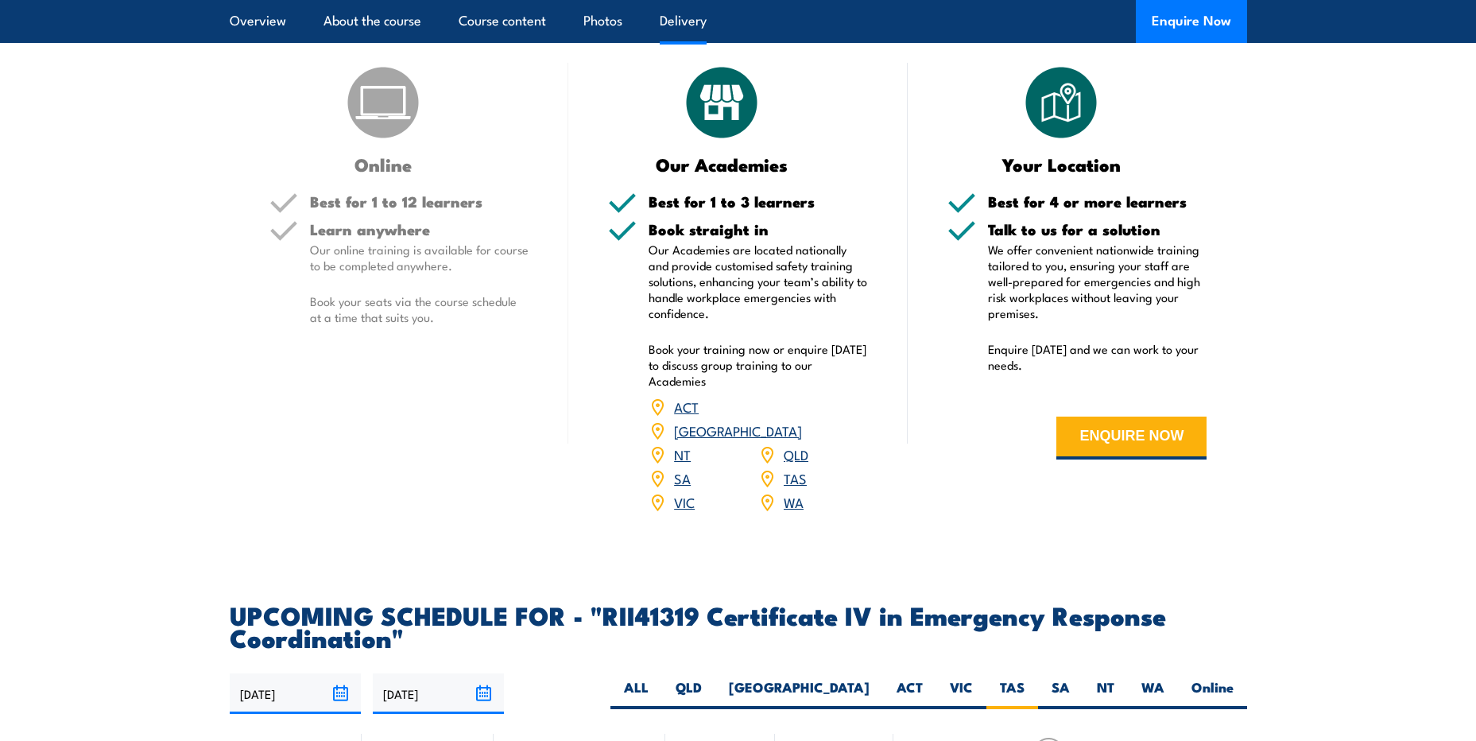
scroll to position [3388, 0]
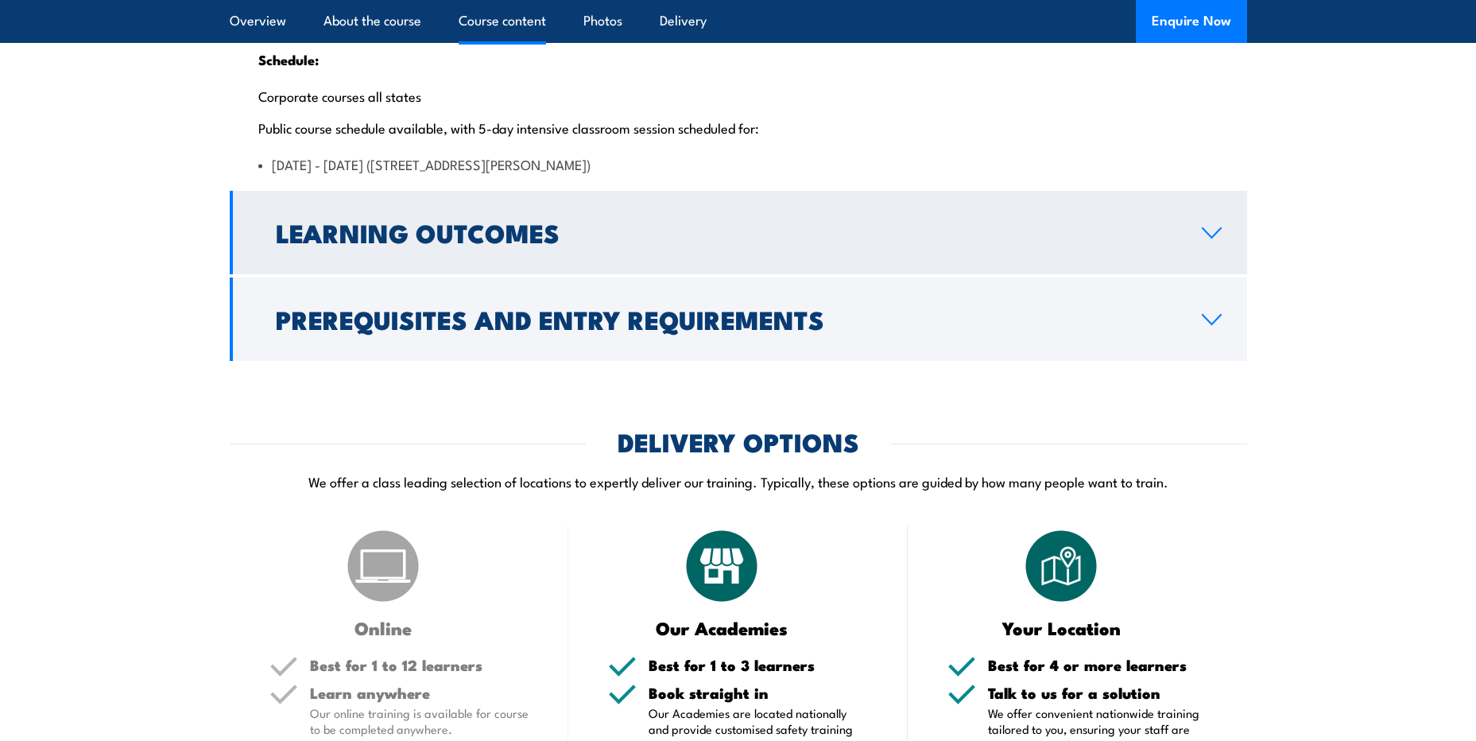
click at [540, 243] on h2 "Learning Outcomes" at bounding box center [726, 232] width 901 height 22
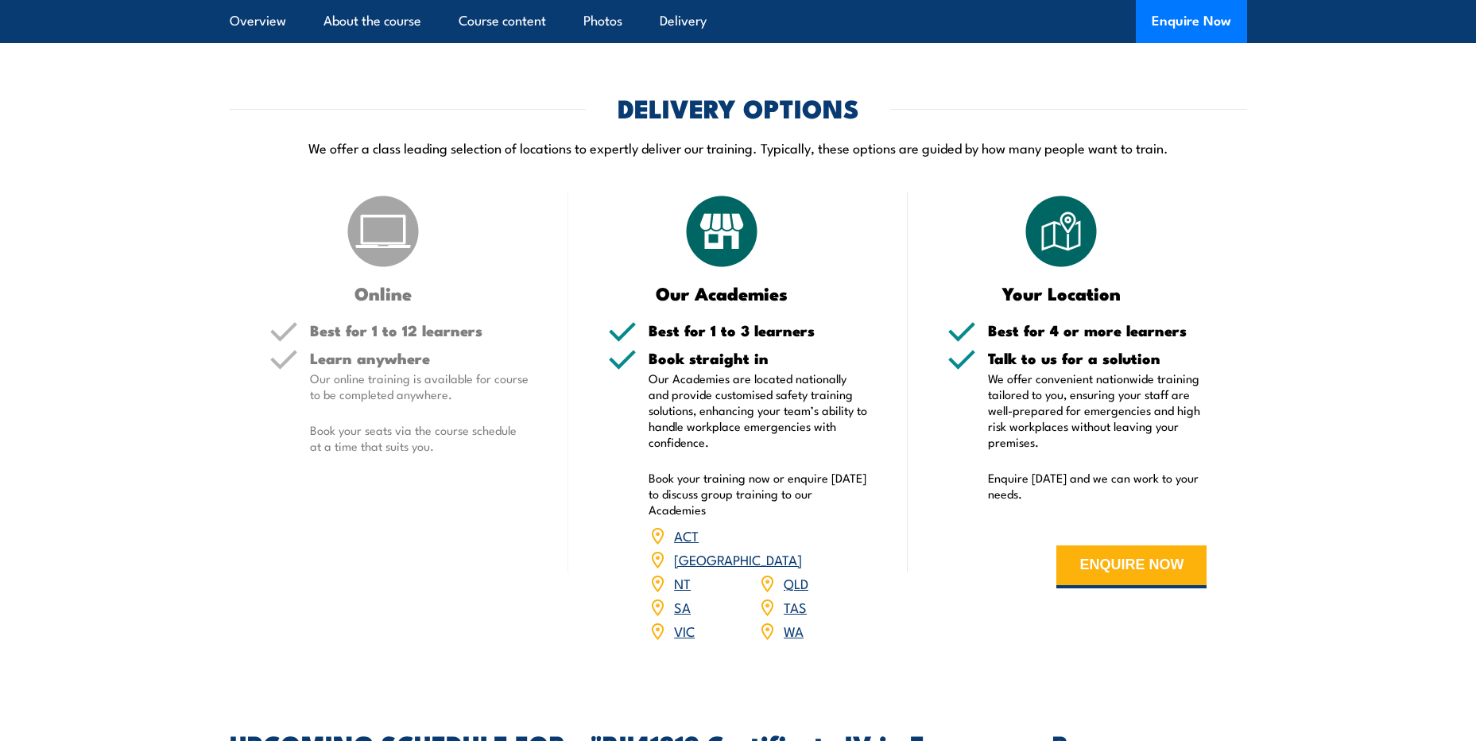
scroll to position [2237, 0]
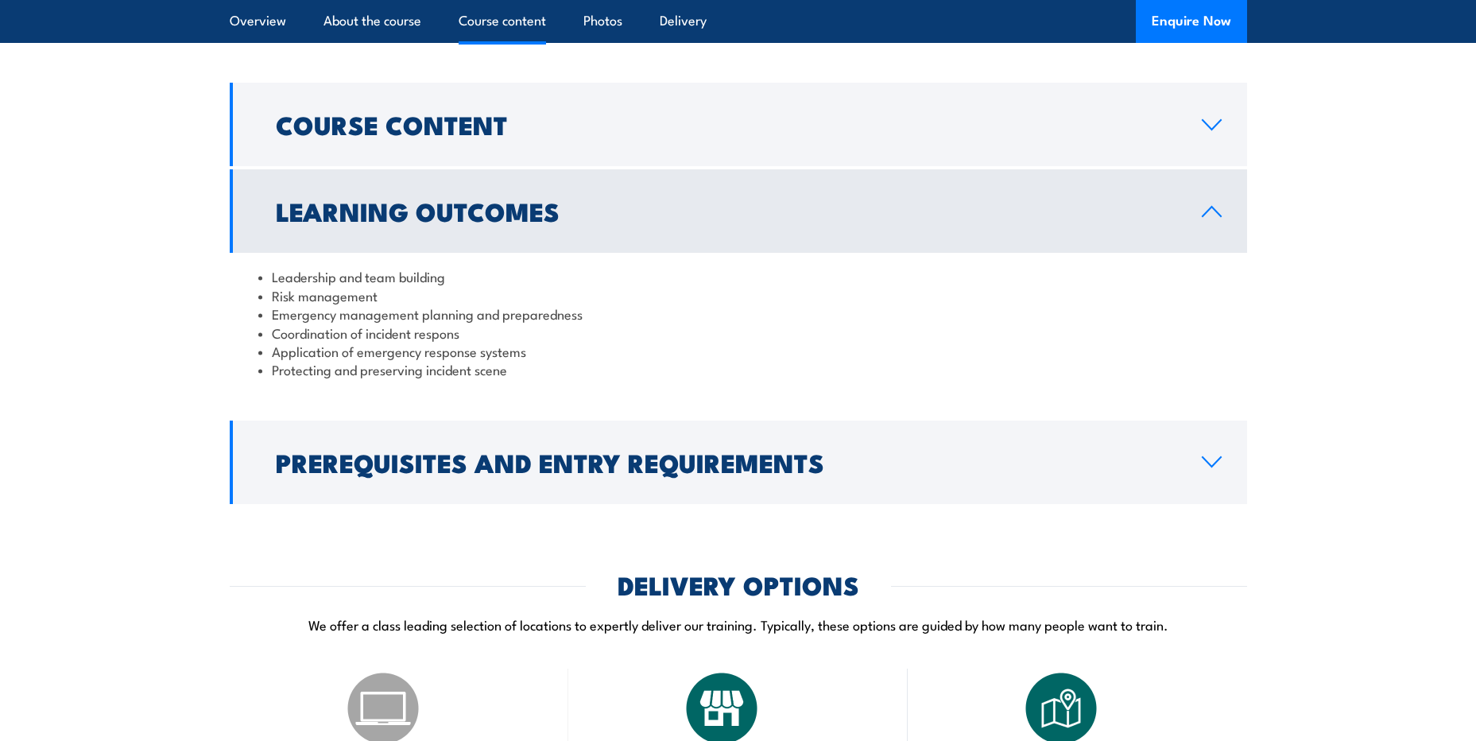
click at [950, 253] on link "Learning Outcomes" at bounding box center [738, 210] width 1017 height 83
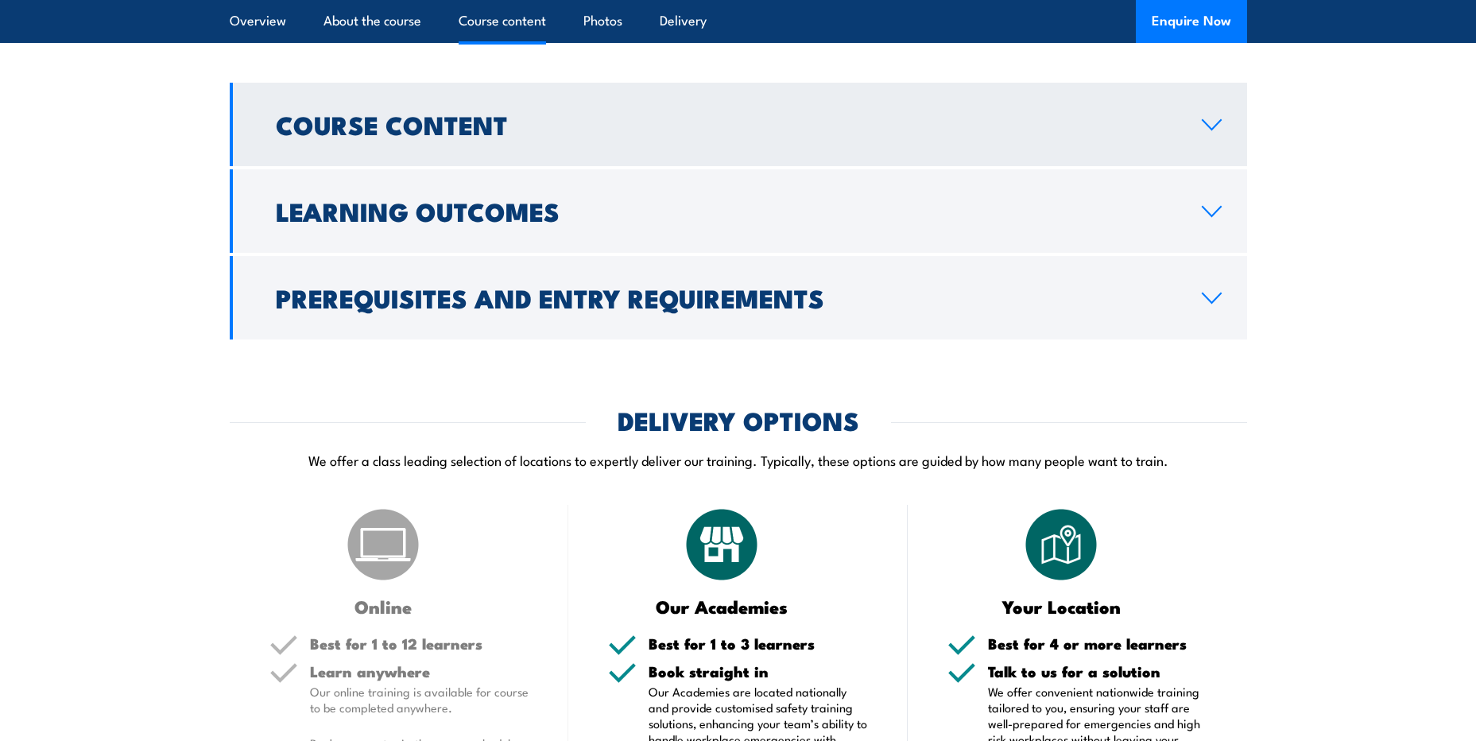
click at [1201, 166] on link "Course Content" at bounding box center [738, 124] width 1017 height 83
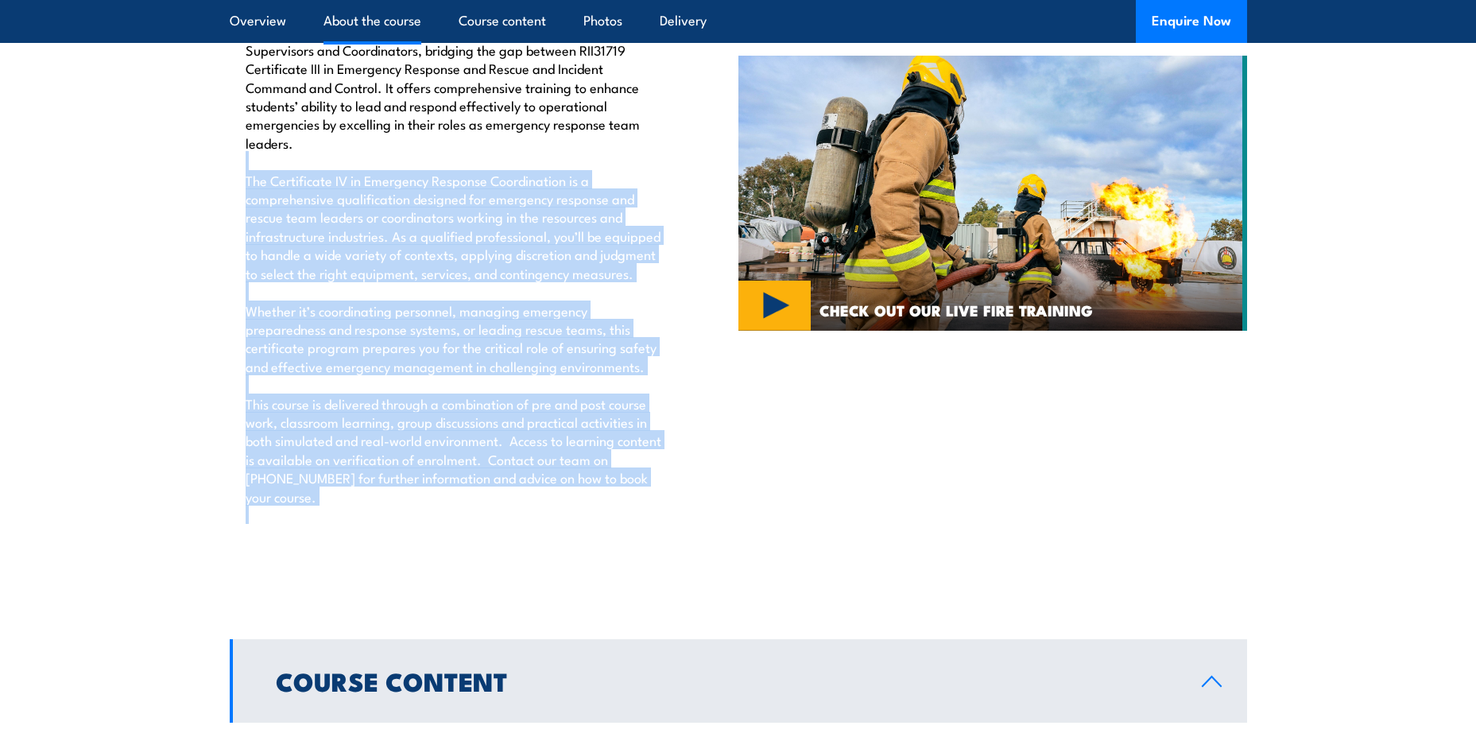
scroll to position [1442, 0]
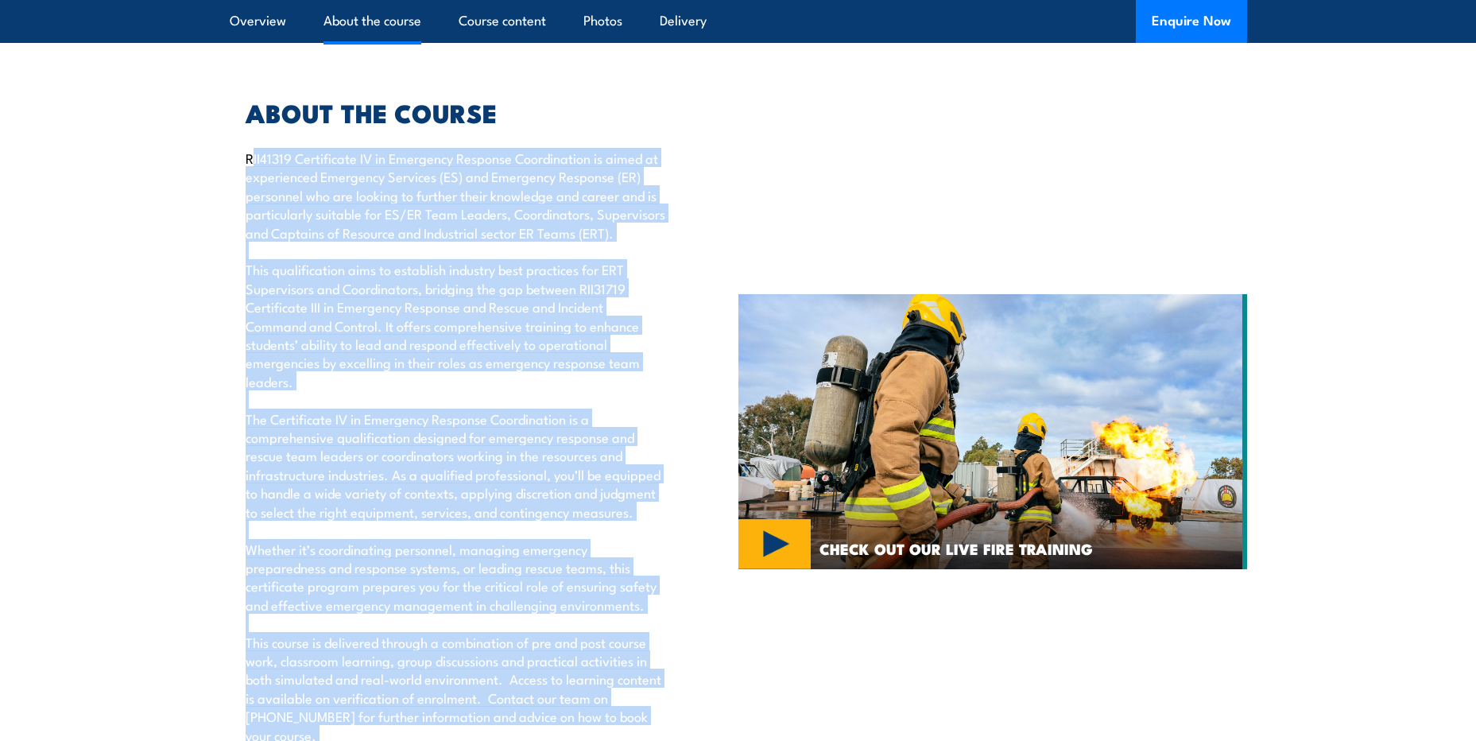
drag, startPoint x: 330, startPoint y: 585, endPoint x: 254, endPoint y: 185, distance: 406.9
click at [254, 185] on div "ABOUT THE COURSE RII41319 Certificate IV in Emergency Response Coordination is …" at bounding box center [484, 431] width 509 height 741
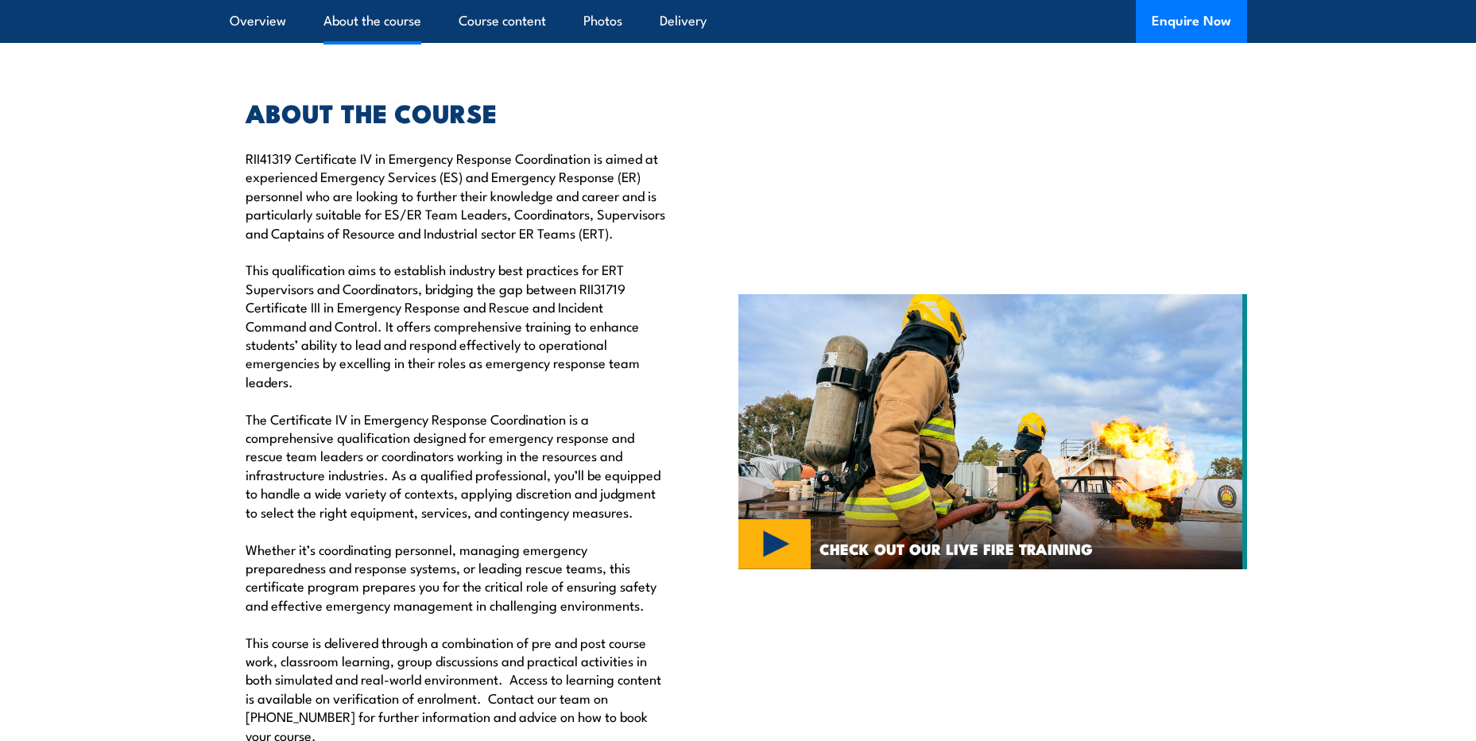
click at [249, 185] on p "RII41319 Certificate IV in Emergency Response Coordination is aimed at experien…" at bounding box center [456, 456] width 420 height 614
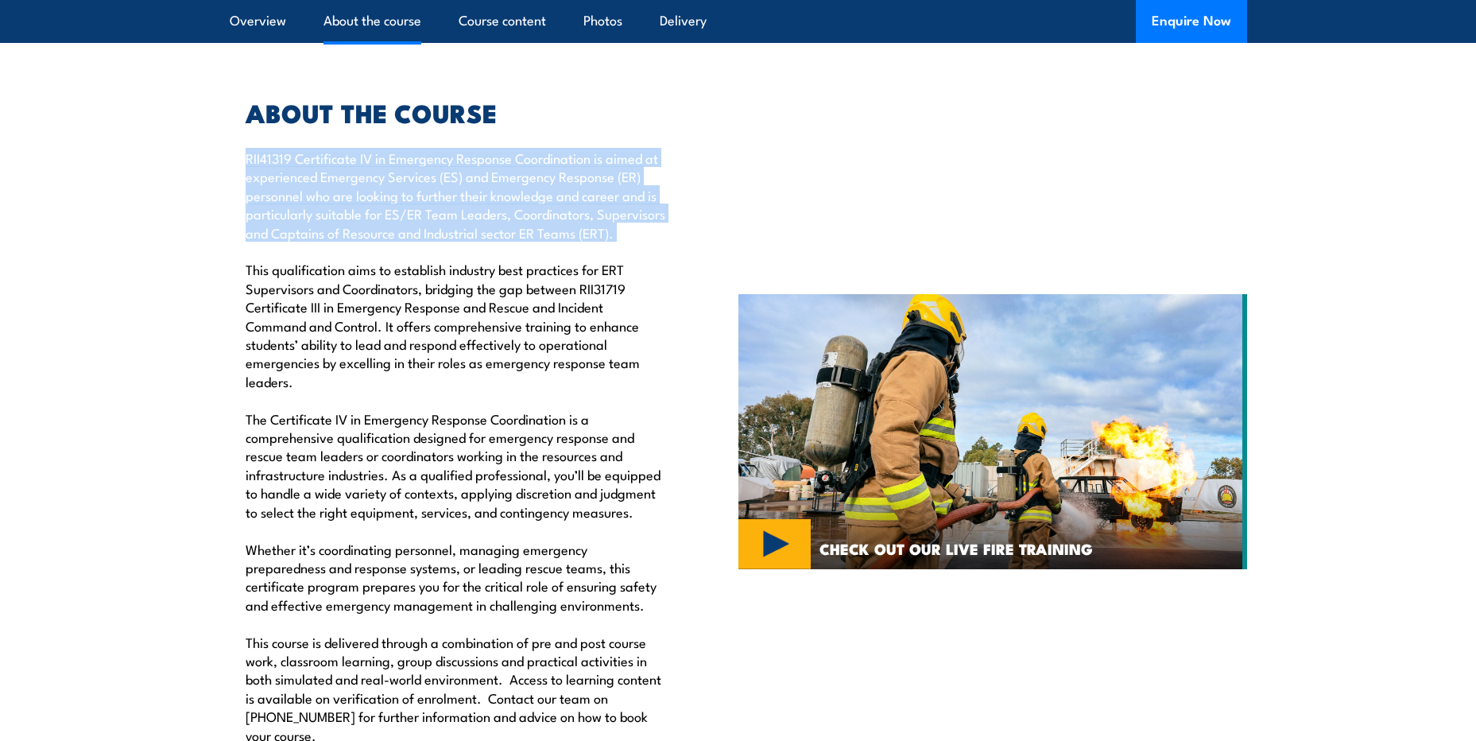
drag, startPoint x: 246, startPoint y: 188, endPoint x: 444, endPoint y: 308, distance: 230.8
click at [444, 308] on p "RII41319 Certificate IV in Emergency Response Coordination is aimed at experien…" at bounding box center [456, 456] width 420 height 614
click at [445, 308] on p "RII41319 Certificate IV in Emergency Response Coordination is aimed at experien…" at bounding box center [456, 456] width 420 height 614
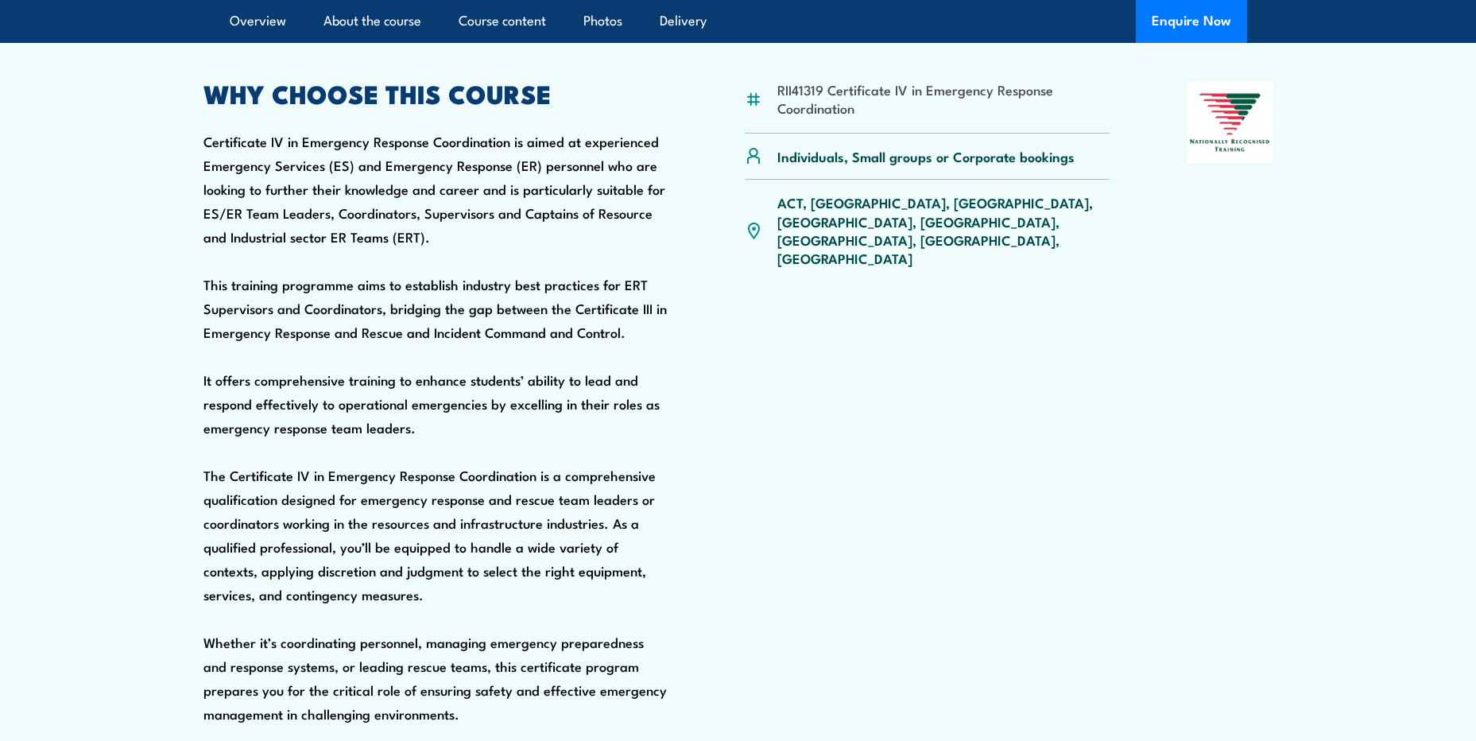
scroll to position [409, 0]
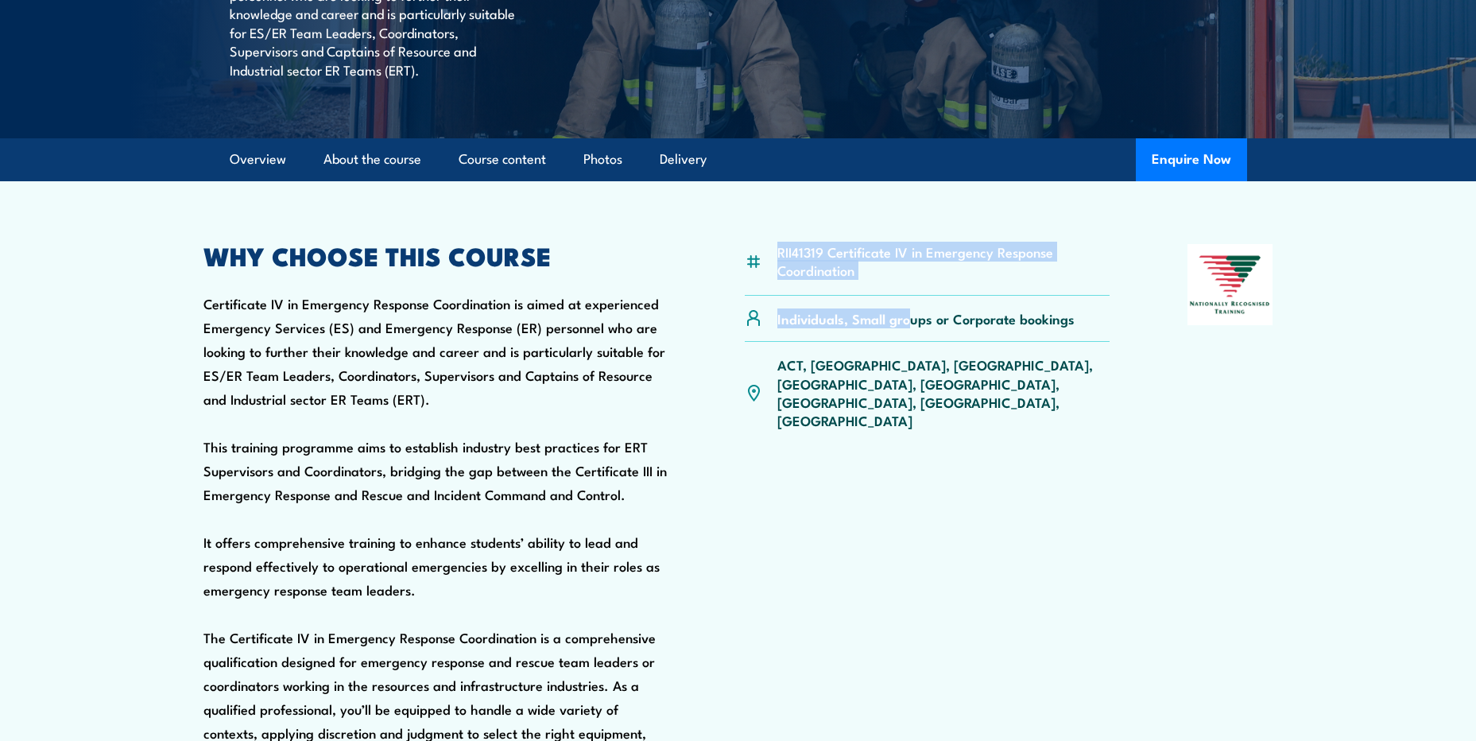
drag, startPoint x: 772, startPoint y: 280, endPoint x: 958, endPoint y: 345, distance: 197.1
click at [914, 339] on article "RII41319 Certificate IV in Emergency Response Coordination Individuals, Small g…" at bounding box center [738, 603] width 1113 height 845
click at [1047, 412] on div "ACT, [GEOGRAPHIC_DATA], [GEOGRAPHIC_DATA], [GEOGRAPHIC_DATA], [GEOGRAPHIC_DATA]…" at bounding box center [928, 393] width 366 height 102
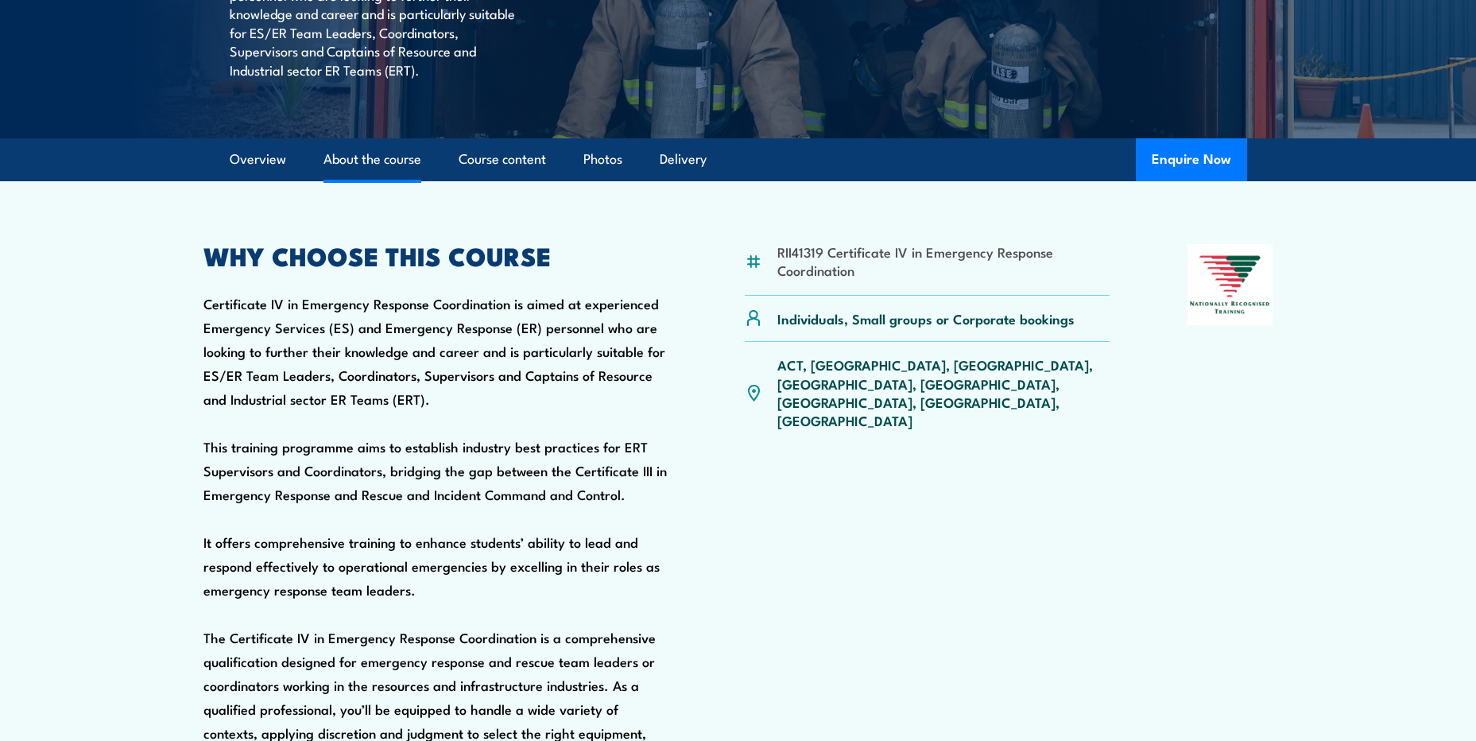
click at [339, 180] on link "About the course" at bounding box center [372, 159] width 98 height 42
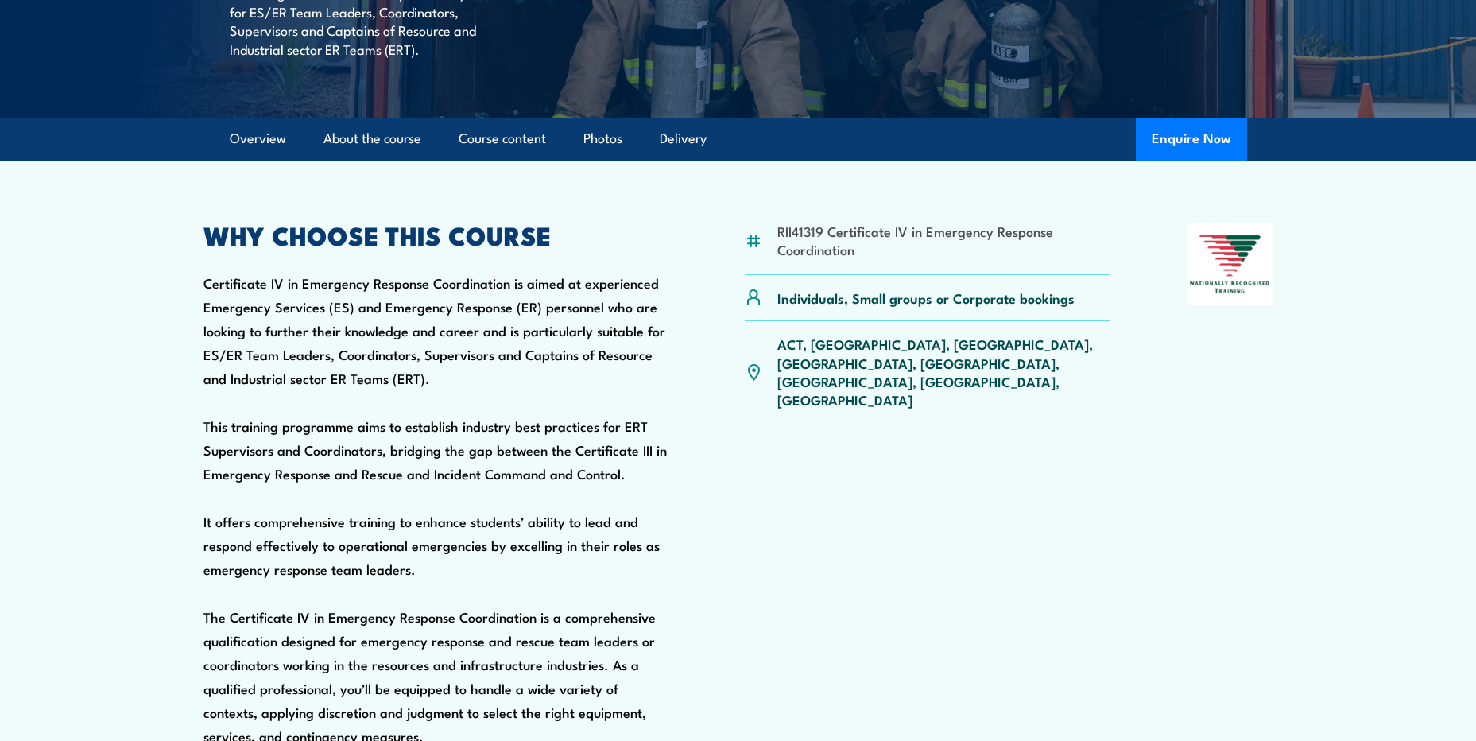
click at [283, 208] on article "RII41319 Certificate IV in Emergency Response Coordination Individuals, Small g…" at bounding box center [738, 583] width 1113 height 845
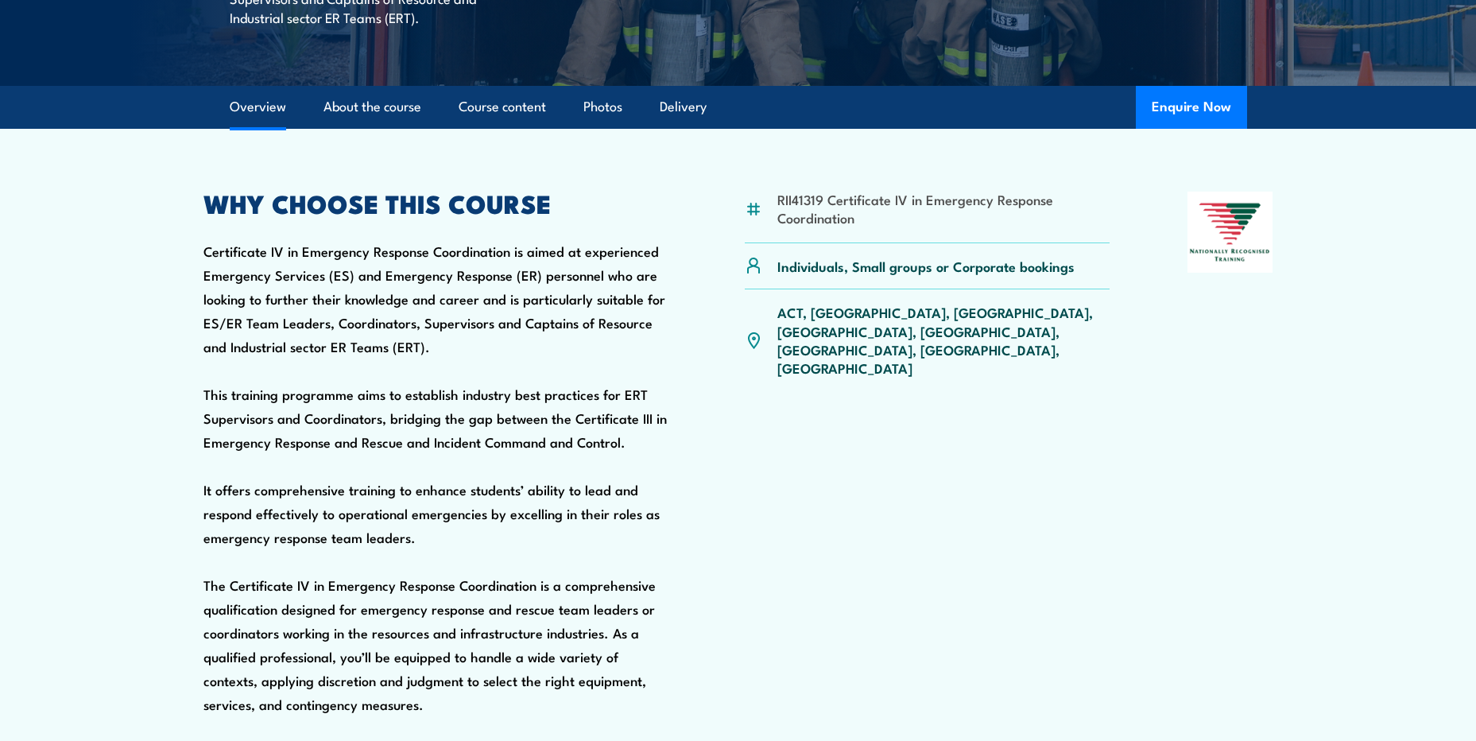
click at [276, 128] on link "Overview" at bounding box center [258, 107] width 56 height 42
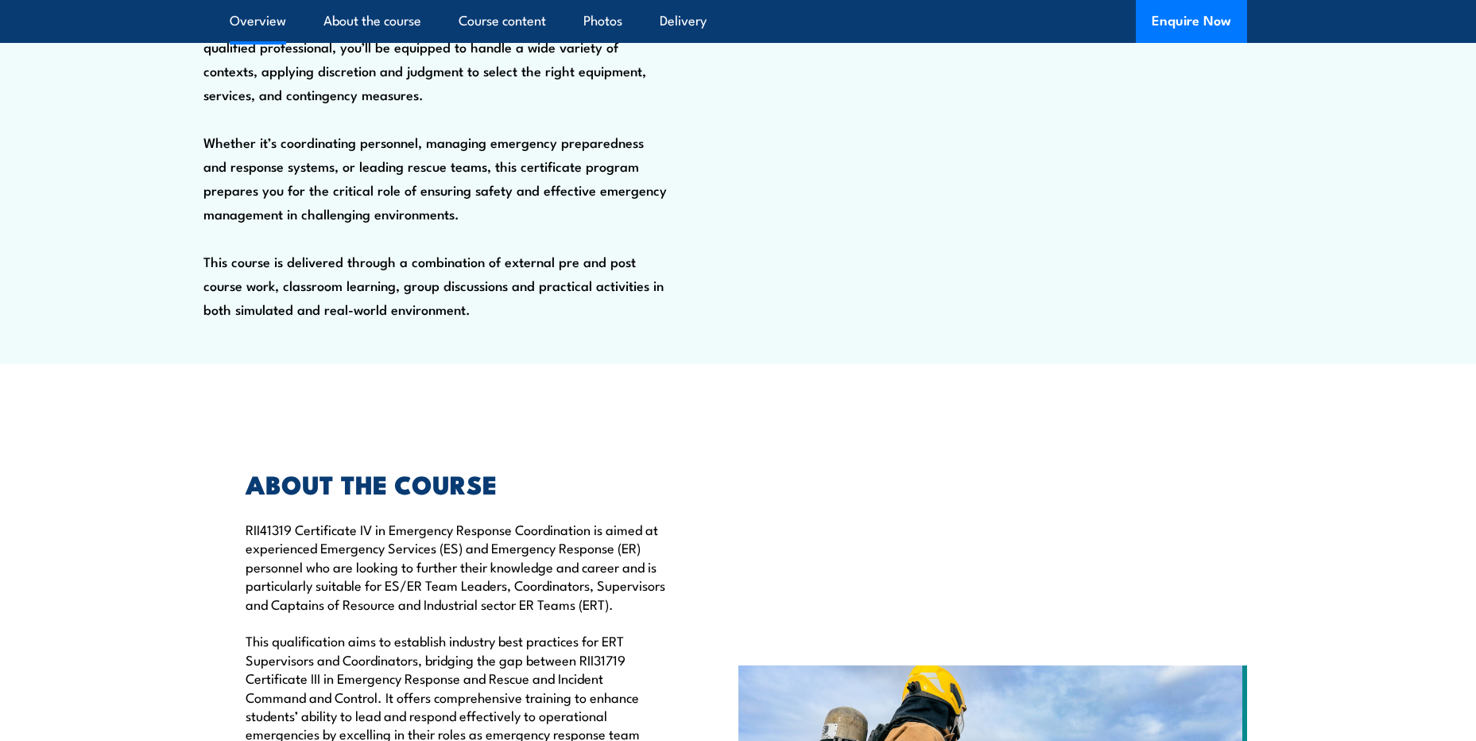
scroll to position [1323, 0]
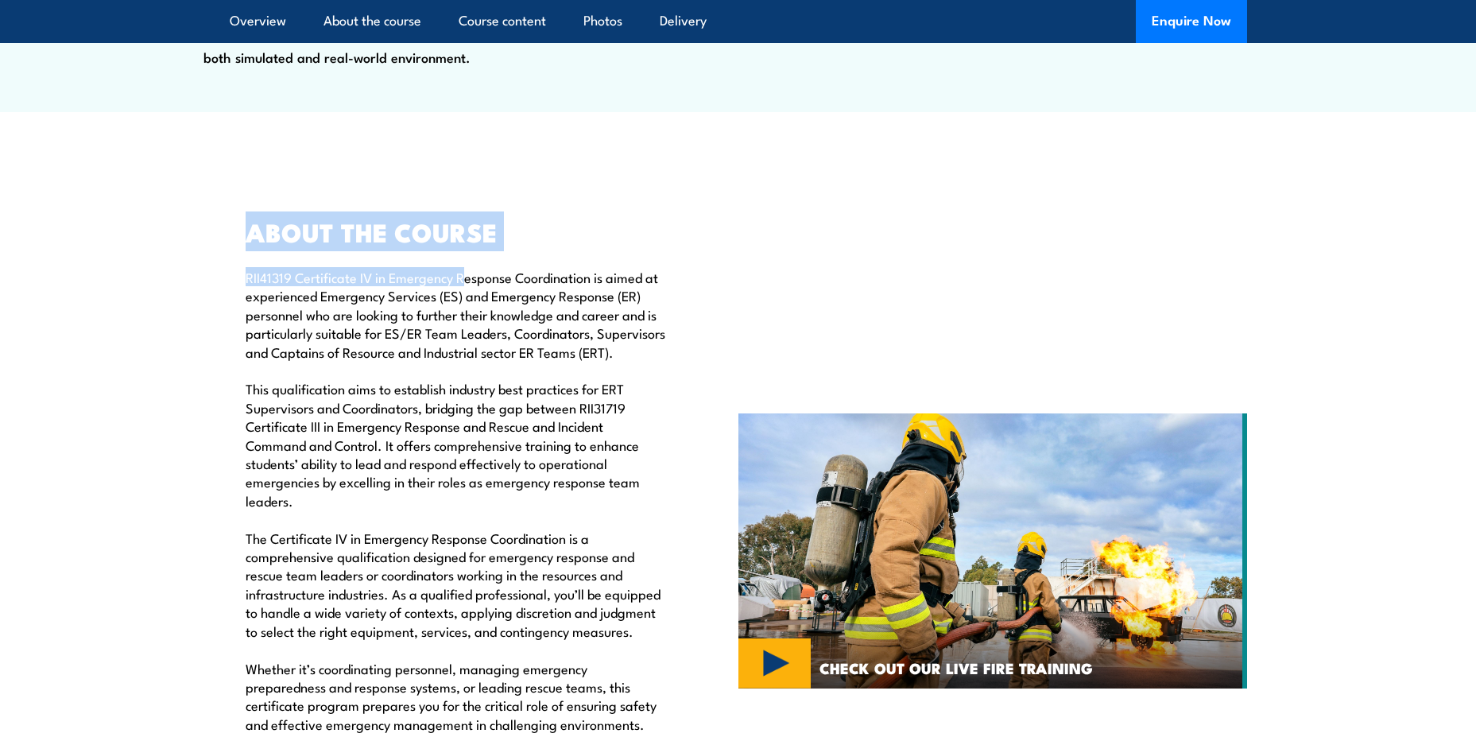
drag, startPoint x: 431, startPoint y: 312, endPoint x: 508, endPoint y: 332, distance: 79.8
click at [507, 332] on div "ABOUT THE COURSE RII41319 Certificate IV in Emergency Response Coordination is …" at bounding box center [448, 550] width 436 height 661
click at [508, 332] on p "RII41319 Certificate IV in Emergency Response Coordination is aimed at experien…" at bounding box center [456, 575] width 420 height 614
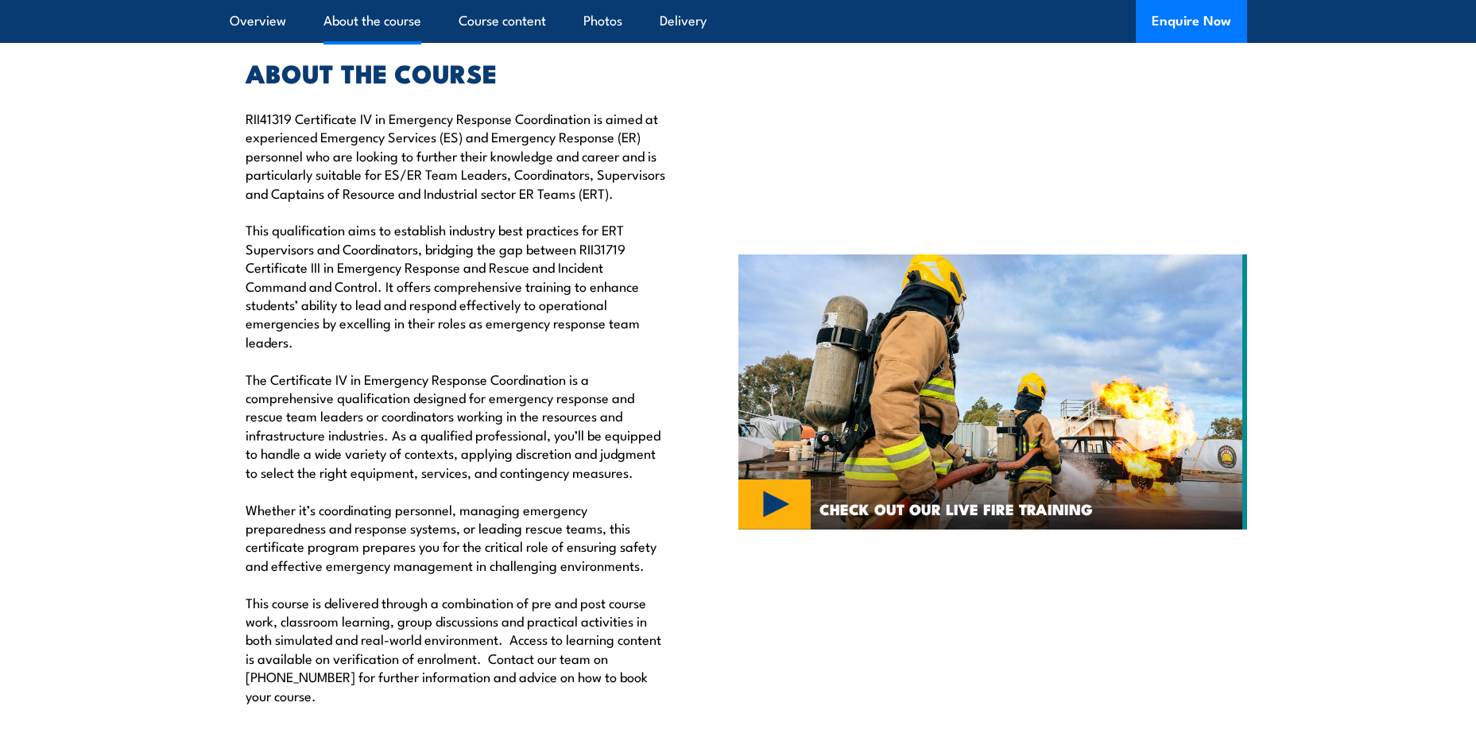
scroll to position [1799, 0]
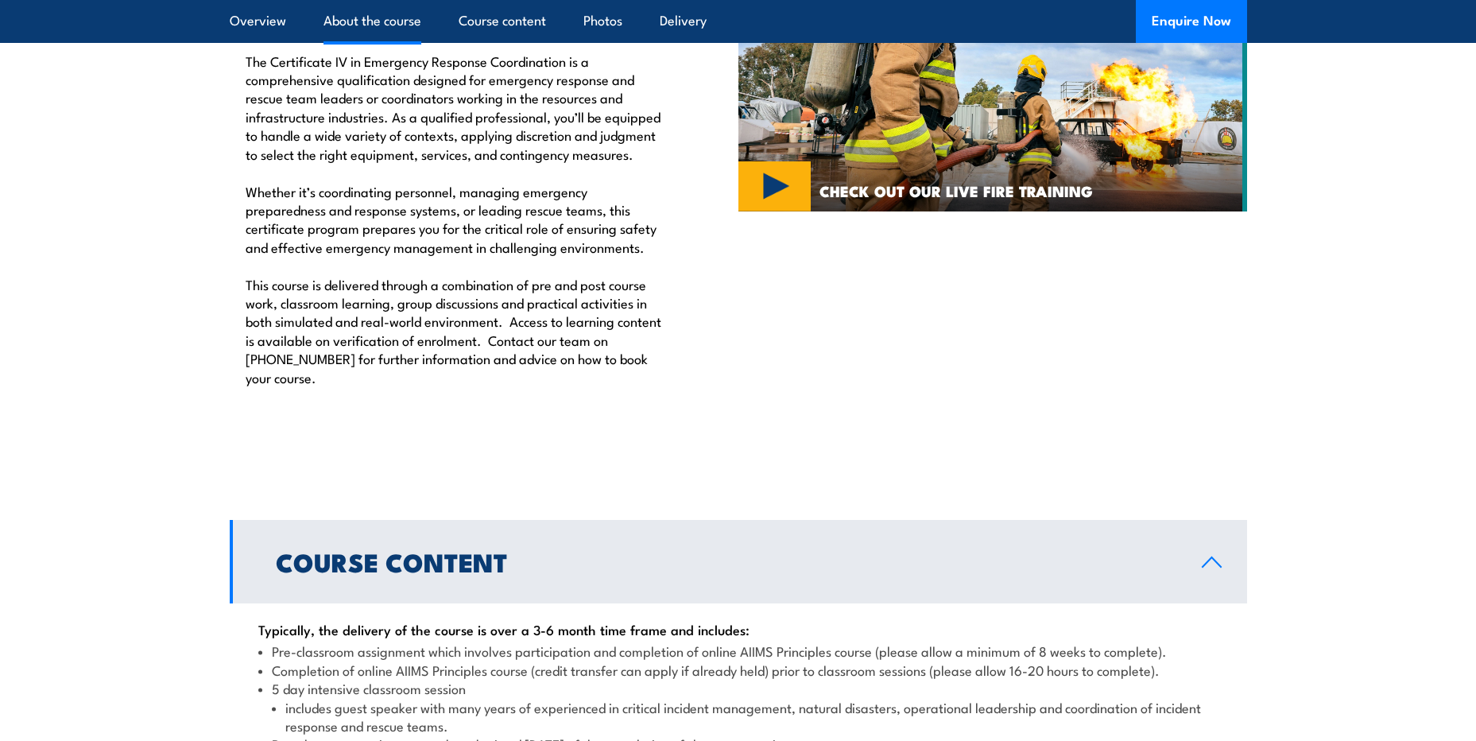
click at [545, 405] on p "RII41319 Certificate IV in Emergency Response Coordination is aimed at experien…" at bounding box center [456, 98] width 420 height 614
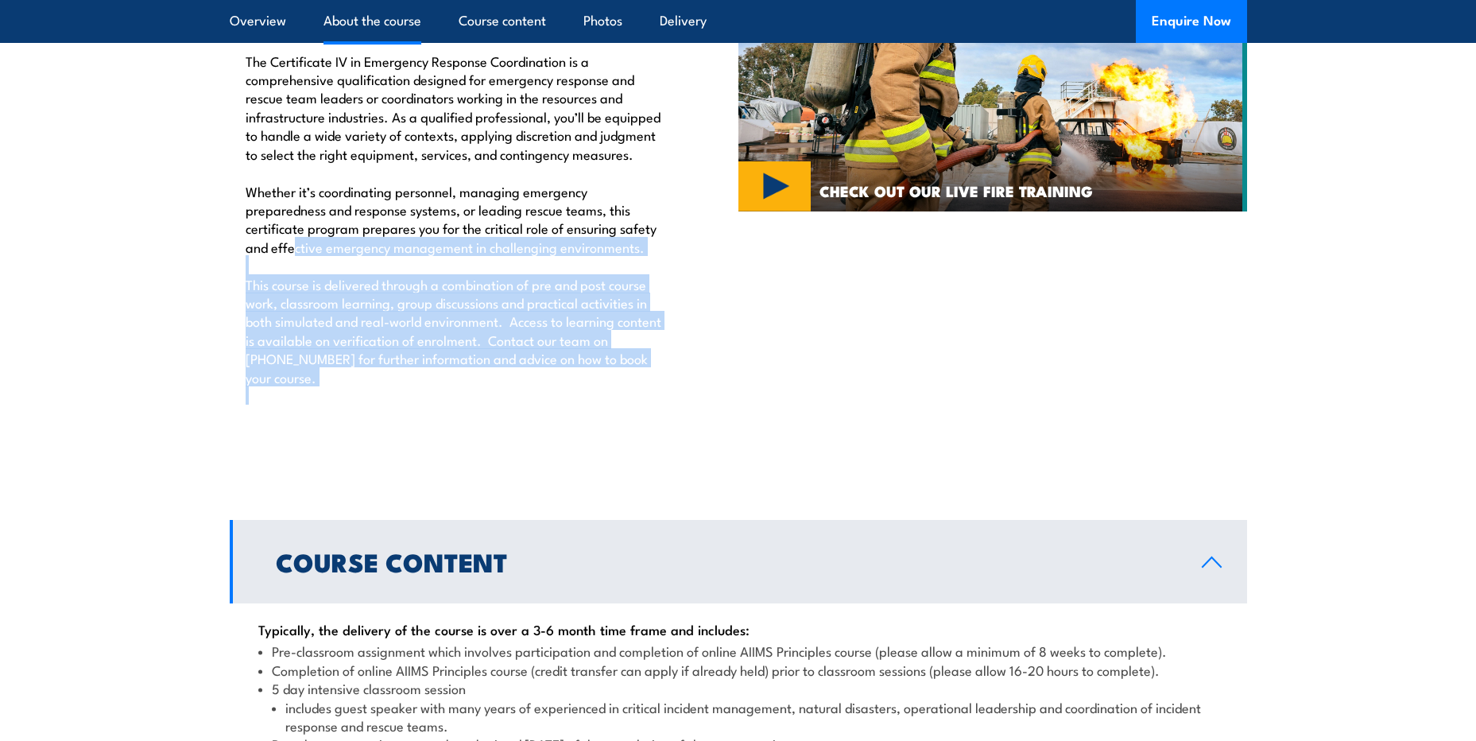
drag, startPoint x: 385, startPoint y: 407, endPoint x: 286, endPoint y: 294, distance: 149.8
click at [286, 294] on p "RII41319 Certificate IV in Emergency Response Coordination is aimed at experien…" at bounding box center [456, 98] width 420 height 614
drag, startPoint x: 297, startPoint y: 456, endPoint x: 157, endPoint y: 288, distance: 219.5
click at [157, 288] on section "ABOUT THE COURSE RII41319 Certificate IV in Emergency Response Coordination is …" at bounding box center [738, 74] width 1476 height 741
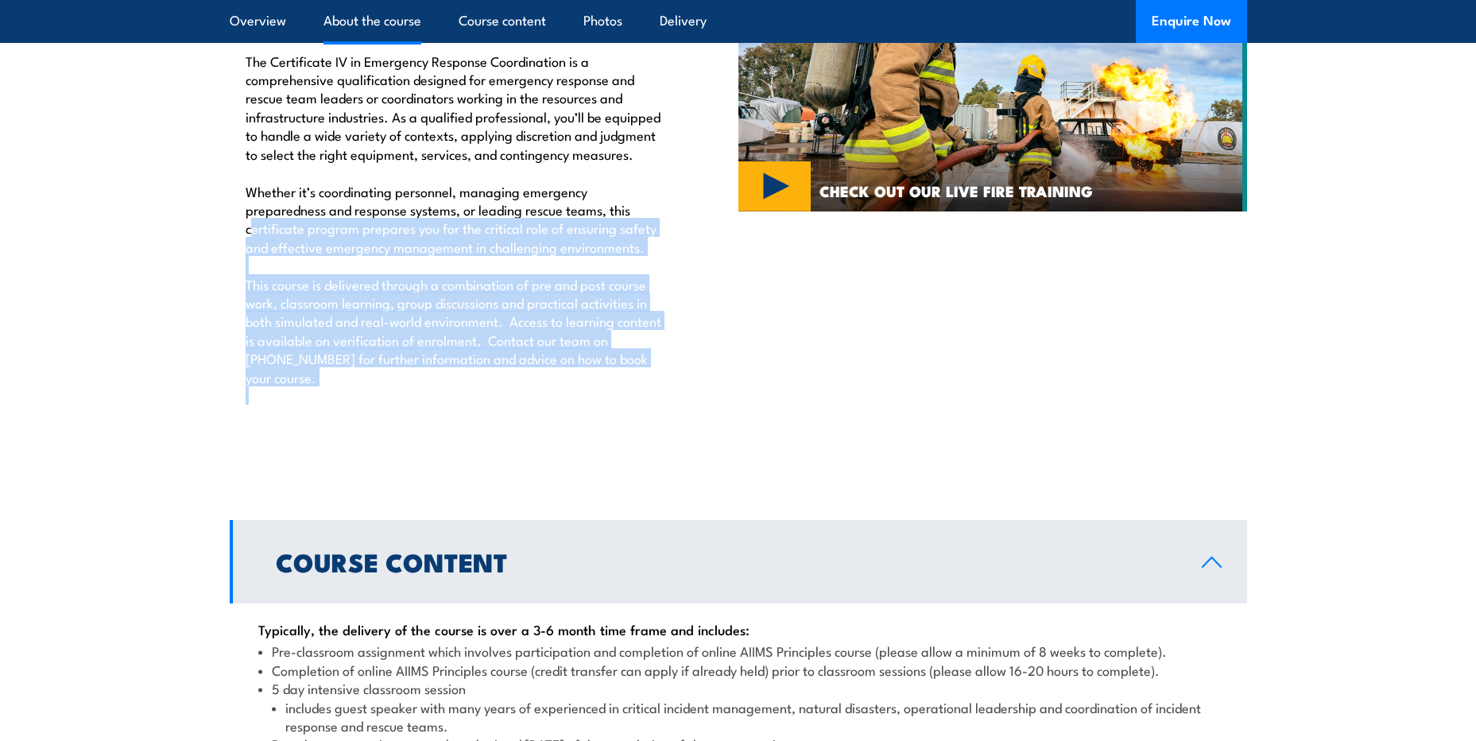
click at [157, 288] on section "ABOUT THE COURSE RII41319 Certificate IV in Emergency Response Coordination is …" at bounding box center [738, 74] width 1476 height 741
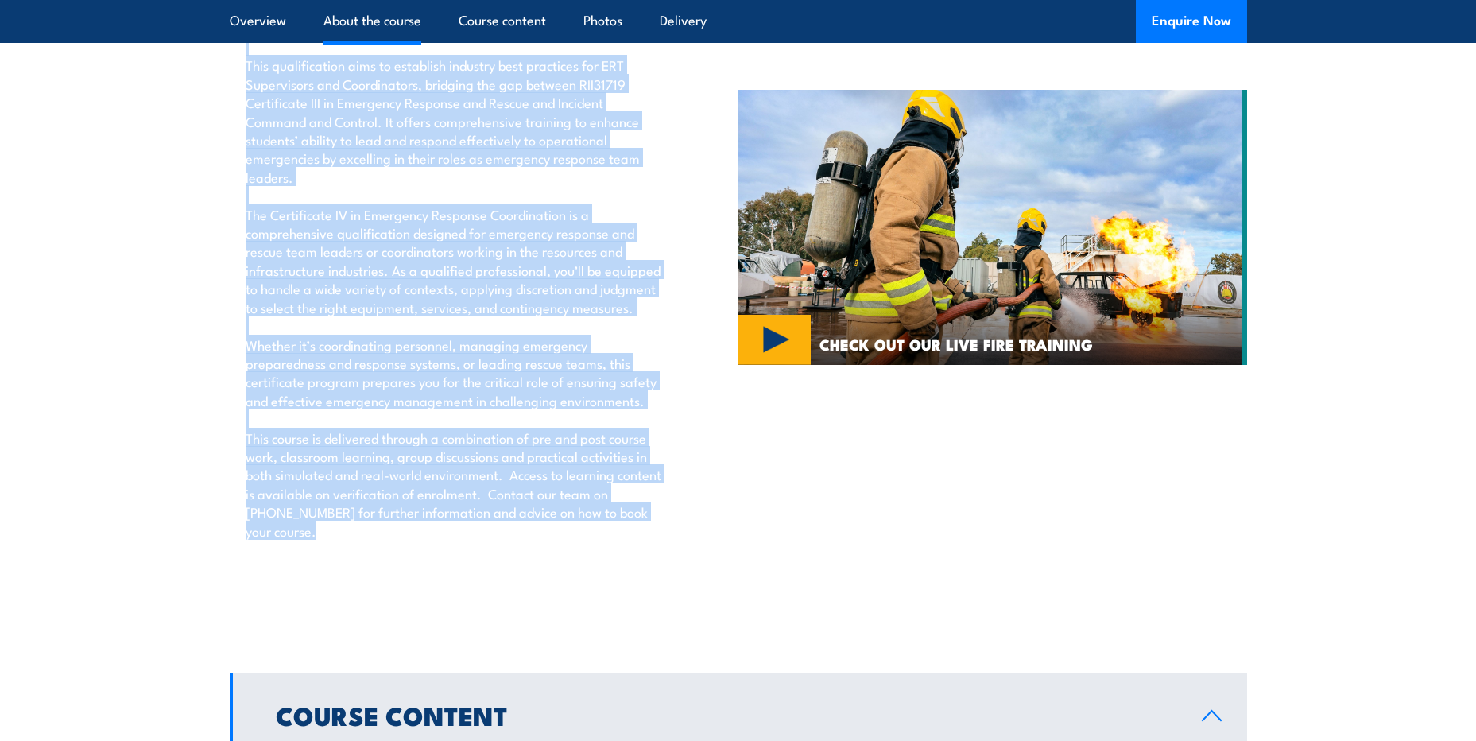
scroll to position [1641, 0]
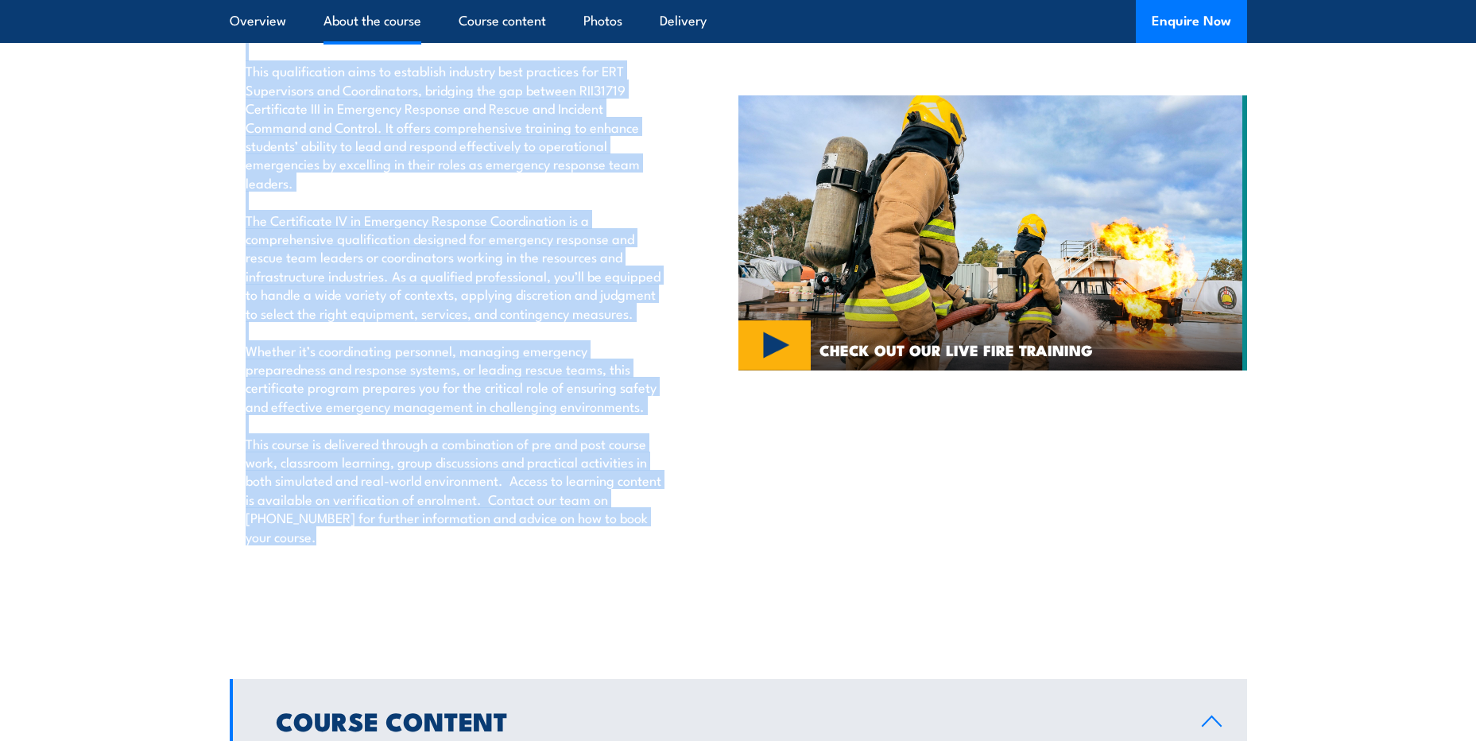
drag, startPoint x: 245, startPoint y: 259, endPoint x: 429, endPoint y: 587, distance: 375.8
click at [429, 587] on section "ABOUT THE COURSE RII41319 Certificate IV in Emergency Response Coordination is …" at bounding box center [738, 232] width 1476 height 741
click at [429, 564] on p "RII41319 Certificate IV in Emergency Response Coordination is aimed at experien…" at bounding box center [456, 257] width 420 height 614
